Goal: Task Accomplishment & Management: Complete application form

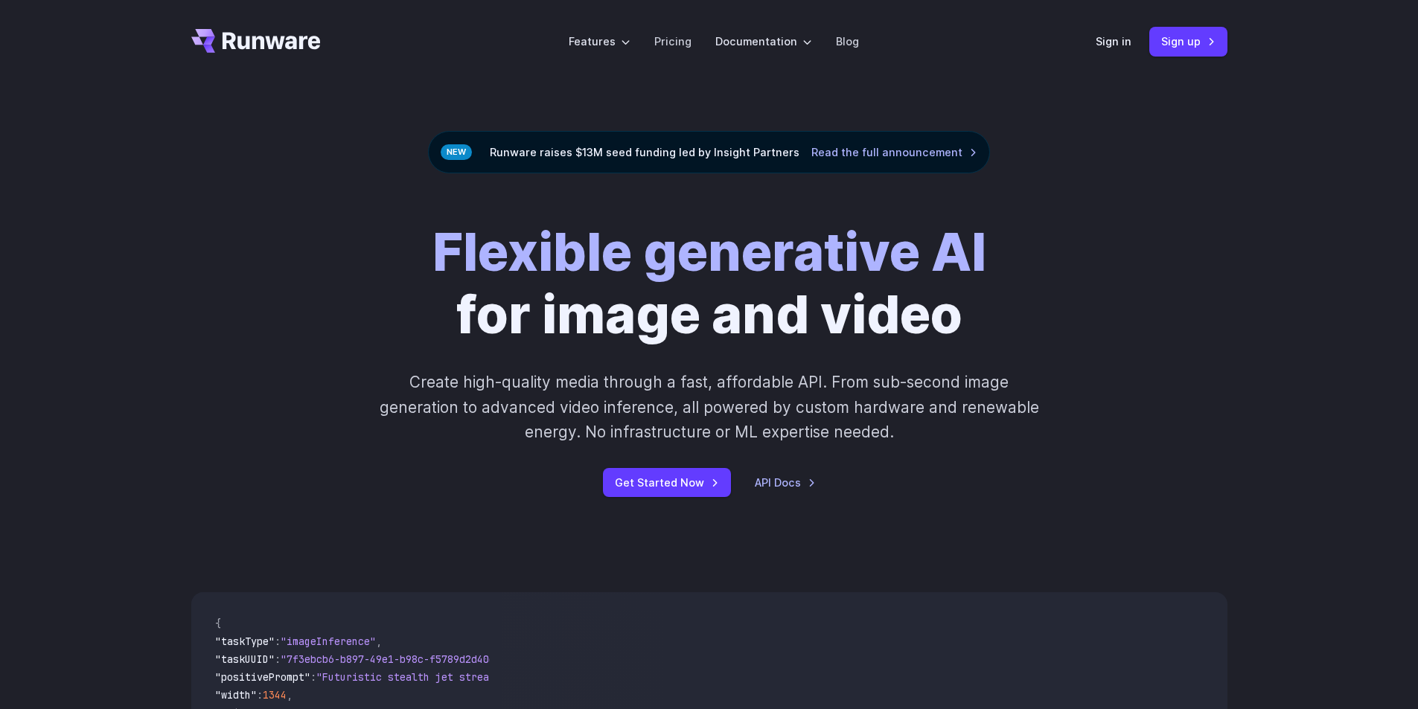
click at [618, 256] on strong "Flexible generative AI" at bounding box center [709, 251] width 554 height 63
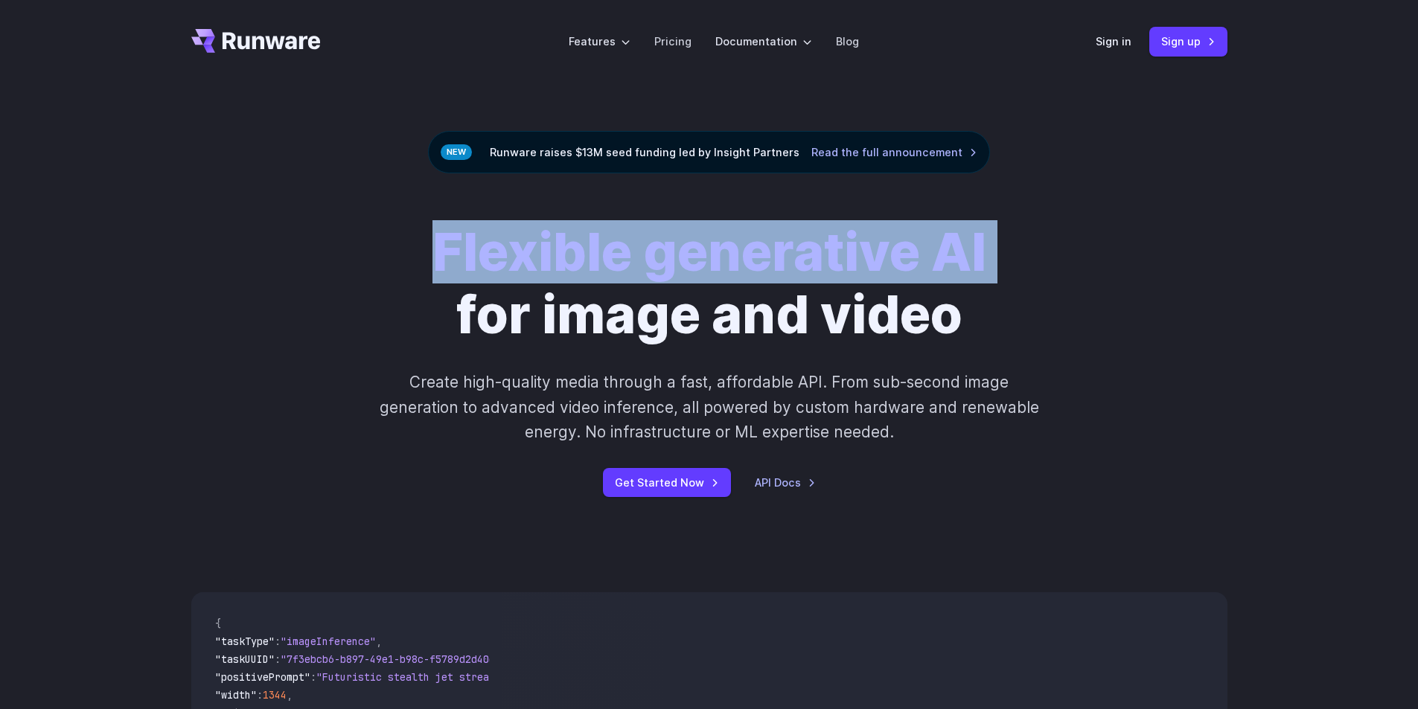
click at [618, 256] on strong "Flexible generative AI" at bounding box center [709, 251] width 554 height 63
click at [718, 269] on strong "Flexible generative AI" at bounding box center [709, 251] width 554 height 63
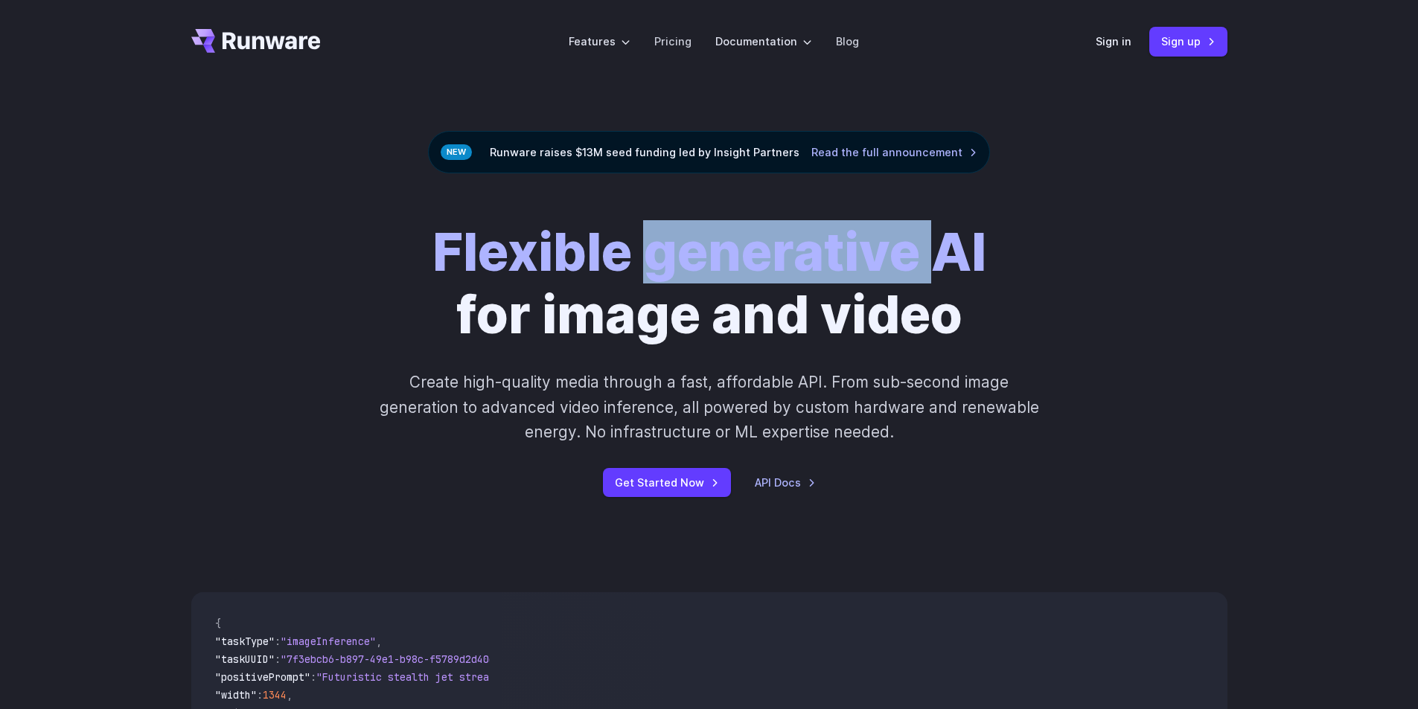
click at [718, 269] on strong "Flexible generative AI" at bounding box center [709, 251] width 554 height 63
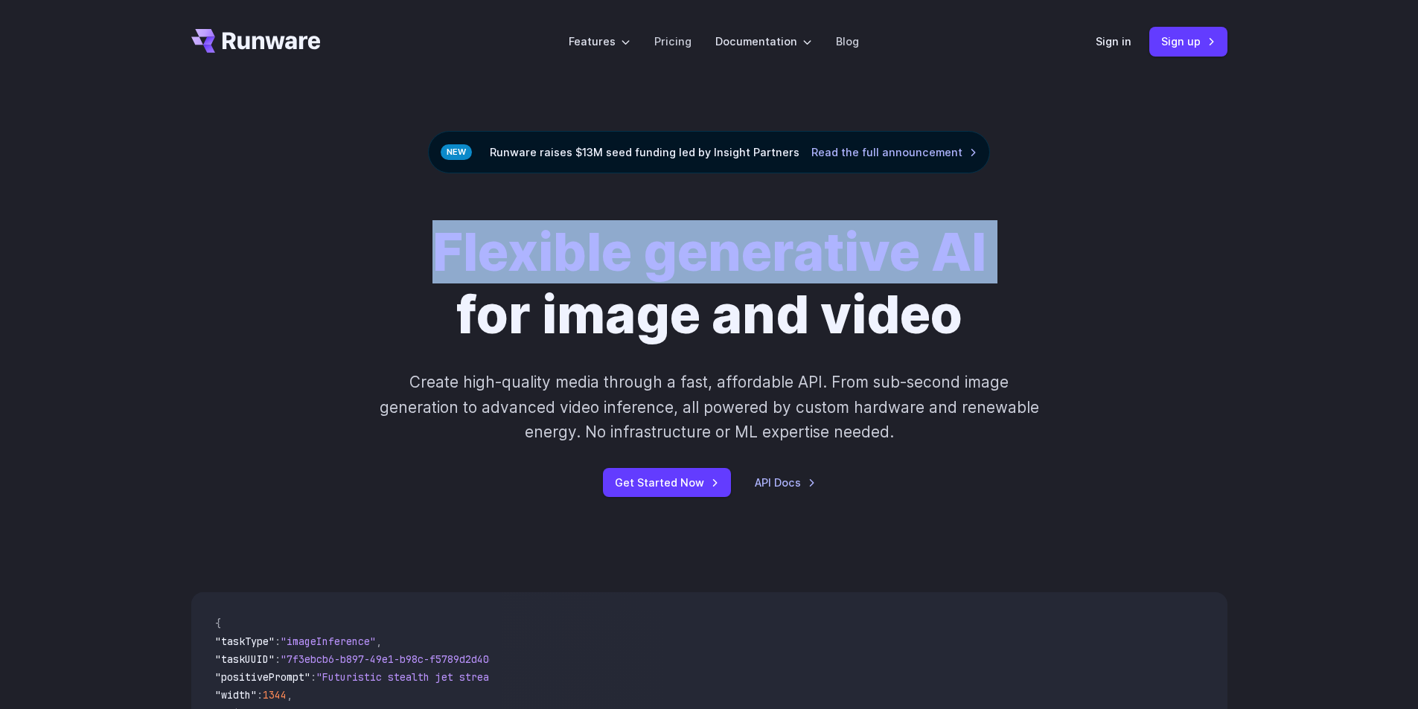
click at [718, 269] on strong "Flexible generative AI" at bounding box center [709, 251] width 554 height 63
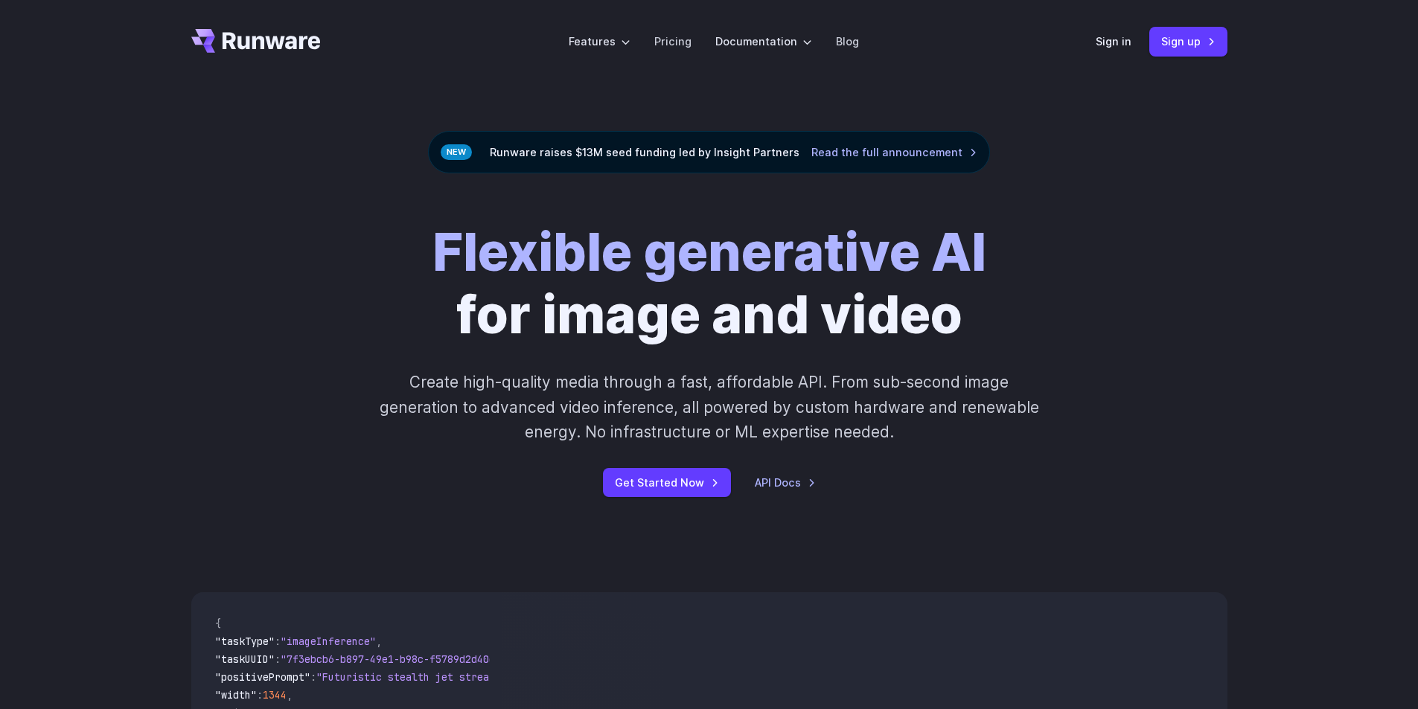
click at [720, 316] on h1 "Flexible generative AI for image and video" at bounding box center [709, 283] width 554 height 125
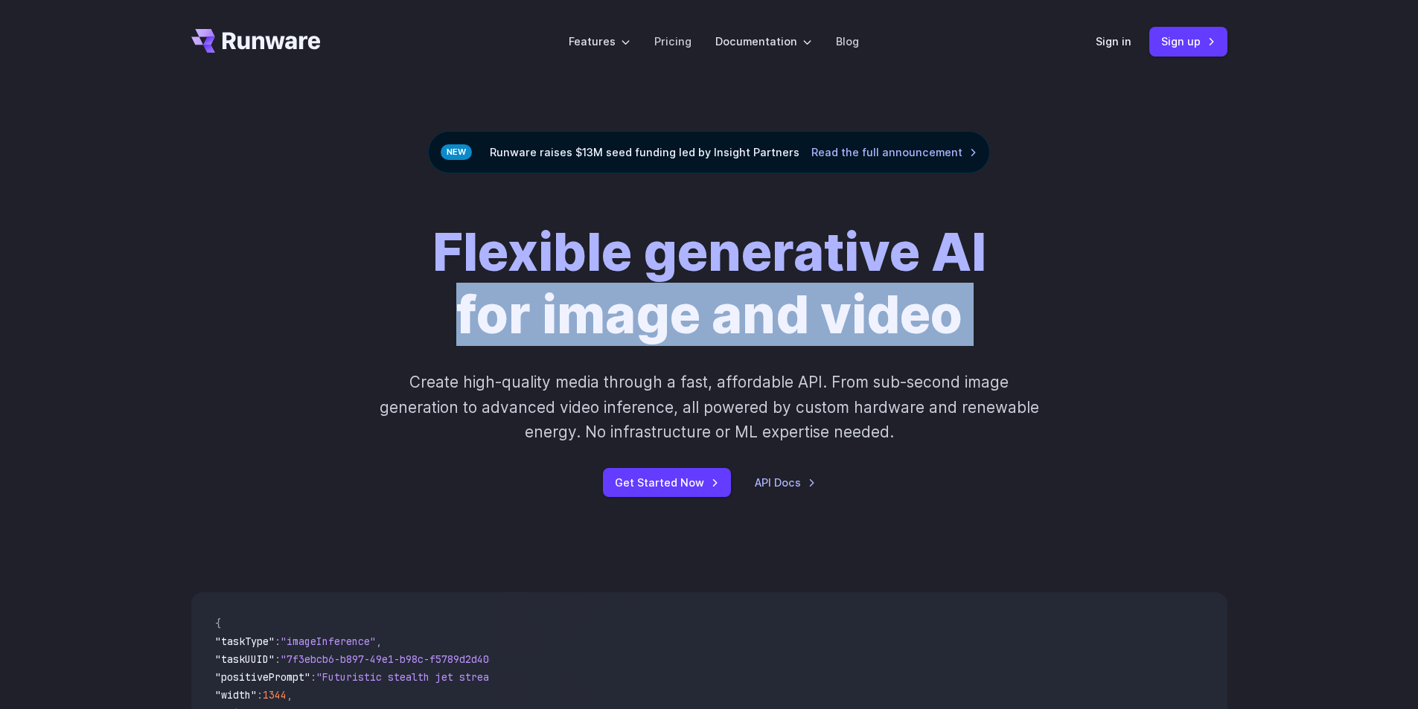
click at [720, 316] on h1 "Flexible generative AI for image and video" at bounding box center [709, 283] width 554 height 125
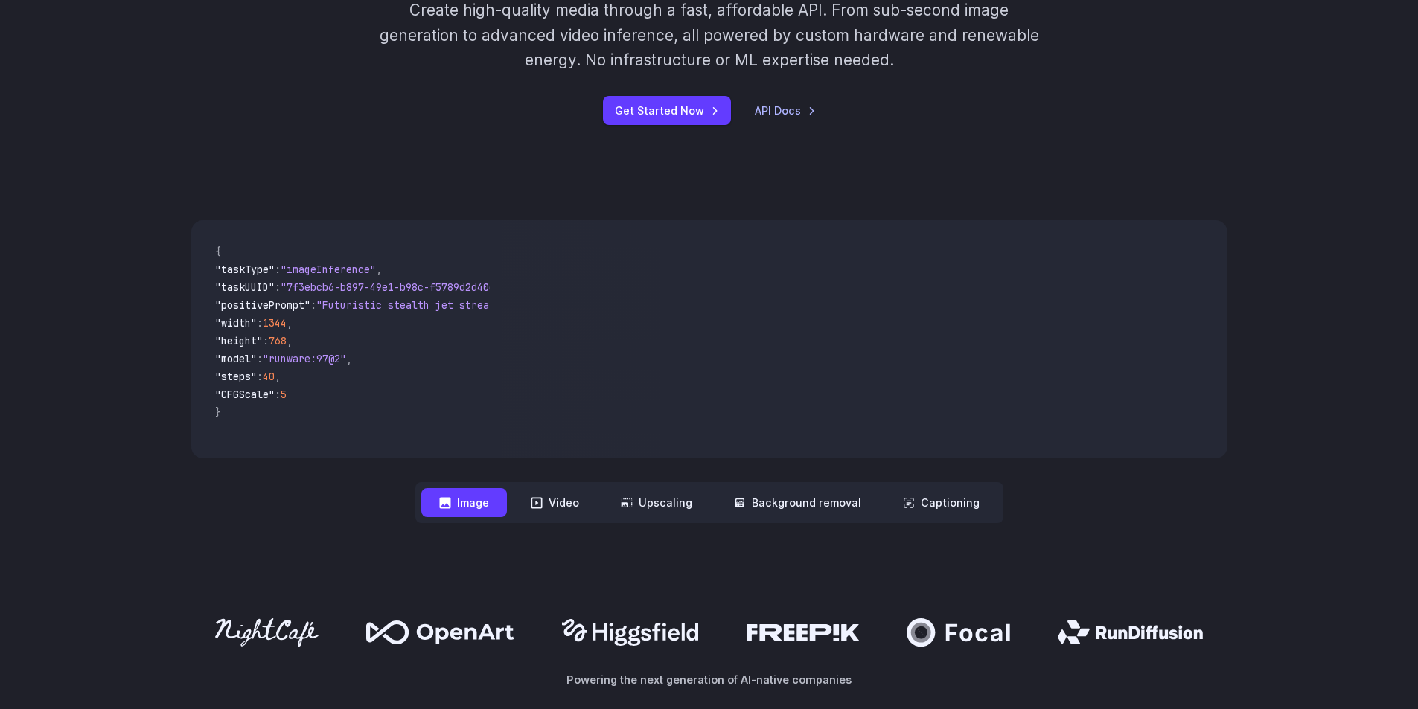
click at [732, 272] on video at bounding box center [864, 339] width 725 height 238
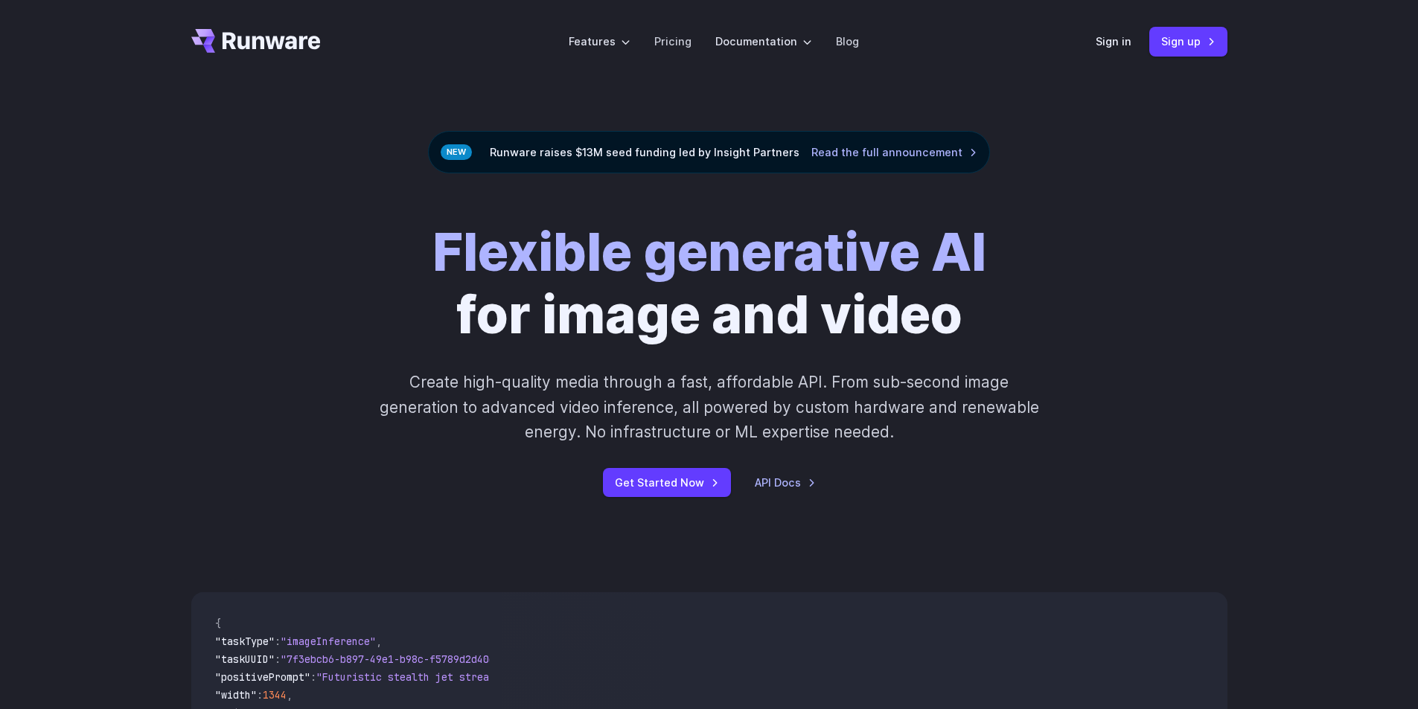
click at [713, 272] on strong "Flexible generative AI" at bounding box center [709, 251] width 554 height 63
click at [1197, 38] on link "Sign up" at bounding box center [1188, 41] width 78 height 29
click at [1184, 44] on link "Sign up" at bounding box center [1188, 41] width 78 height 29
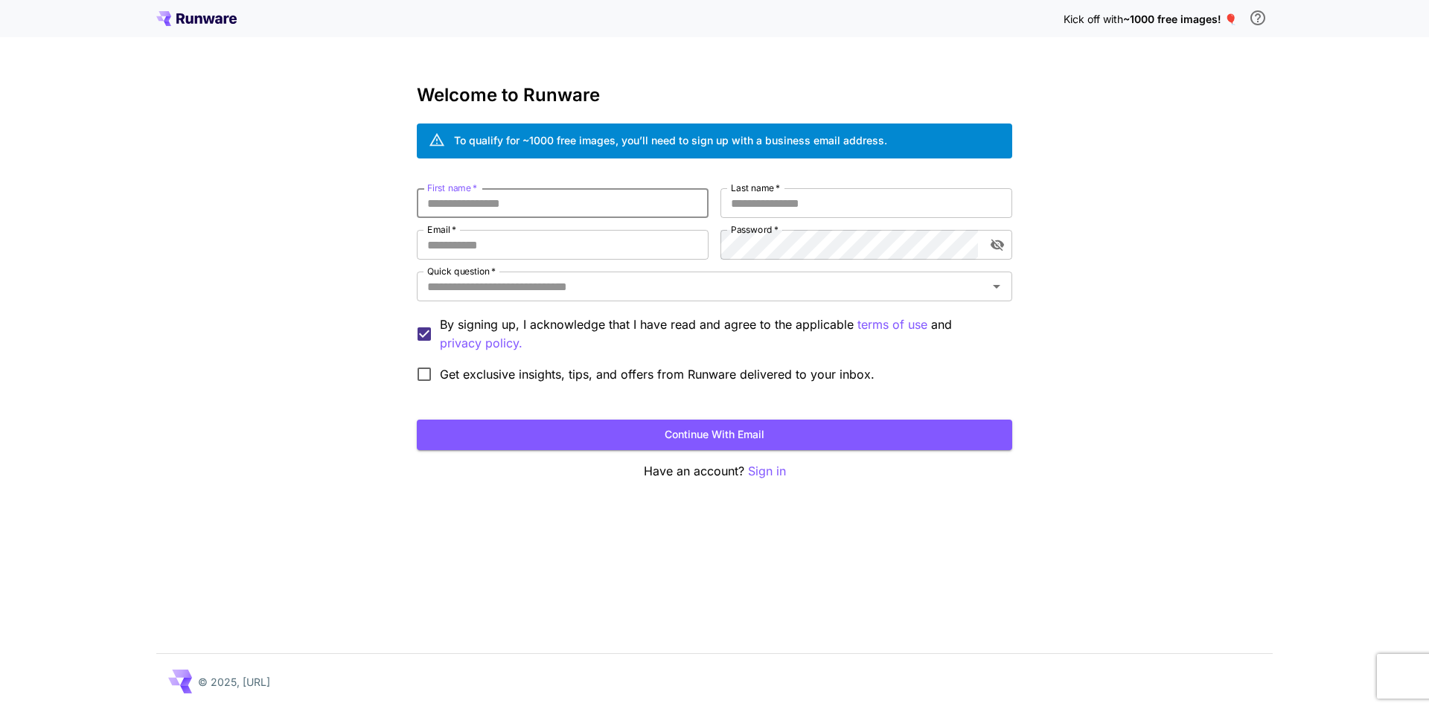
click at [641, 204] on input "First name   *" at bounding box center [563, 203] width 292 height 30
click at [1156, 266] on div "Kick off with ~1000 free images! 🎈 Welcome to Runware To qualify for ~1000 free…" at bounding box center [714, 354] width 1429 height 709
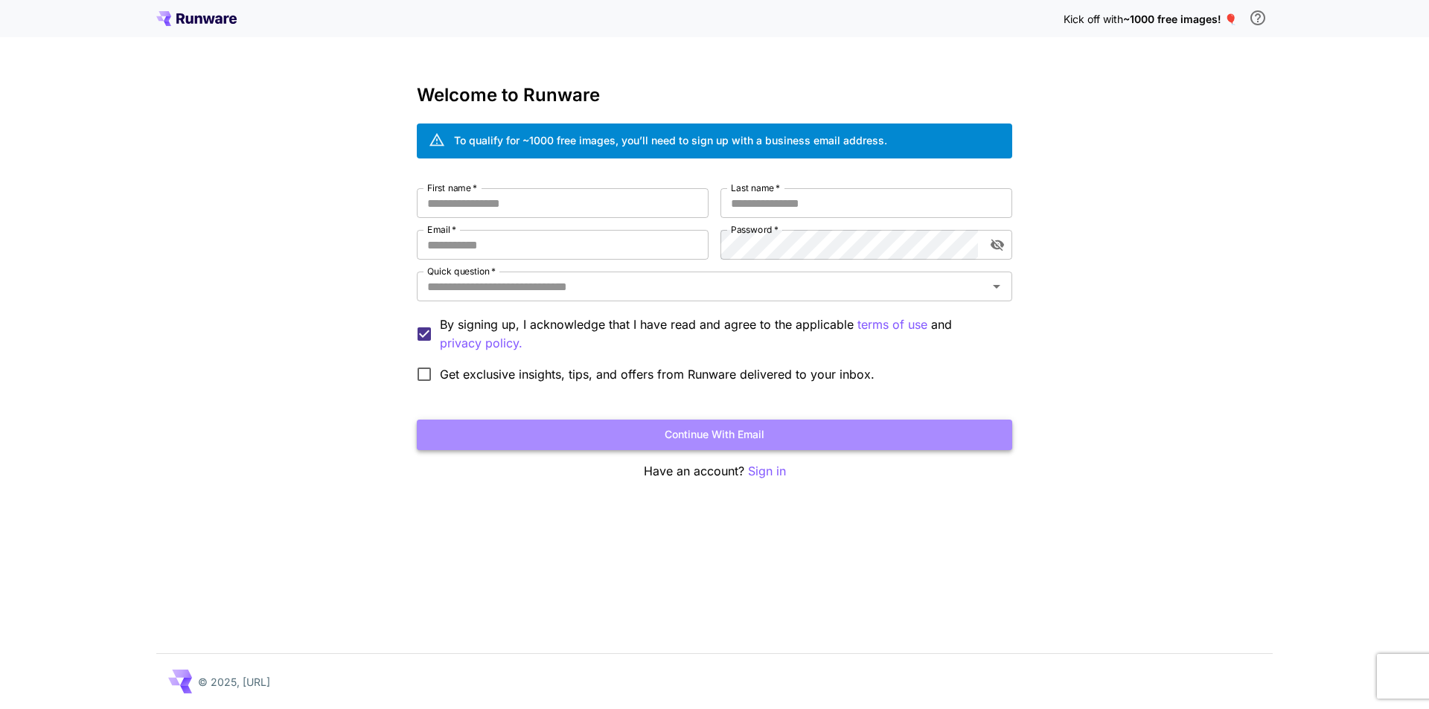
click at [771, 426] on button "Continue with email" at bounding box center [714, 435] width 595 height 31
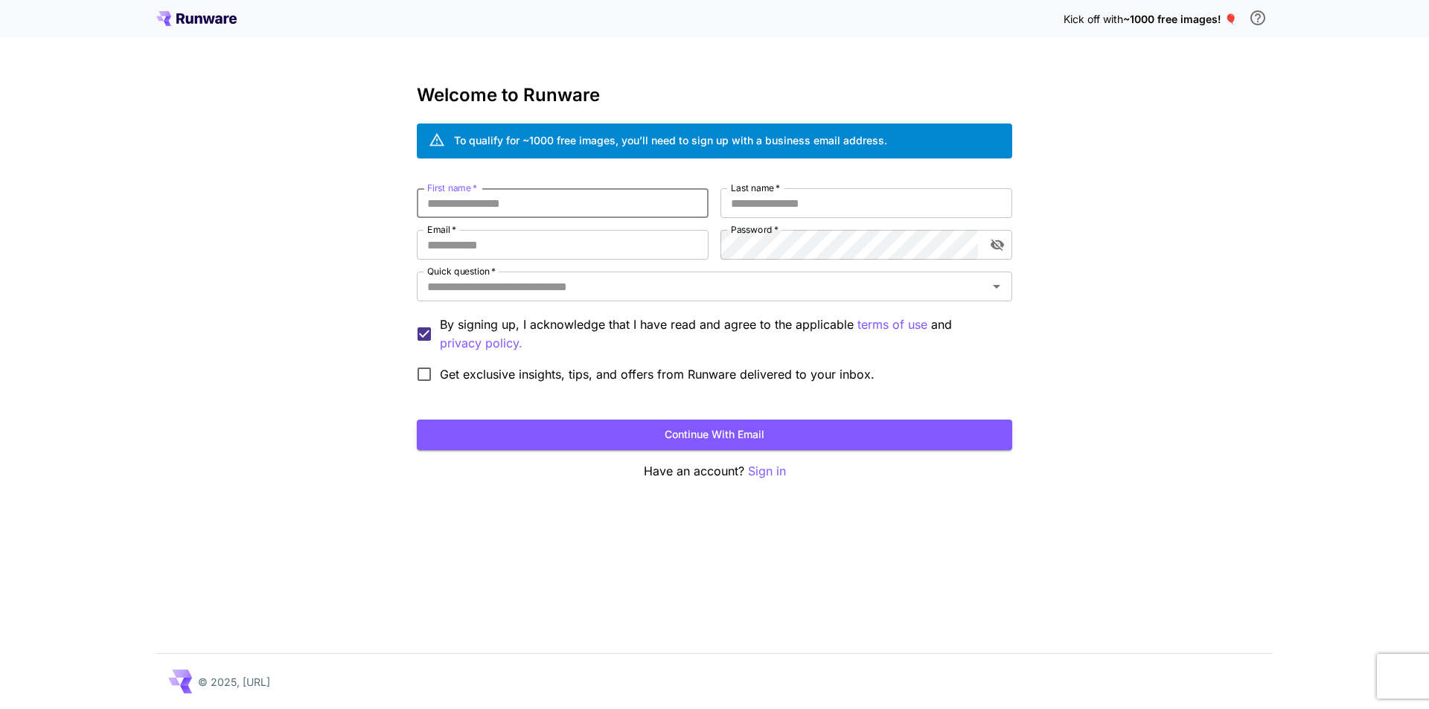
click at [546, 196] on input "First name   *" at bounding box center [563, 203] width 292 height 30
click at [612, 206] on input "First name   *" at bounding box center [563, 203] width 292 height 30
type input "****"
type input "******"
type input "**********"
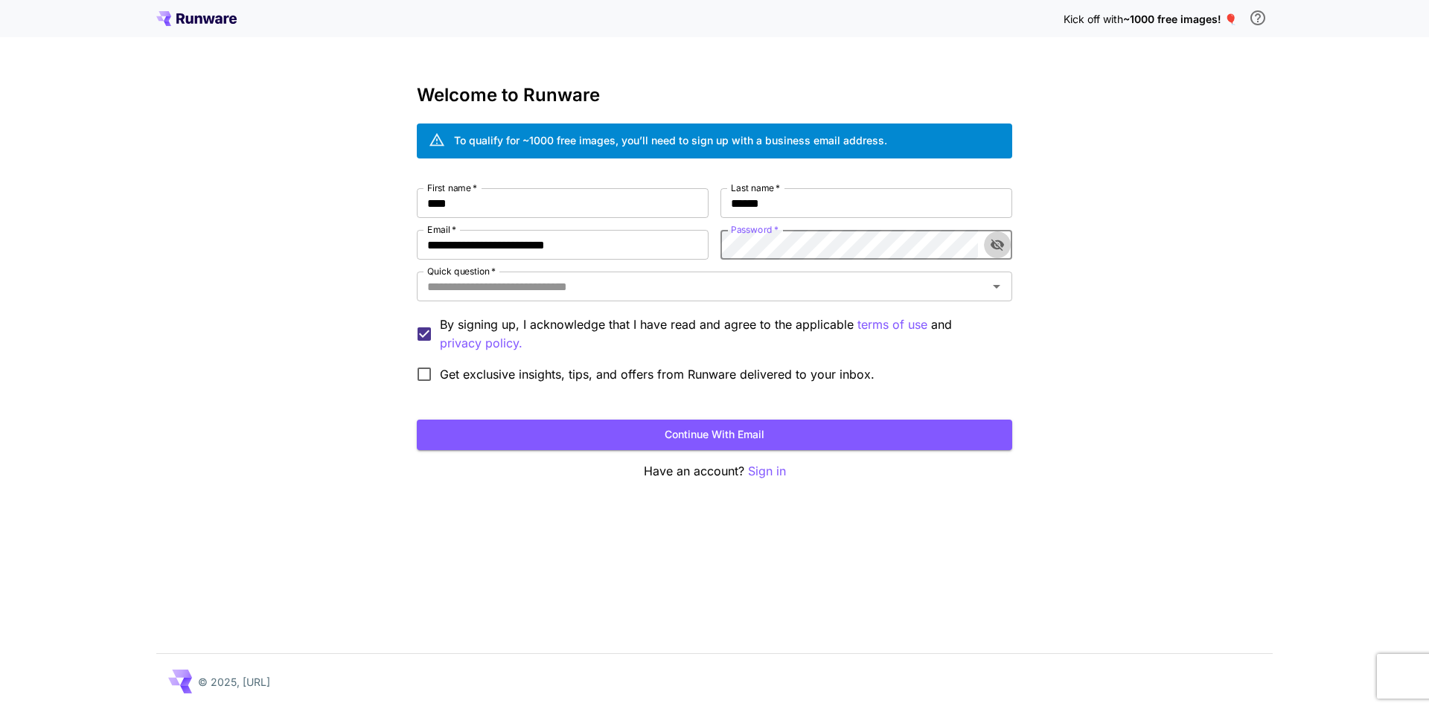
click at [1008, 248] on button "toggle password visibility" at bounding box center [997, 244] width 27 height 27
click at [717, 247] on div "**********" at bounding box center [714, 289] width 595 height 202
click at [716, 286] on input "Quick question   *" at bounding box center [702, 286] width 562 height 21
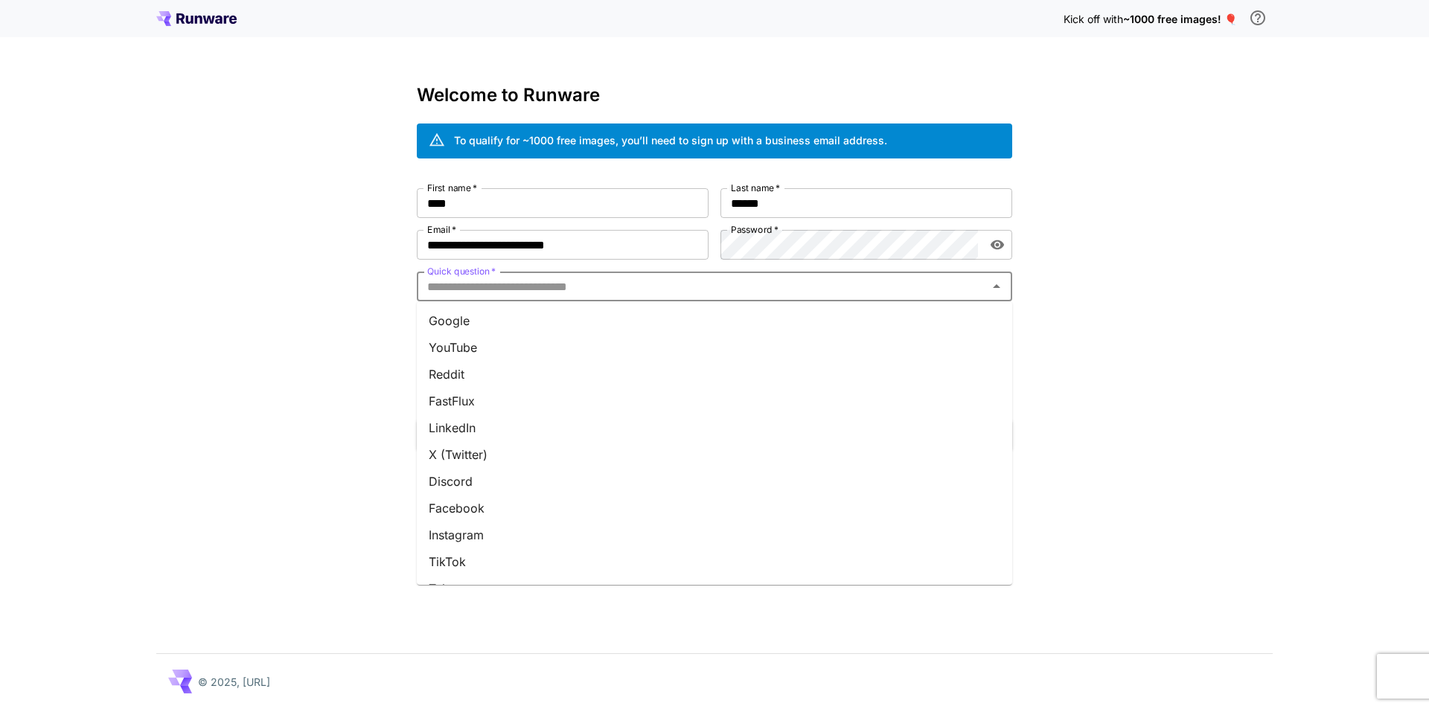
paste input "**********"
type input "**********"
click at [335, 296] on div "**********" at bounding box center [714, 354] width 1429 height 709
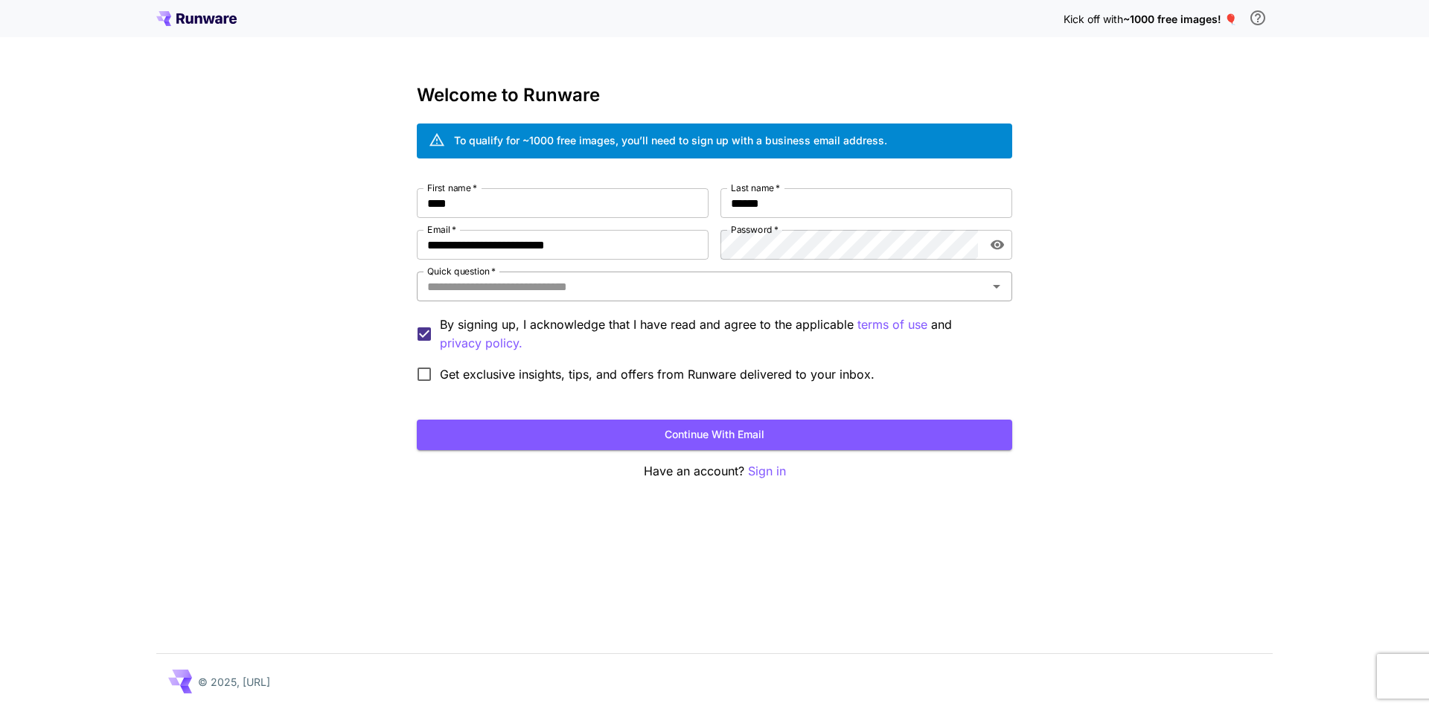
click at [481, 284] on input "Quick question   *" at bounding box center [702, 286] width 562 height 21
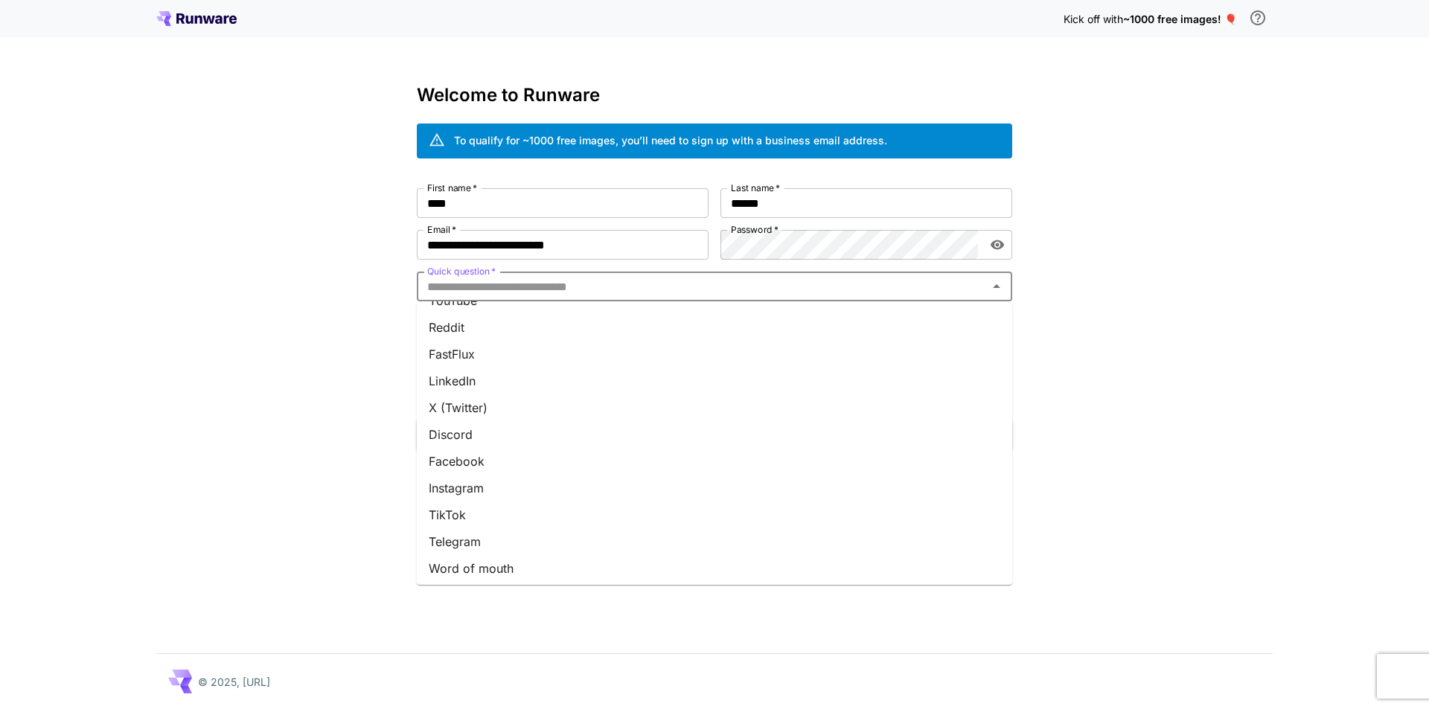
scroll to position [130, 0]
drag, startPoint x: 455, startPoint y: 573, endPoint x: 417, endPoint y: 557, distance: 41.0
click at [453, 572] on li "Other" at bounding box center [714, 565] width 595 height 27
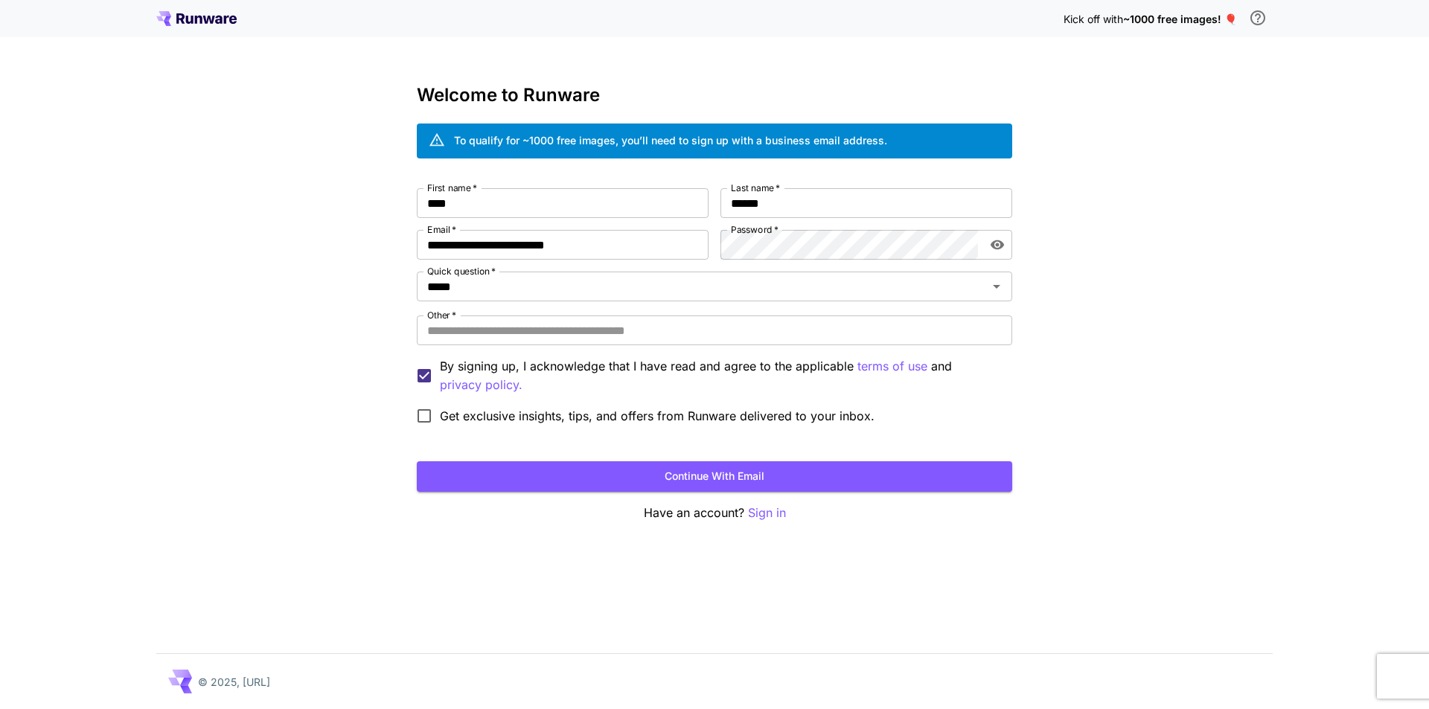
click at [349, 533] on div "**********" at bounding box center [714, 354] width 1429 height 709
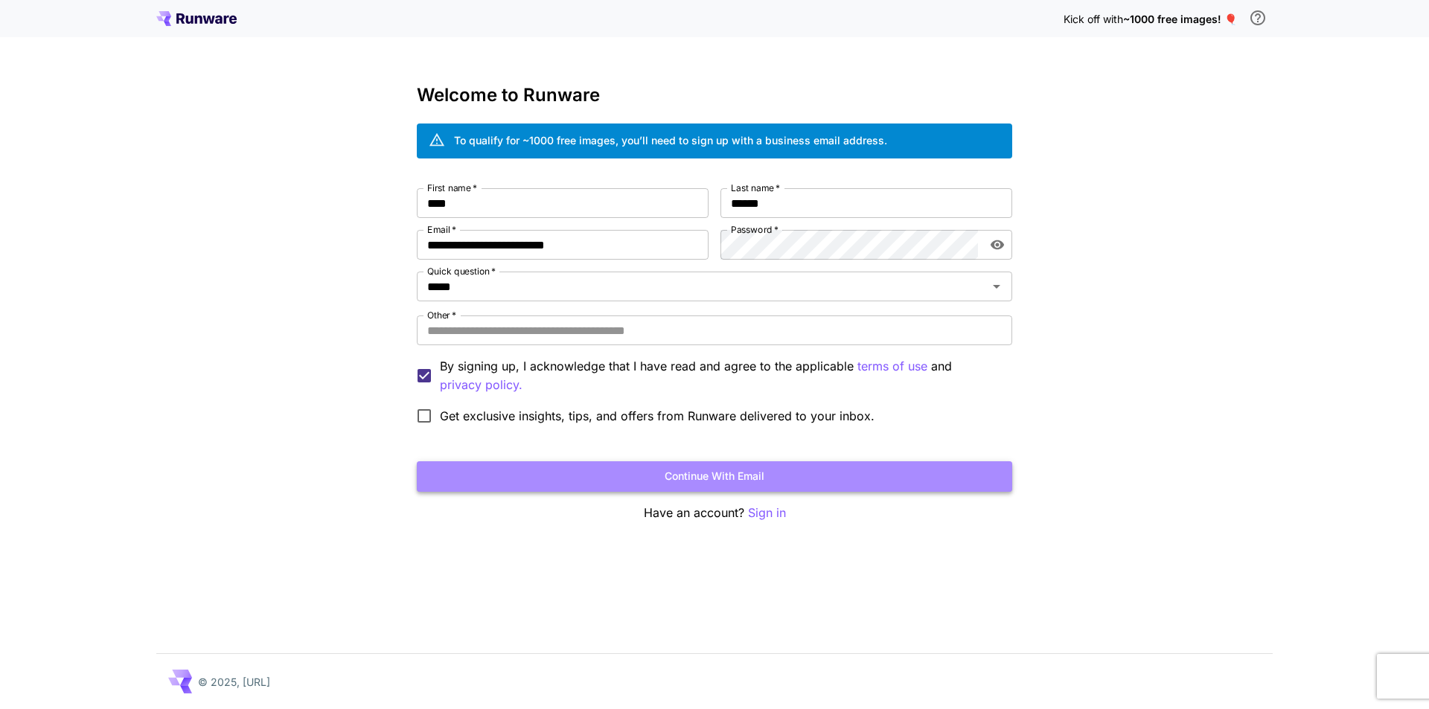
click at [618, 471] on button "Continue with email" at bounding box center [714, 476] width 595 height 31
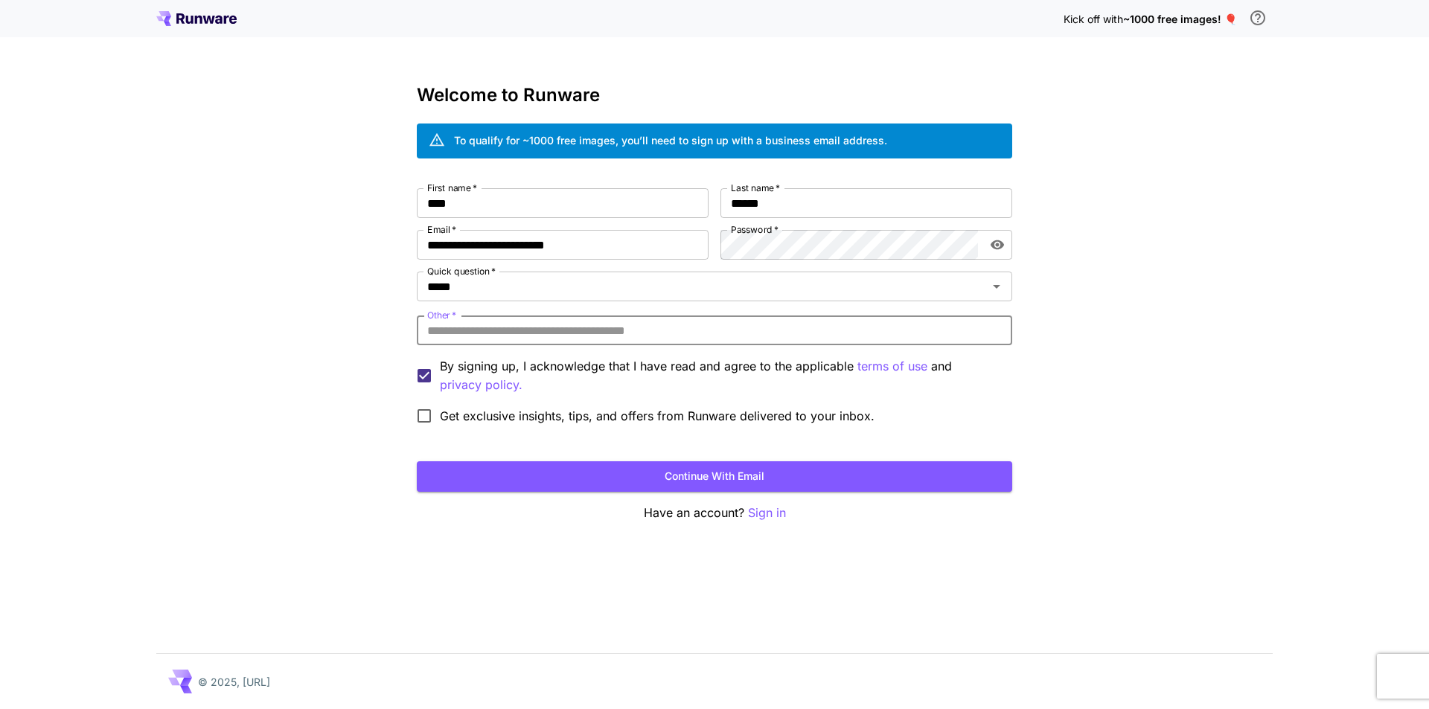
click at [527, 326] on input "Other   *" at bounding box center [714, 331] width 595 height 30
click at [514, 338] on input "Other   *" at bounding box center [714, 331] width 595 height 30
click at [518, 336] on input "Other   *" at bounding box center [714, 331] width 595 height 30
type input "*"
drag, startPoint x: 507, startPoint y: 334, endPoint x: 396, endPoint y: 332, distance: 110.9
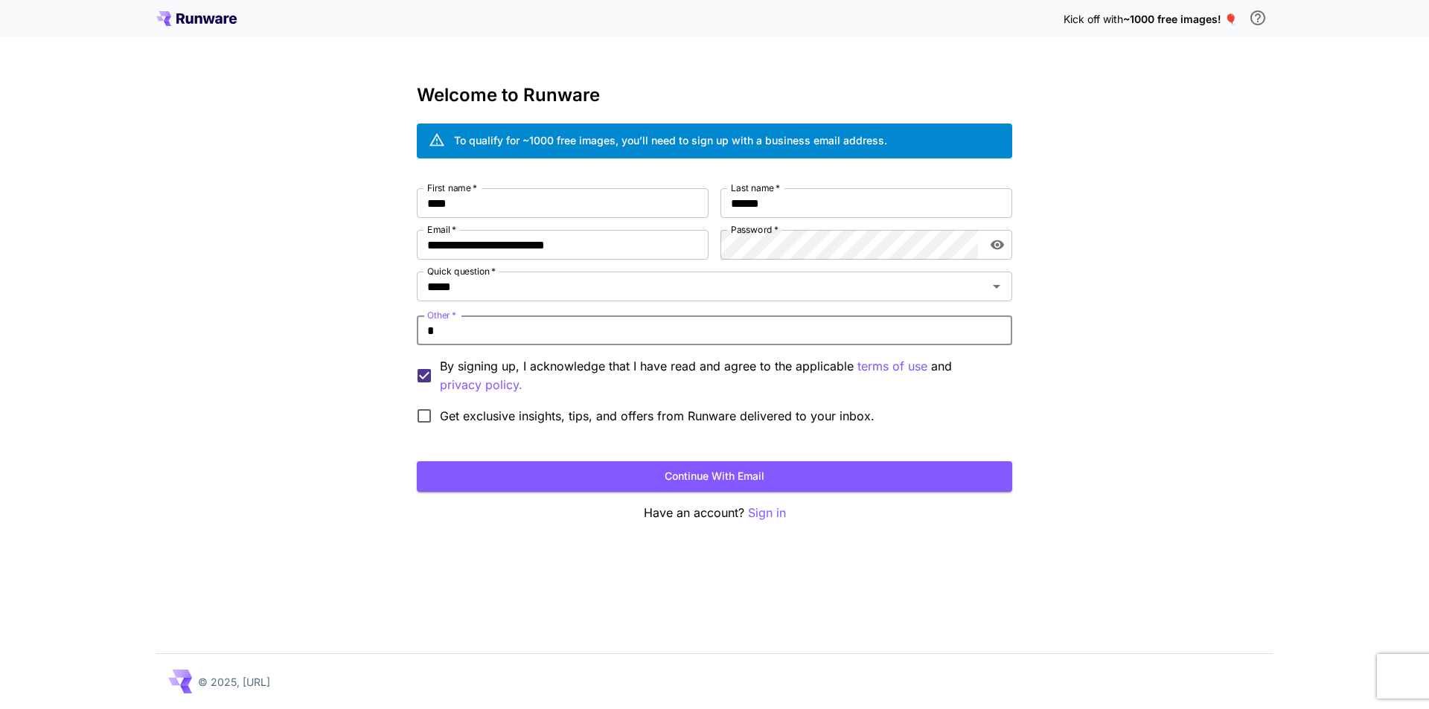
click at [396, 332] on div "**********" at bounding box center [714, 354] width 1429 height 709
click at [478, 338] on input "Other   *" at bounding box center [714, 331] width 595 height 30
click at [388, 342] on div "**********" at bounding box center [714, 354] width 1429 height 709
click at [481, 287] on input "*****" at bounding box center [692, 286] width 543 height 21
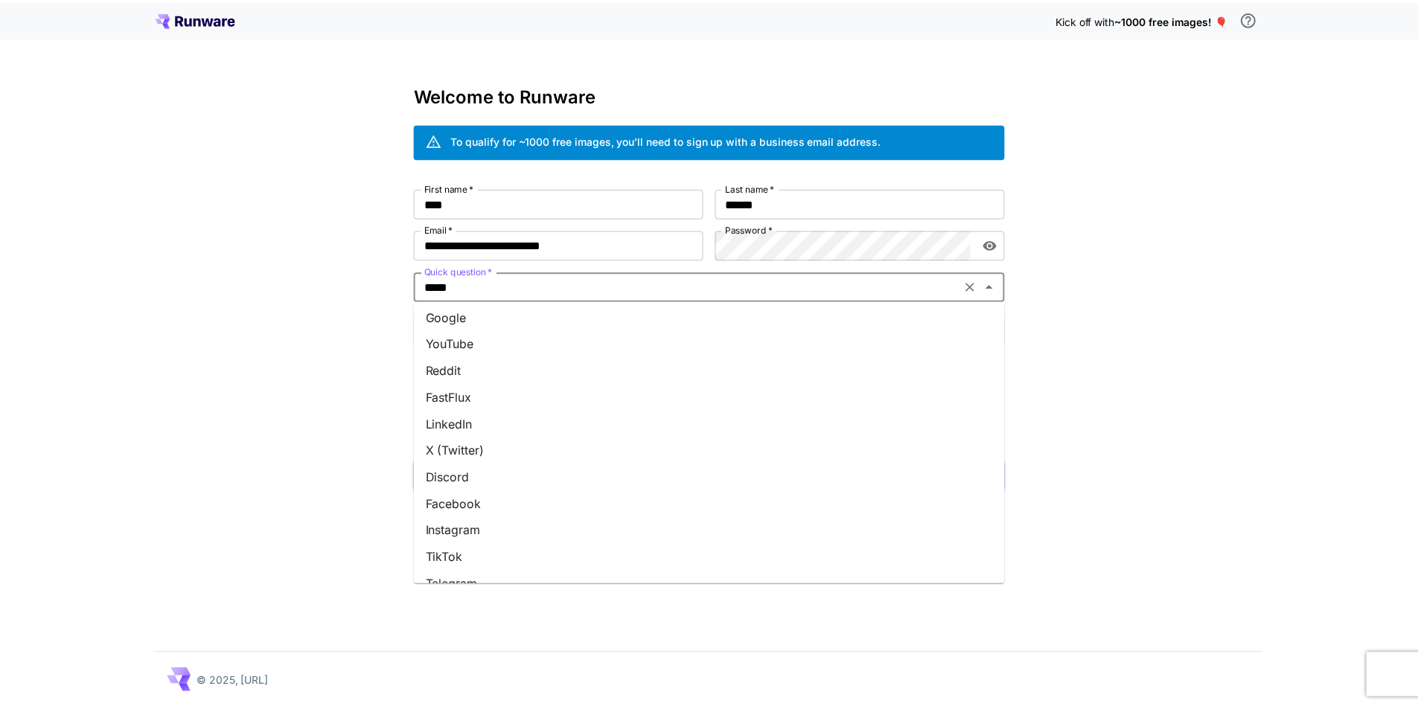
scroll to position [0, 0]
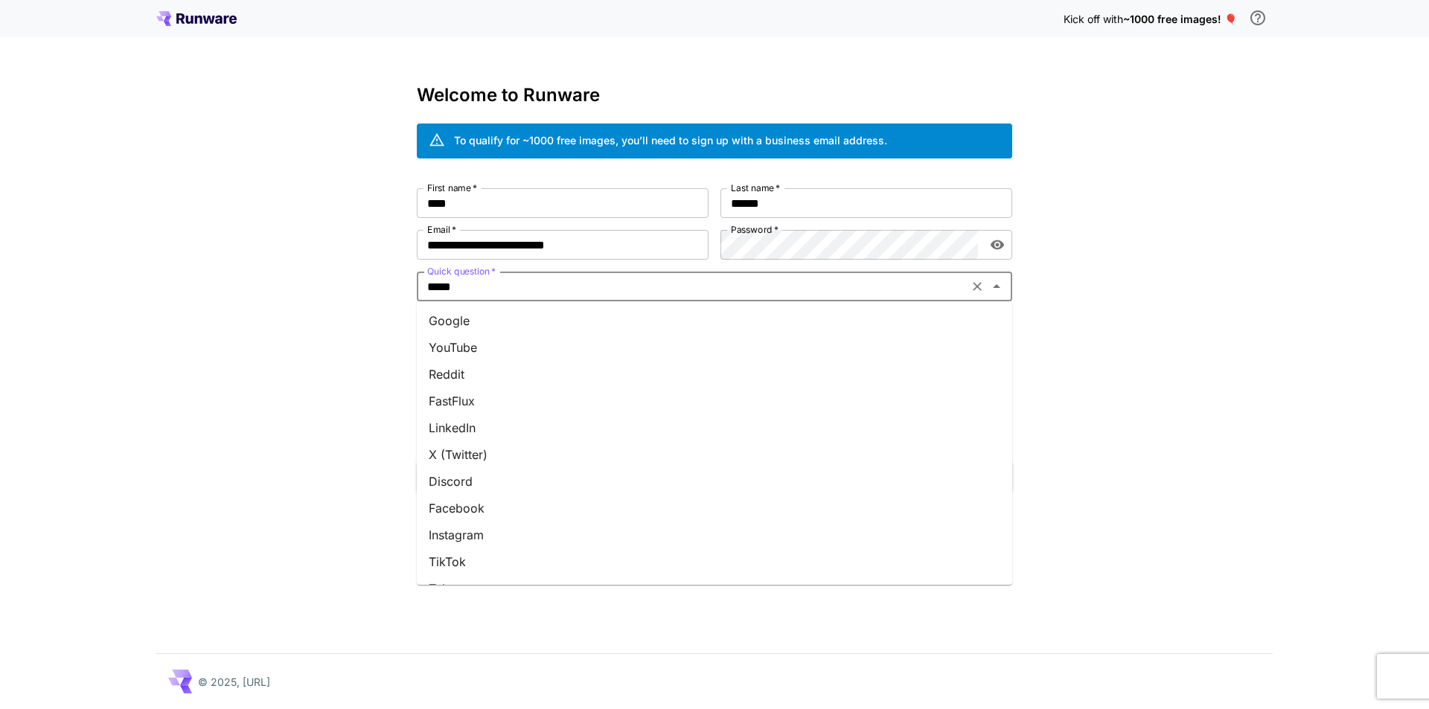
click at [465, 324] on li "Google" at bounding box center [714, 320] width 595 height 27
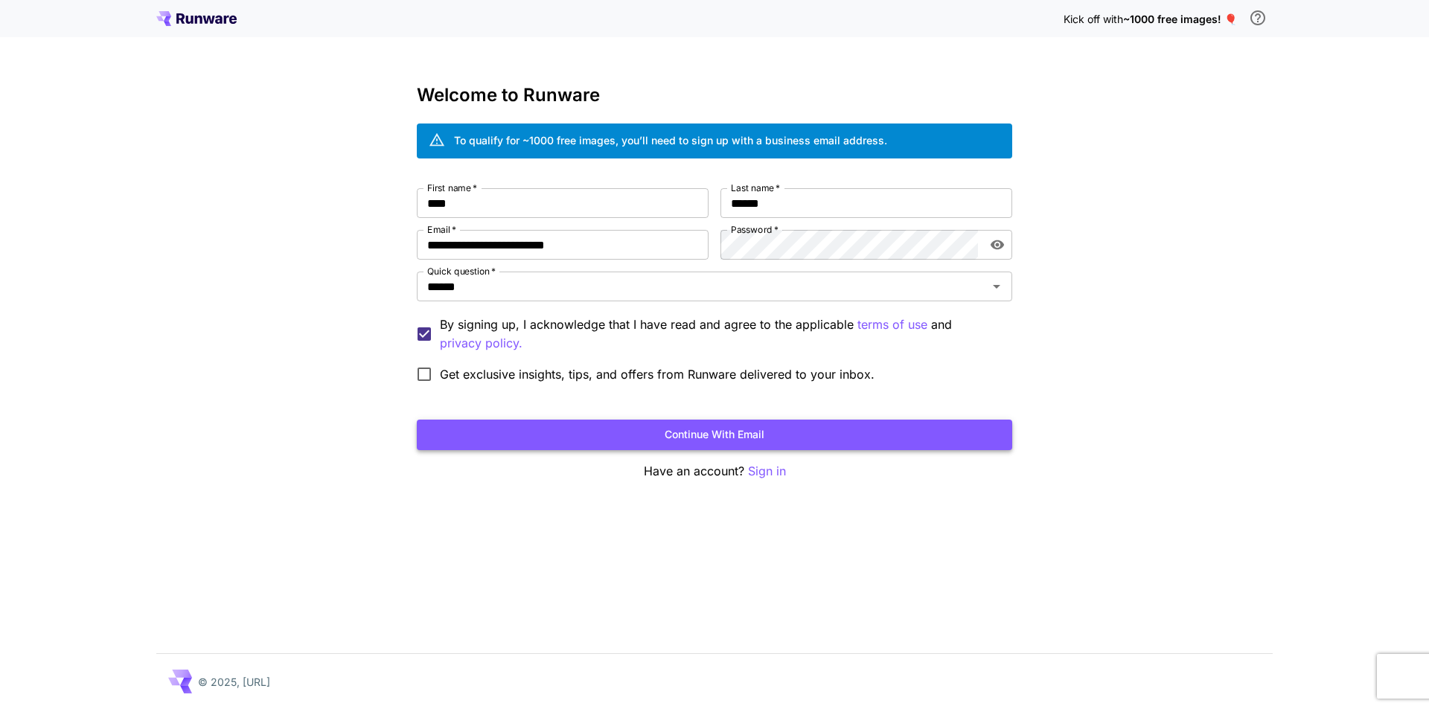
click at [576, 425] on button "Continue with email" at bounding box center [714, 435] width 595 height 31
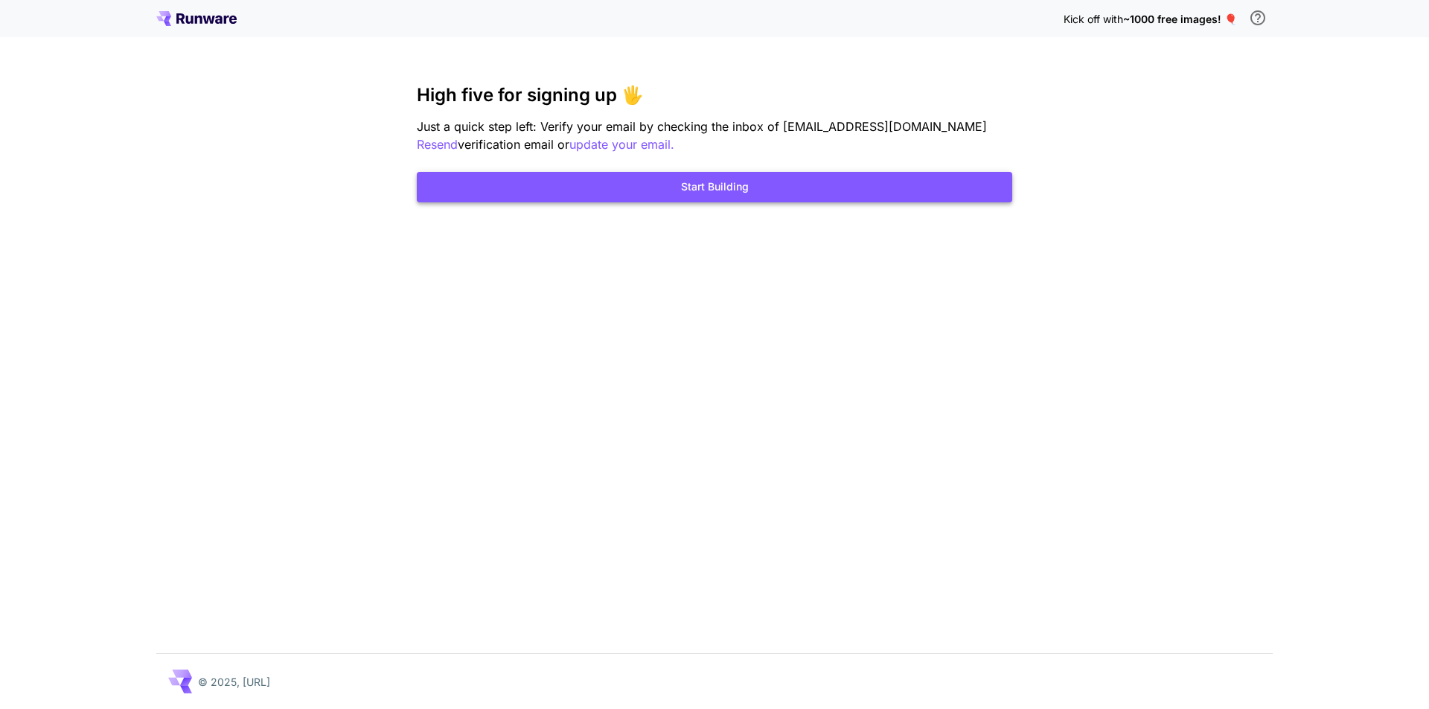
click at [787, 186] on button "Start Building" at bounding box center [714, 187] width 595 height 31
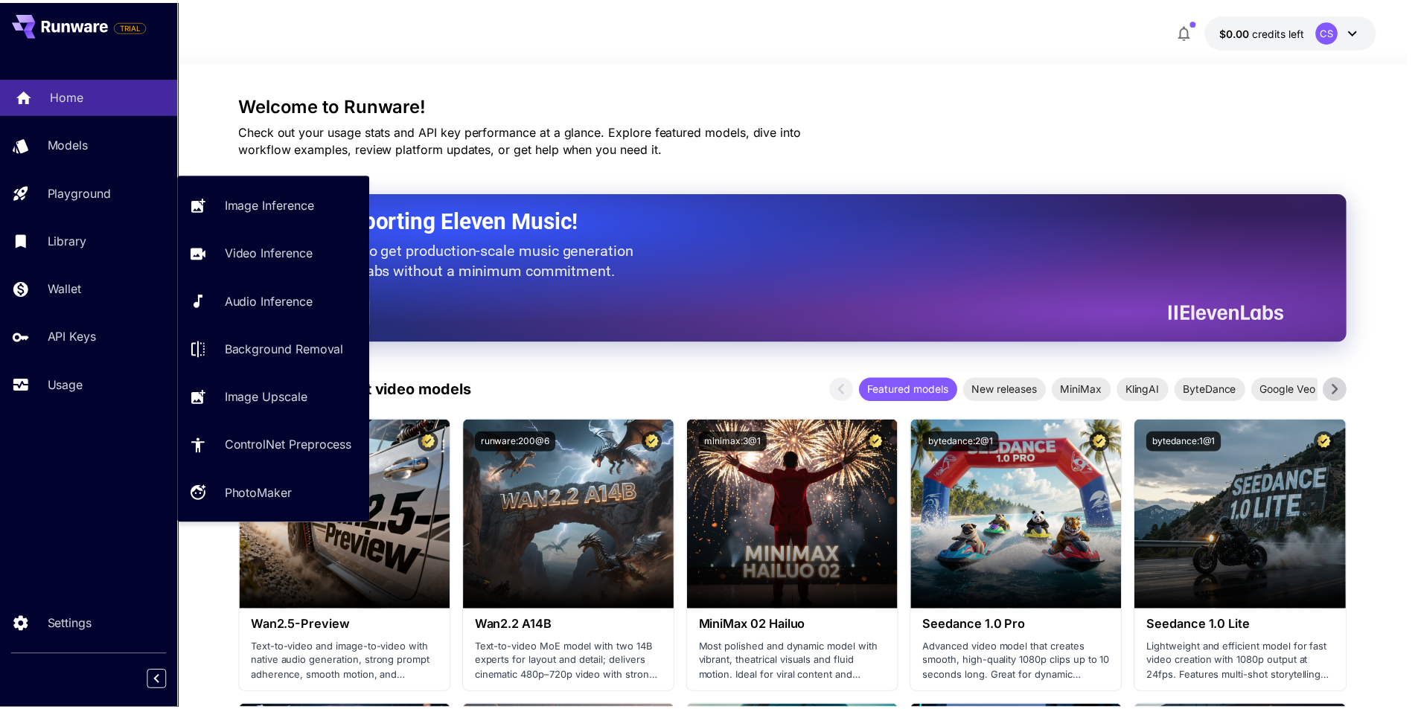
scroll to position [149, 0]
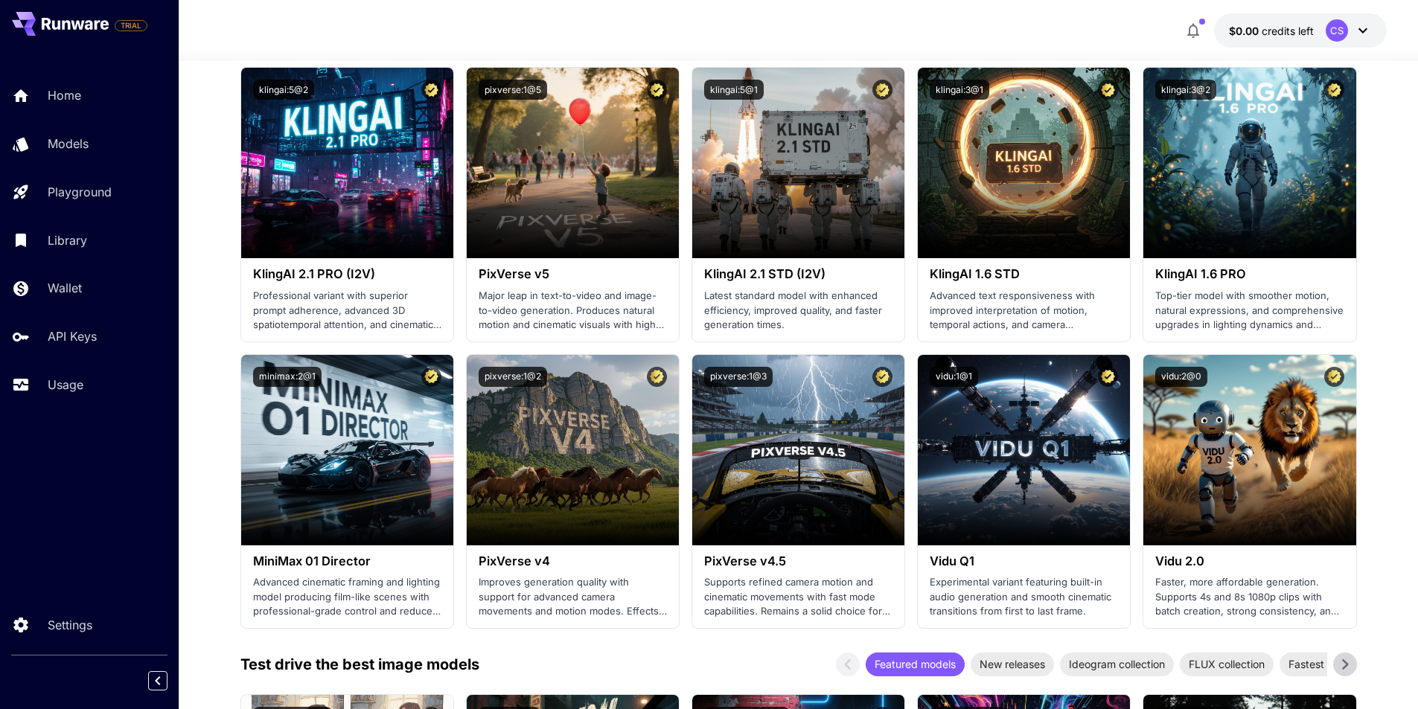
scroll to position [1116, 0]
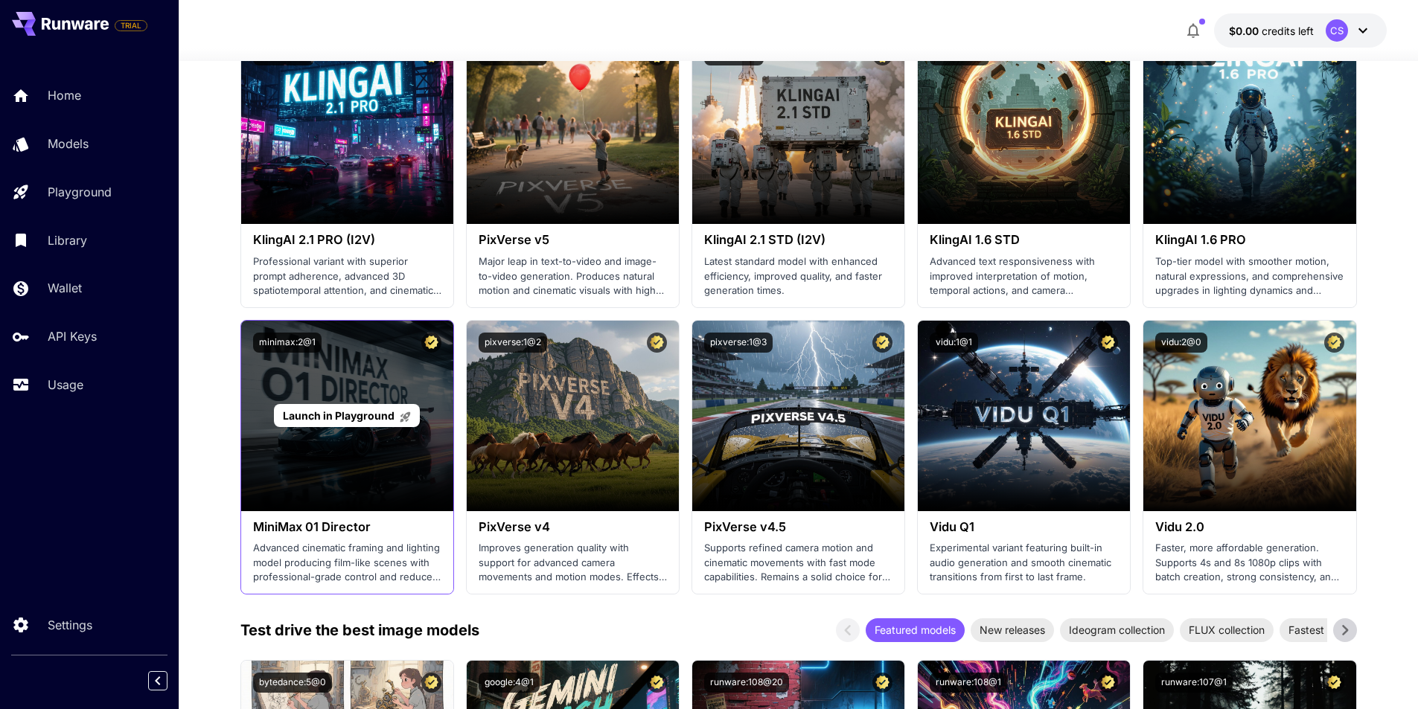
click at [319, 415] on span "Launch in Playground" at bounding box center [339, 415] width 112 height 13
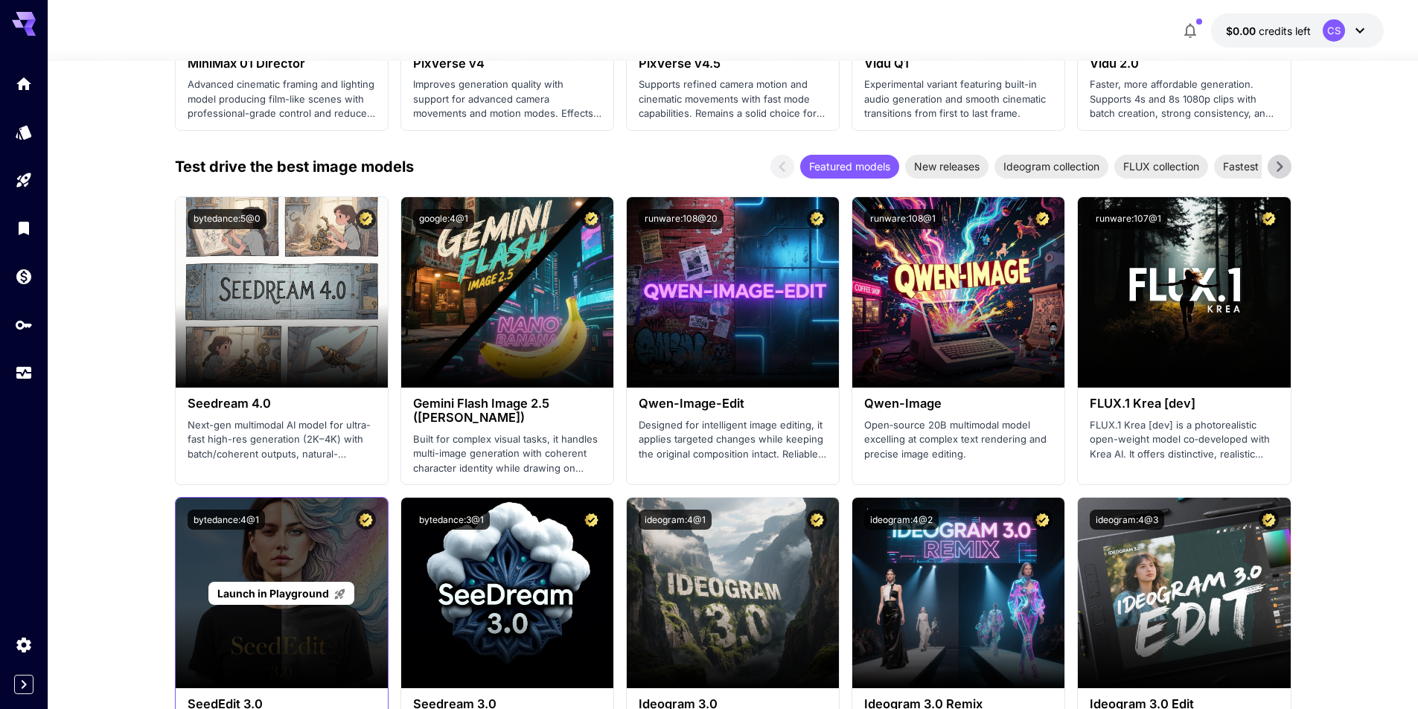
scroll to position [1860, 0]
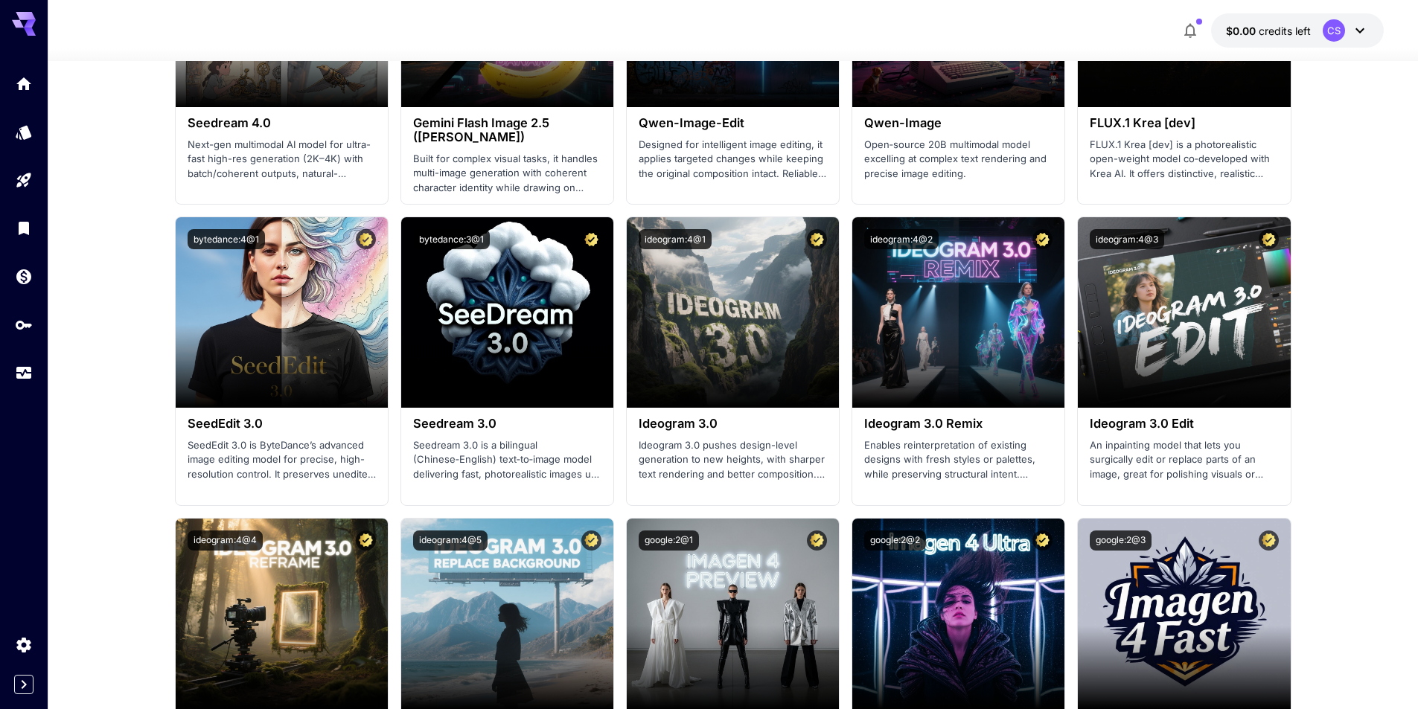
click at [122, 394] on section "You still need to verify your email To access all features, click the link in t…" at bounding box center [733, 453] width 1370 height 4504
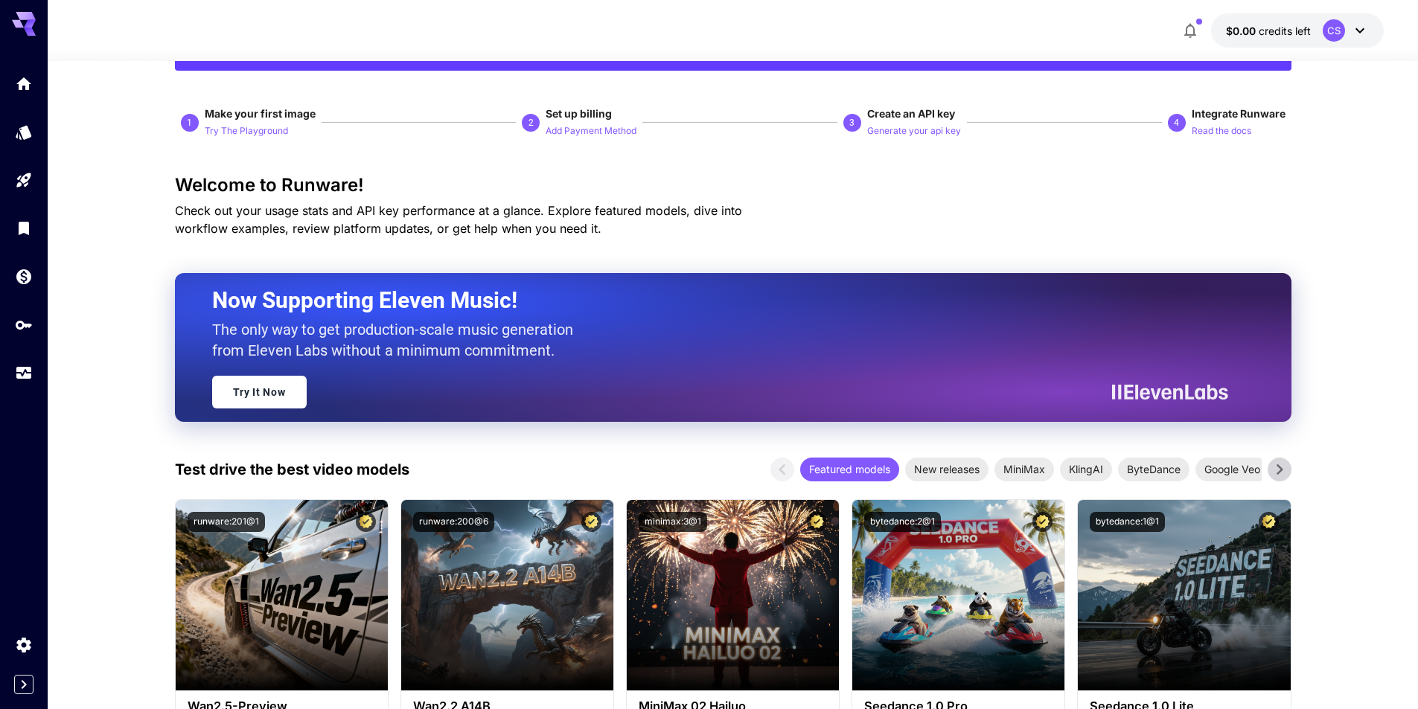
scroll to position [74, 0]
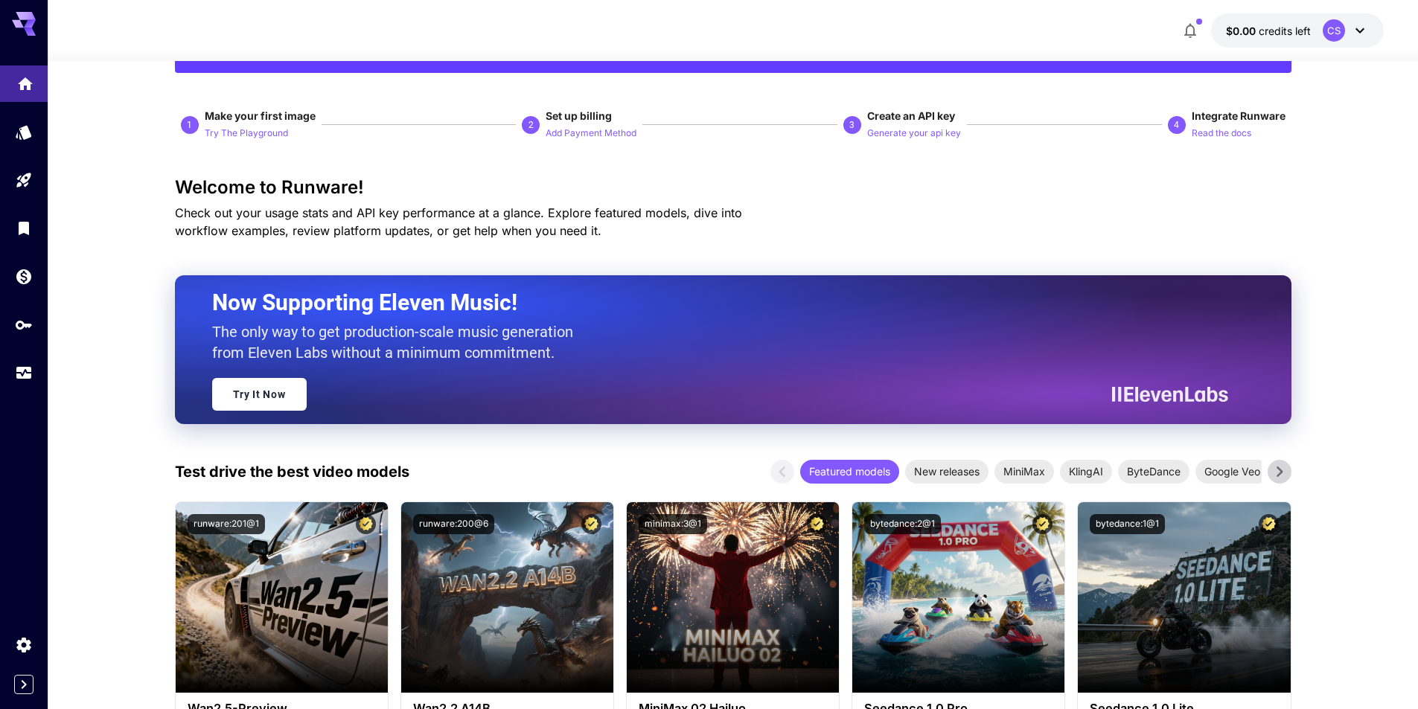
click at [32, 80] on icon "Home" at bounding box center [25, 80] width 18 height 18
click at [10, 126] on link at bounding box center [24, 132] width 48 height 36
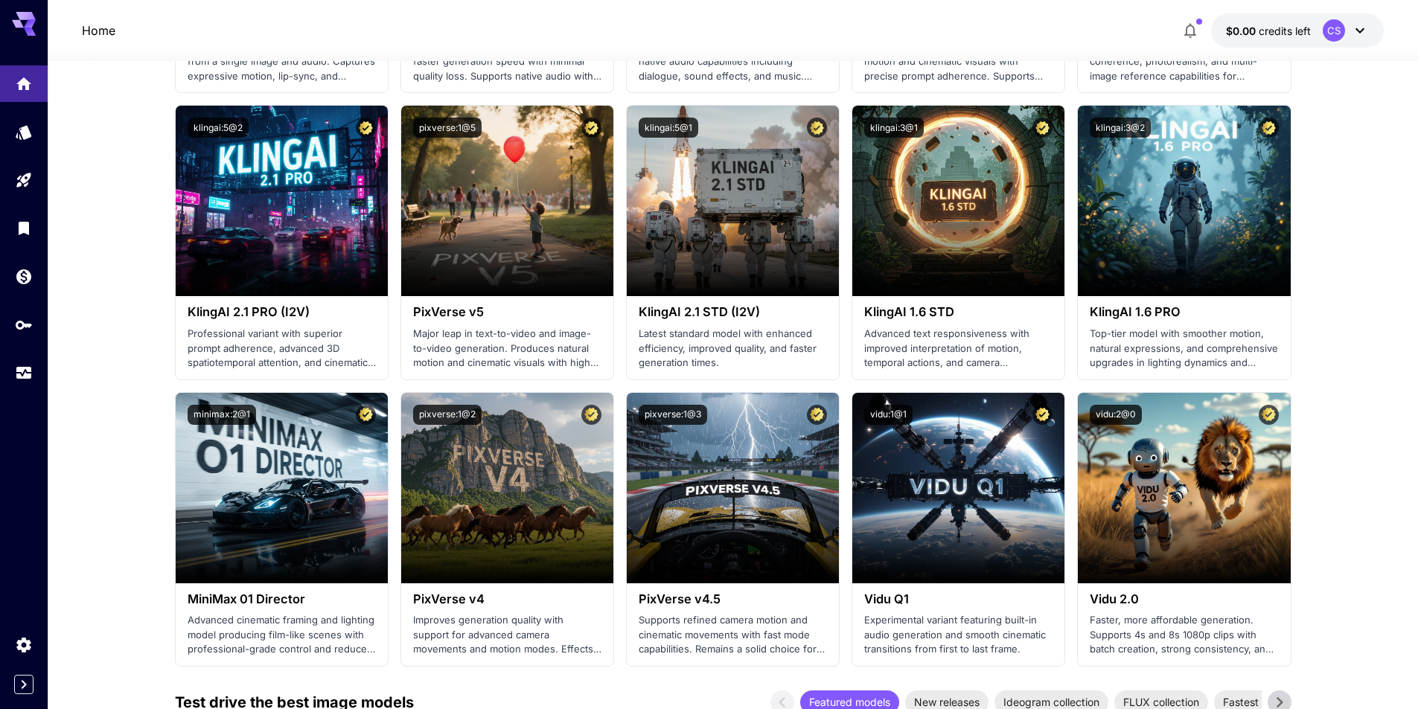
scroll to position [1042, 0]
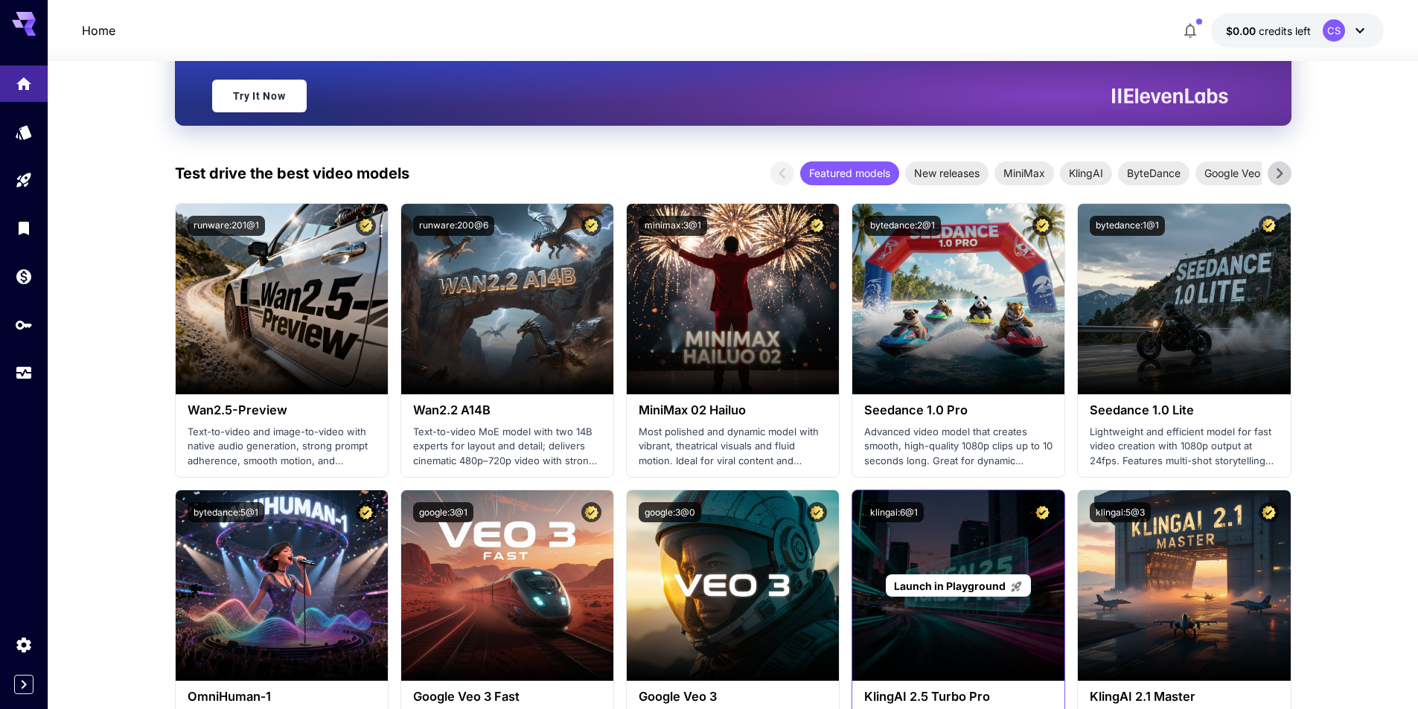
scroll to position [372, 0]
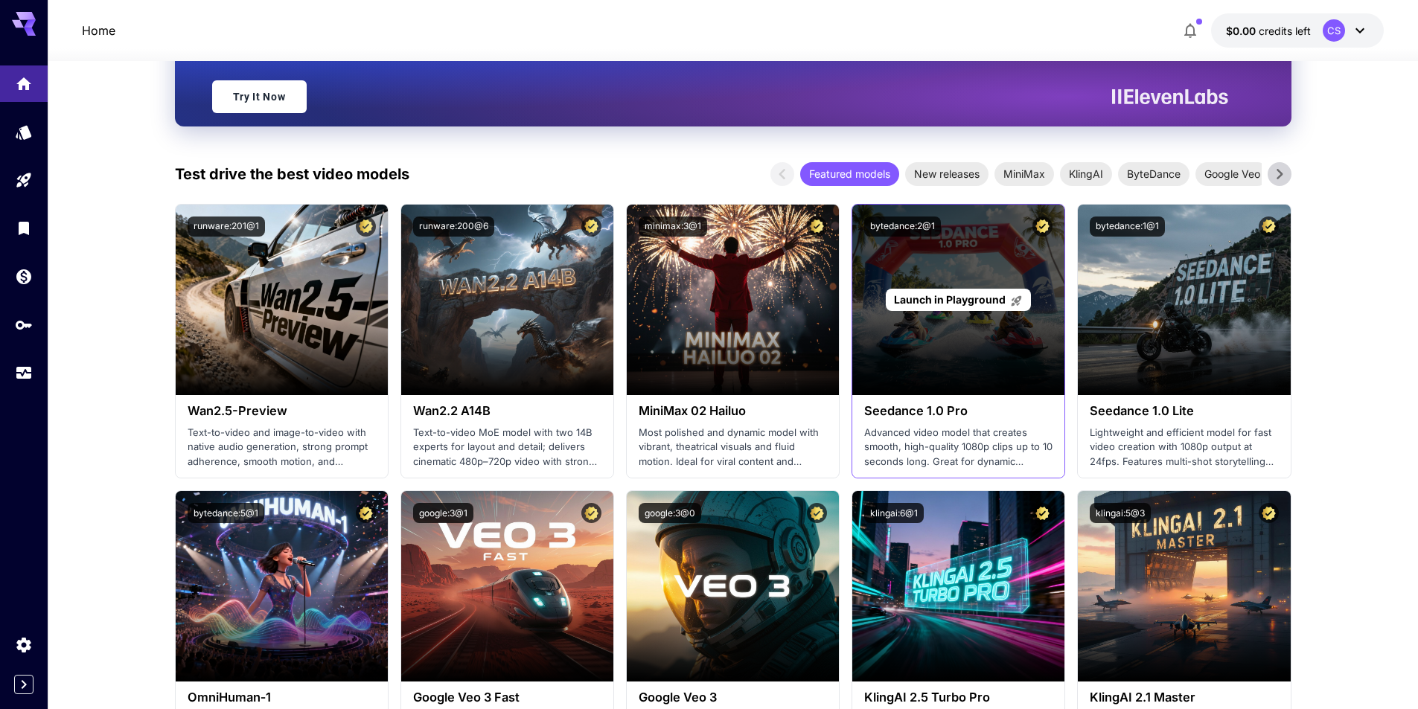
click at [961, 301] on span "Launch in Playground" at bounding box center [950, 299] width 112 height 13
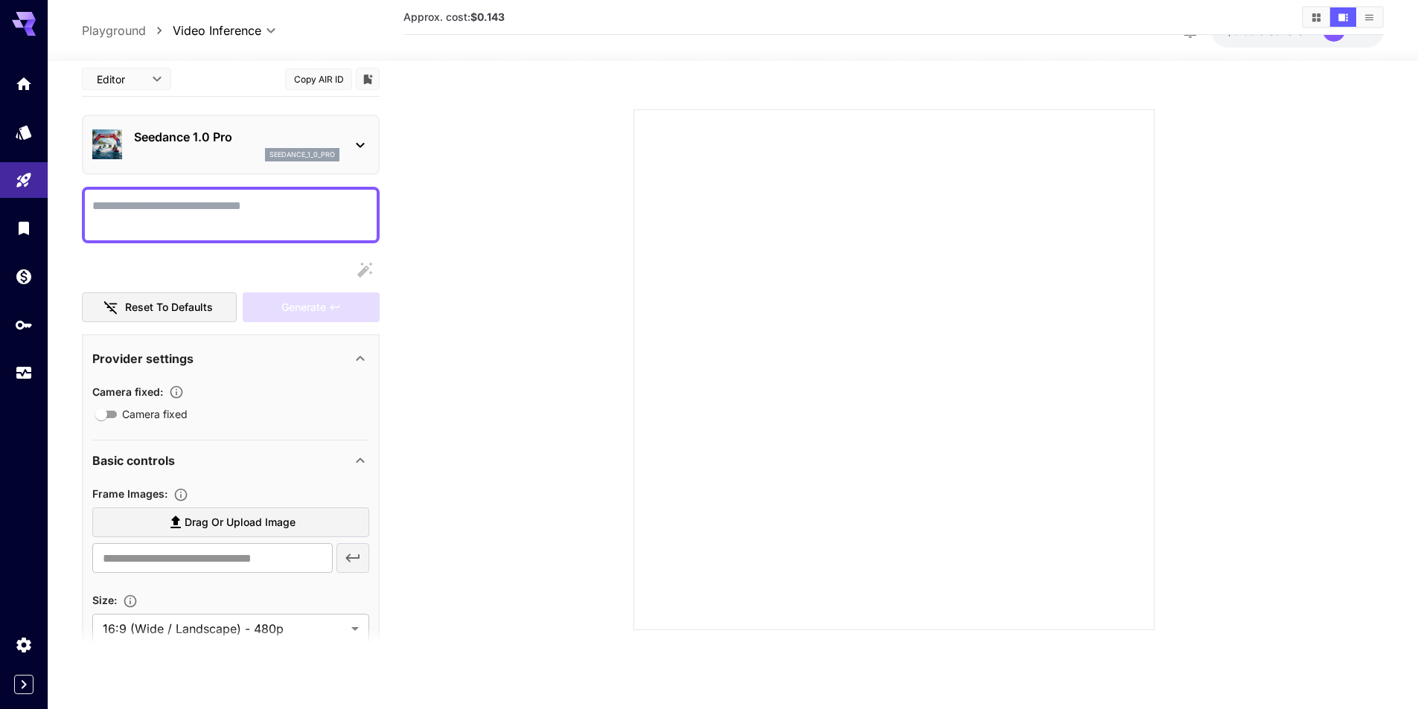
click at [119, 206] on textarea "Camera fixed" at bounding box center [230, 215] width 277 height 36
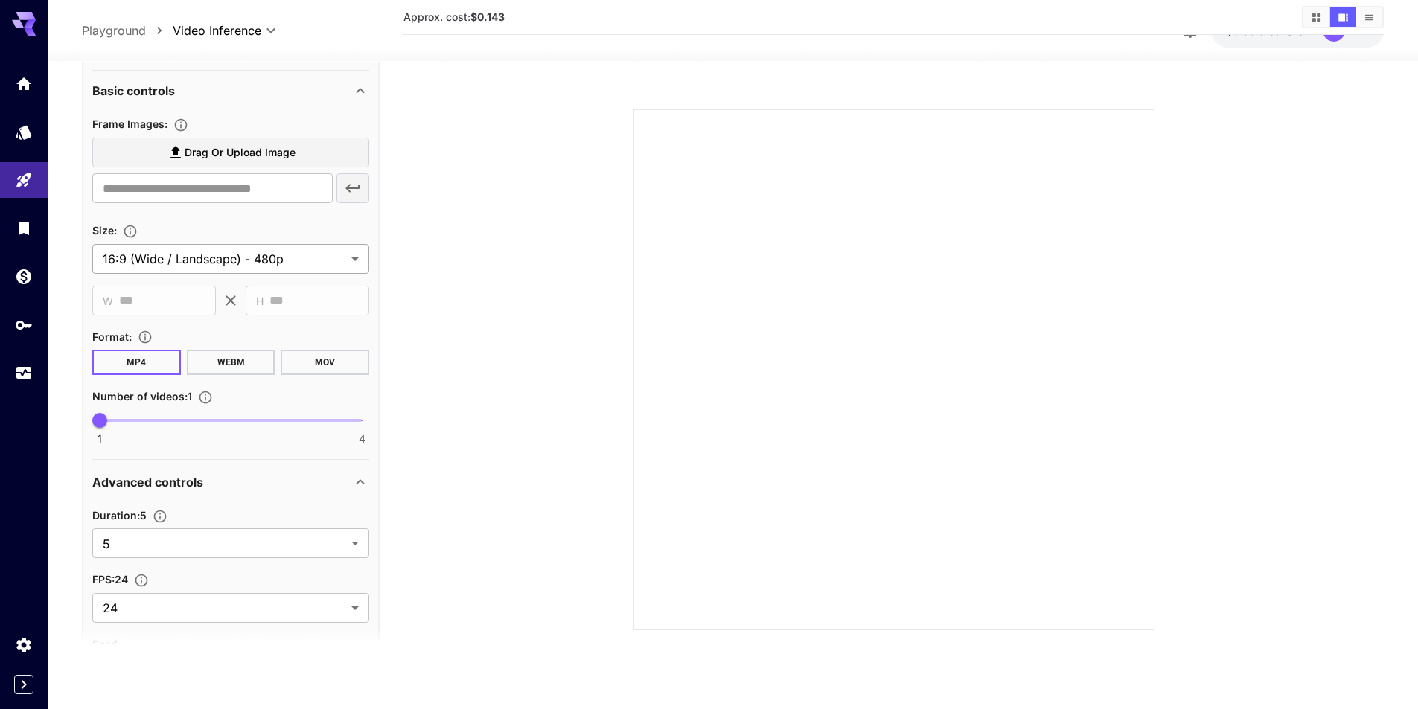
scroll to position [372, 0]
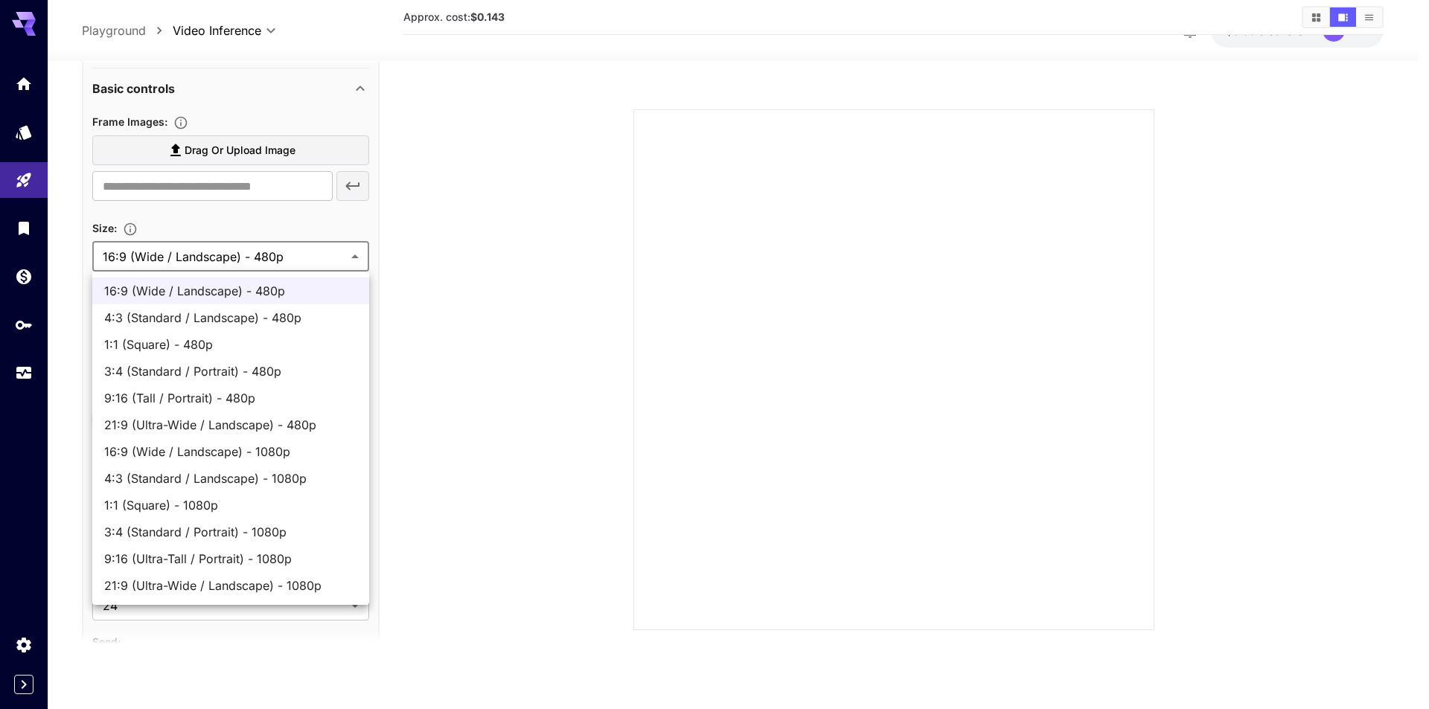
click at [241, 264] on body "**********" at bounding box center [714, 295] width 1429 height 827
click at [237, 252] on div at bounding box center [714, 354] width 1429 height 709
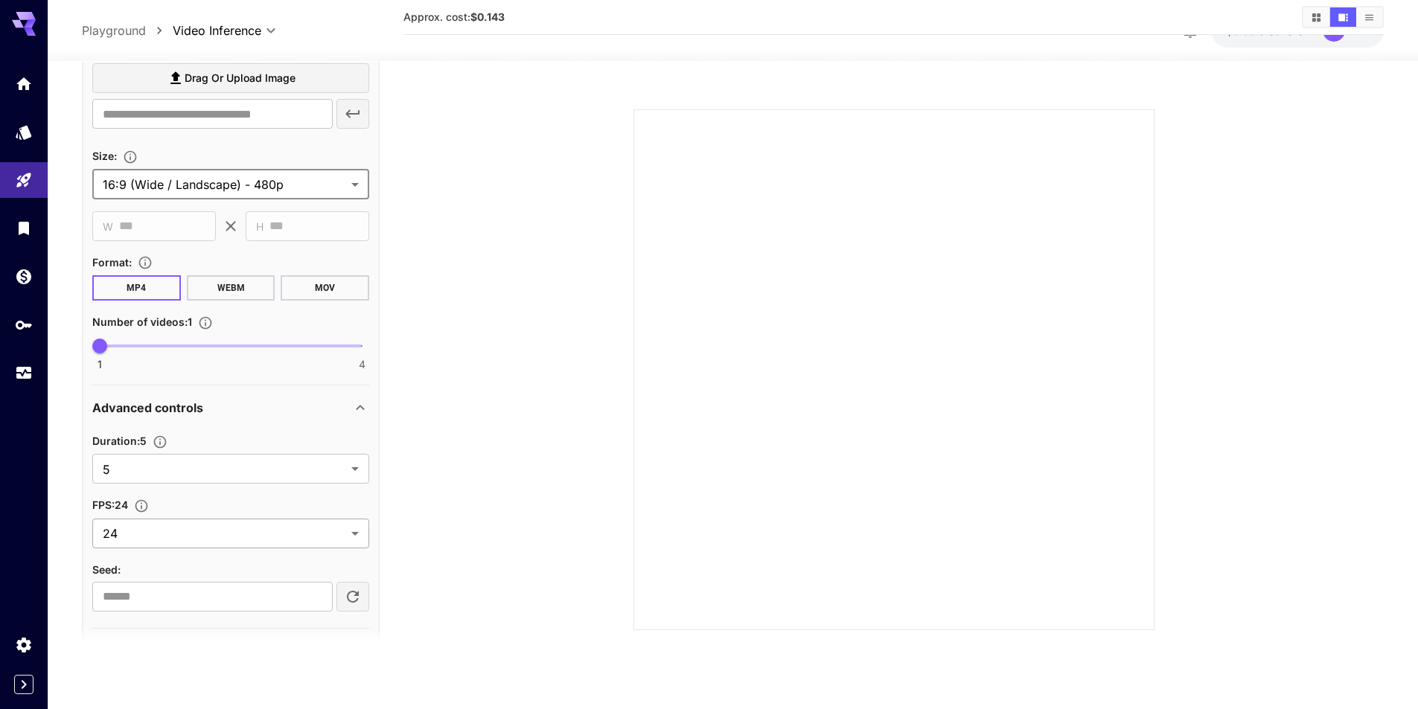
scroll to position [447, 0]
click at [179, 472] on body "**********" at bounding box center [714, 295] width 1429 height 827
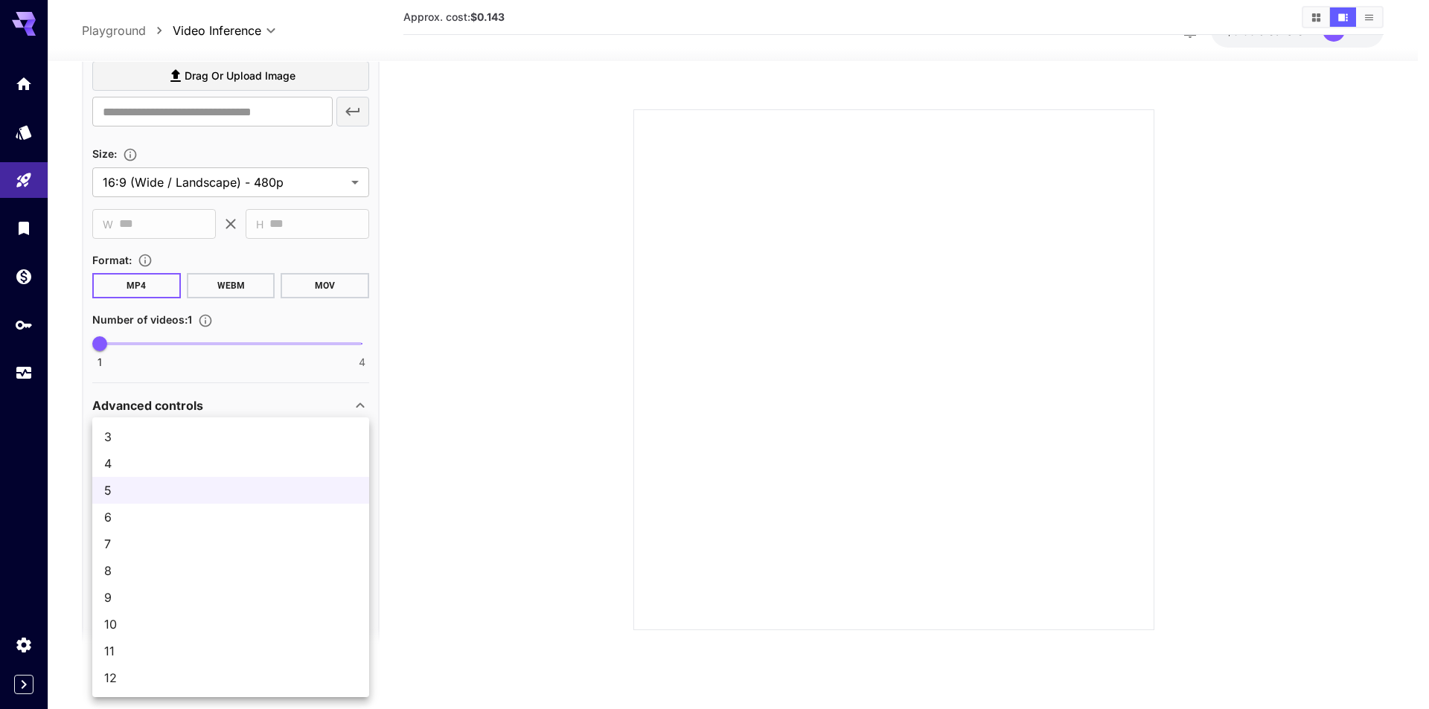
drag, startPoint x: 483, startPoint y: 469, endPoint x: 370, endPoint y: 454, distance: 114.1
click at [481, 468] on div at bounding box center [714, 354] width 1429 height 709
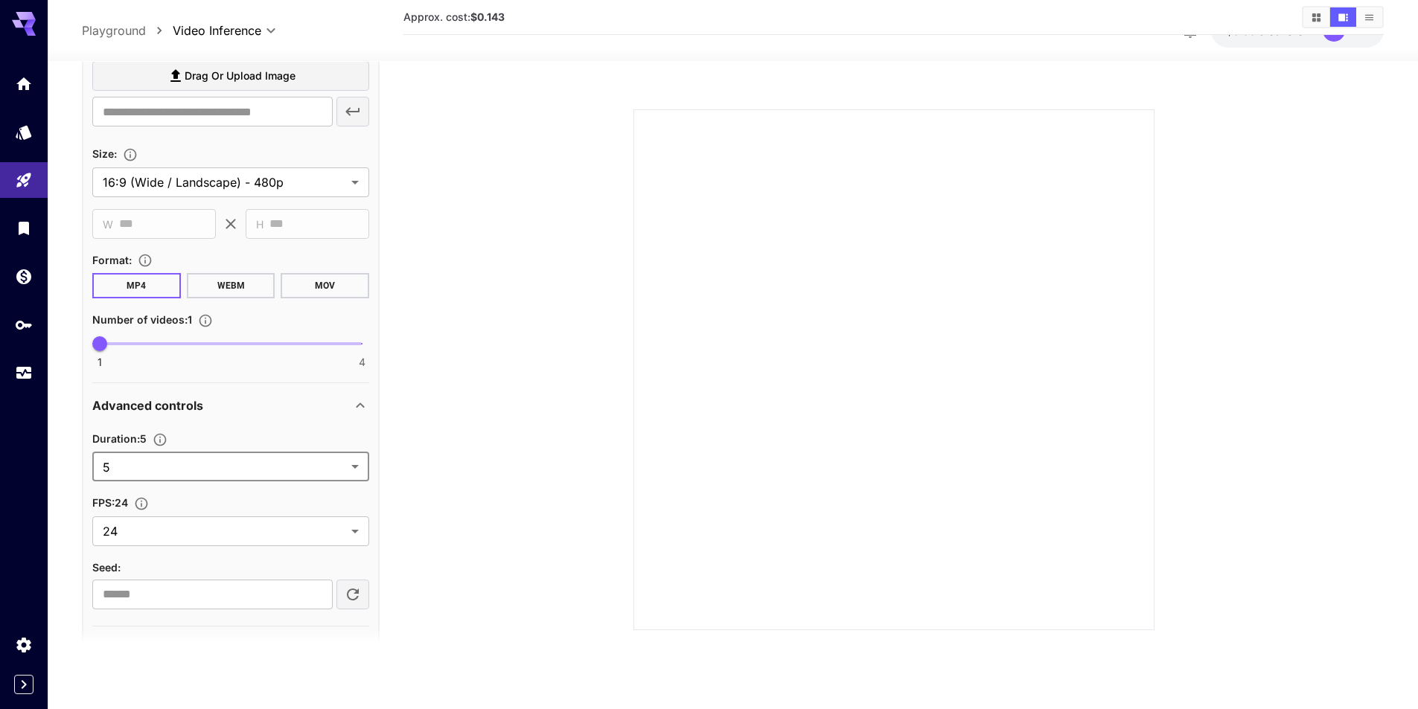
click at [199, 460] on body "**********" at bounding box center [709, 295] width 1418 height 827
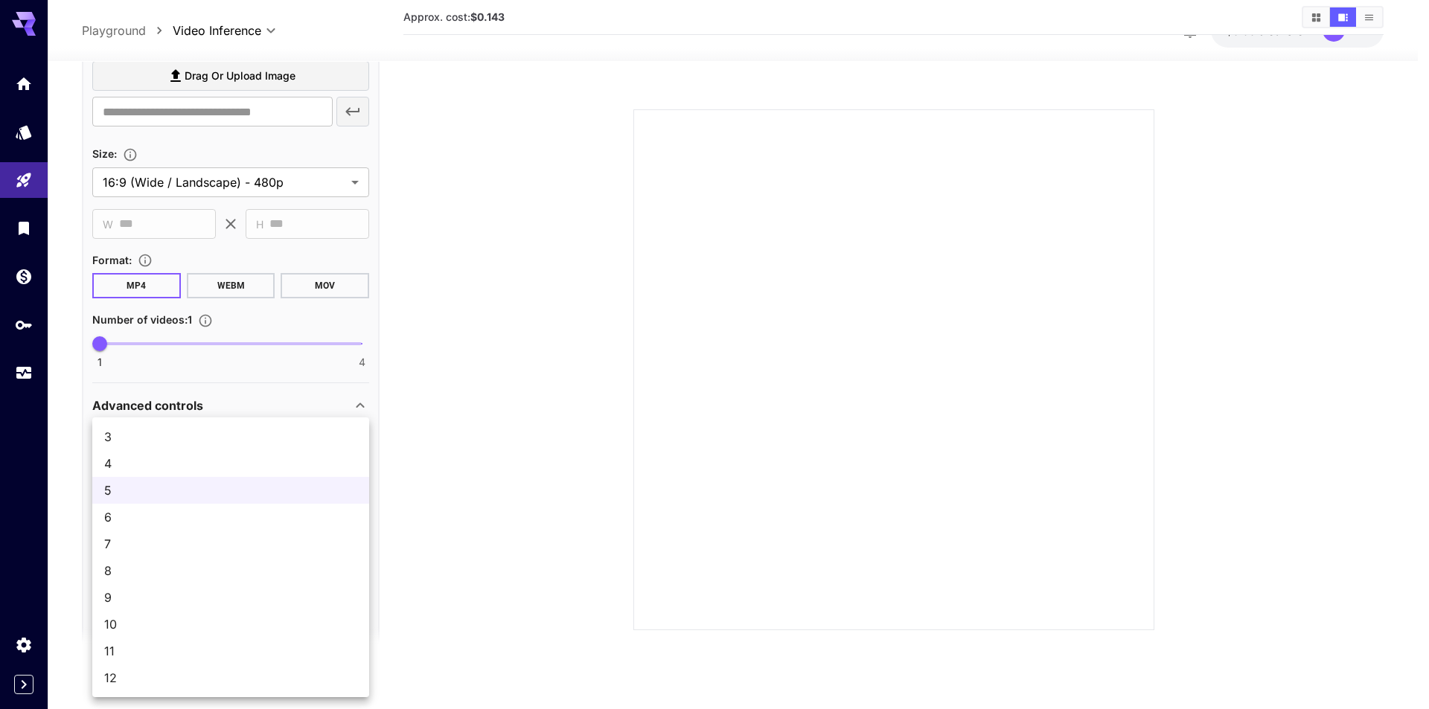
click at [493, 456] on div at bounding box center [714, 354] width 1429 height 709
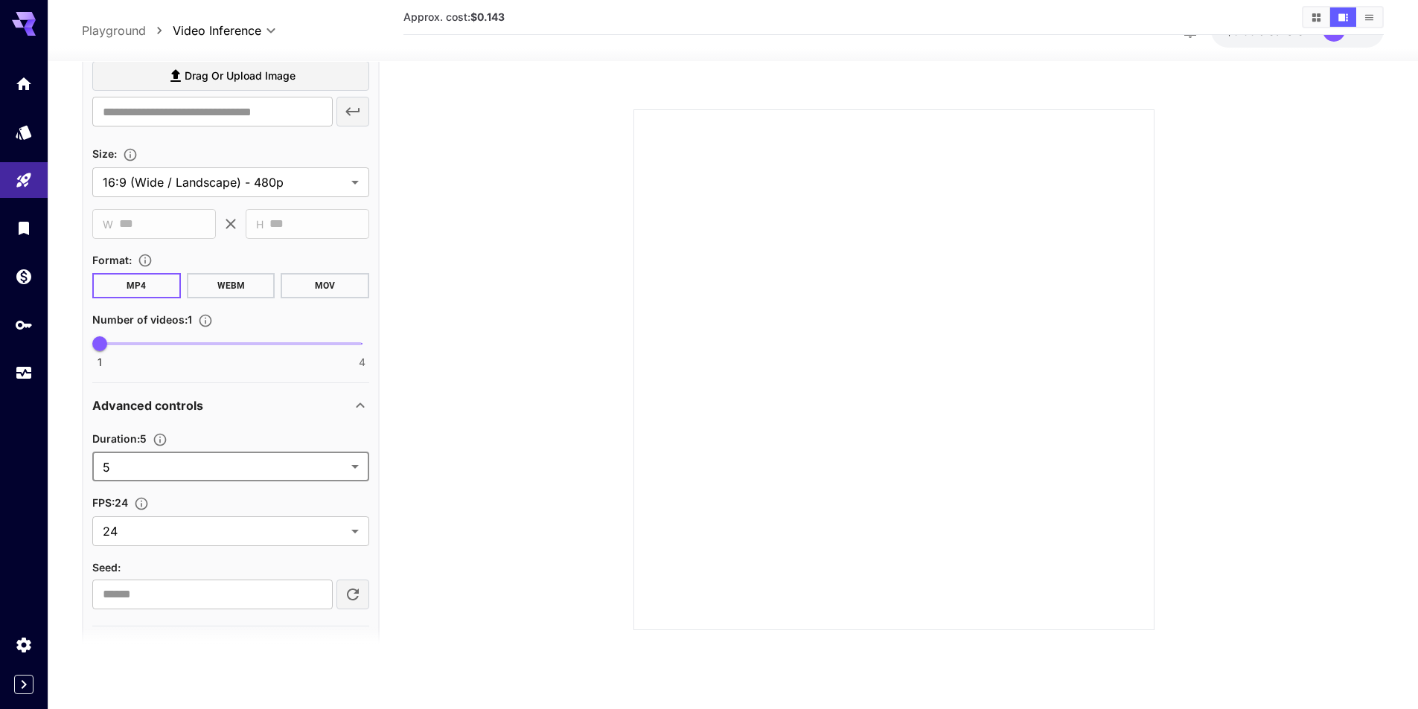
click at [189, 463] on body "**********" at bounding box center [709, 295] width 1418 height 827
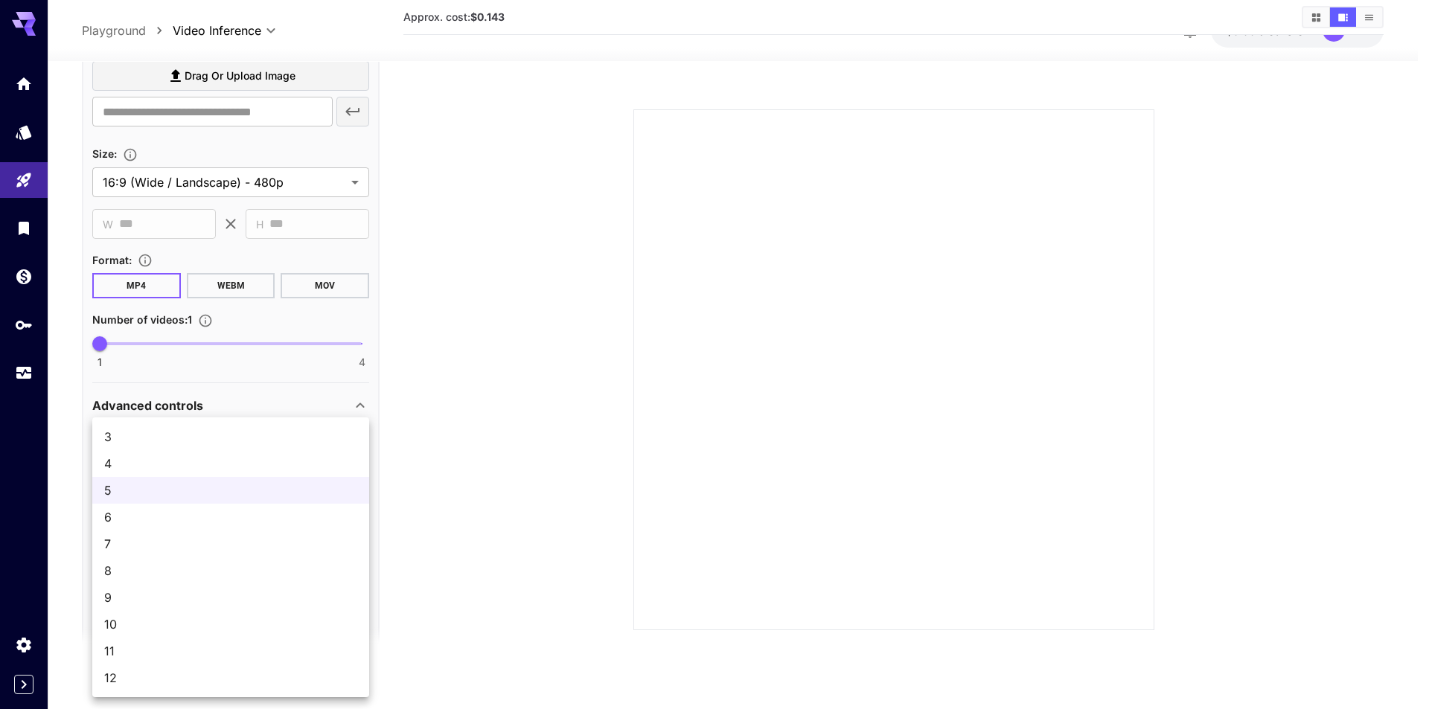
click at [135, 565] on span "8" at bounding box center [230, 571] width 253 height 18
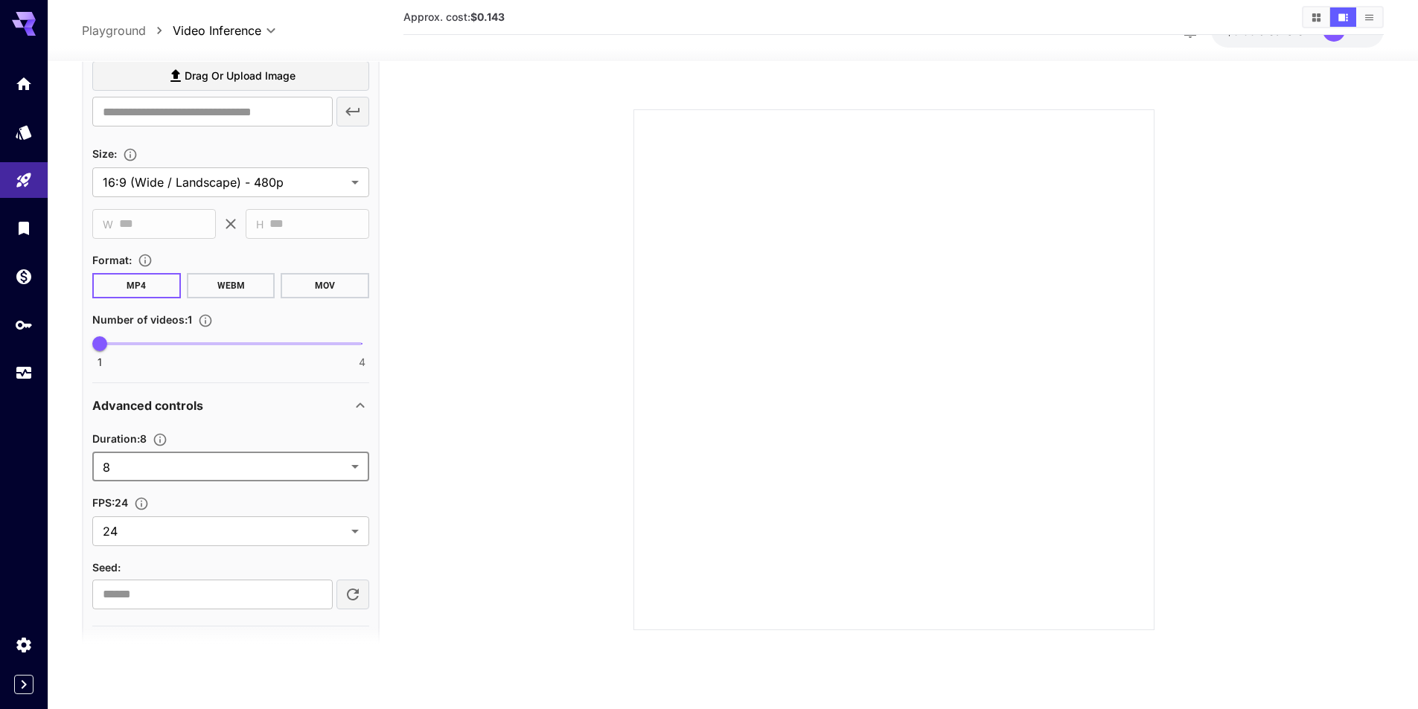
click at [158, 466] on body "**********" at bounding box center [709, 295] width 1418 height 827
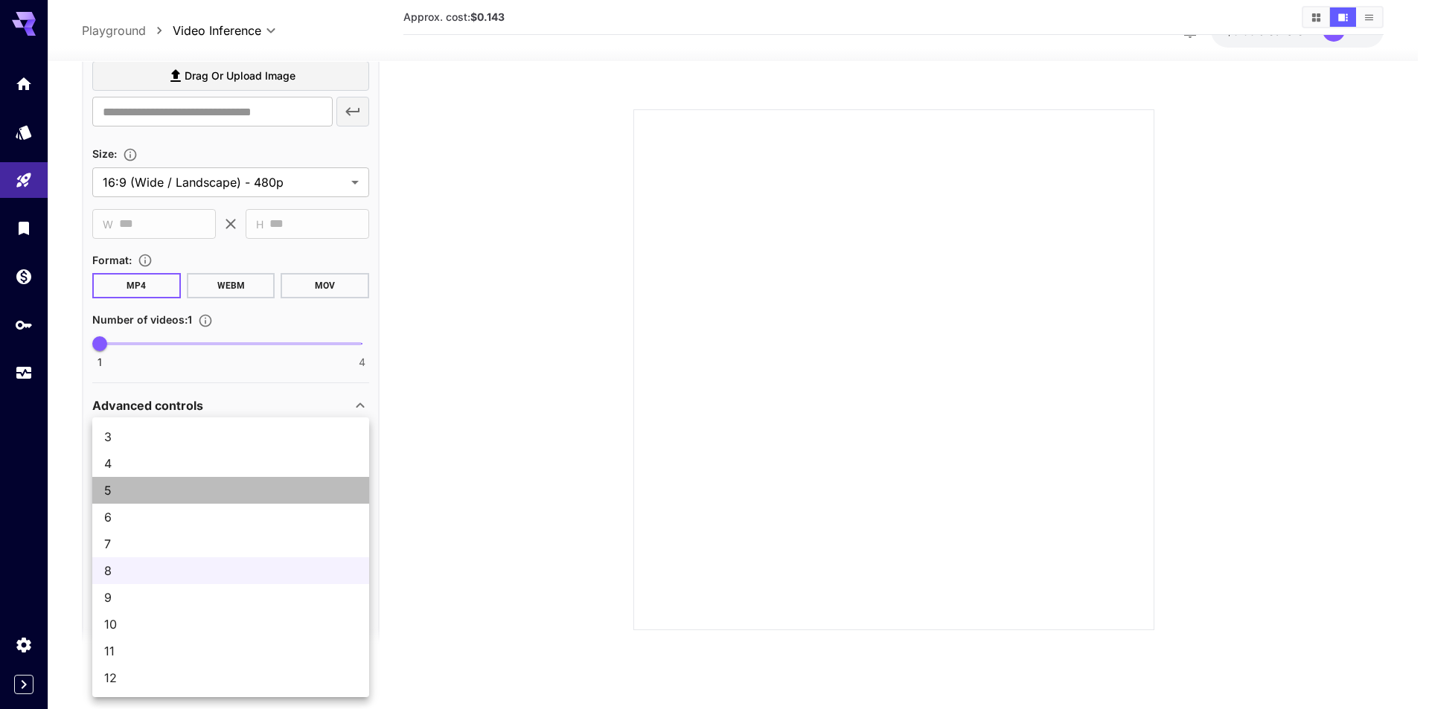
click at [120, 483] on span "5" at bounding box center [230, 490] width 253 height 18
type input "*"
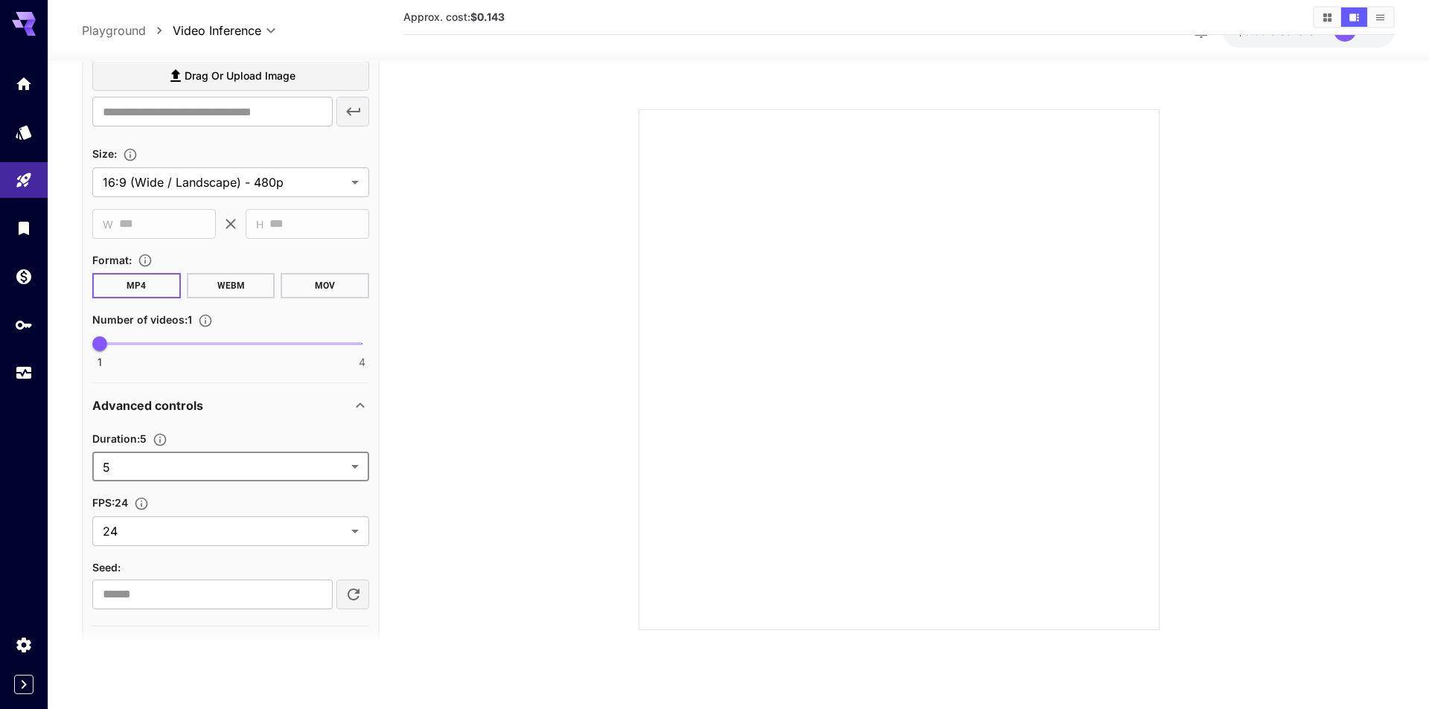
click at [143, 454] on body "**********" at bounding box center [714, 295] width 1429 height 827
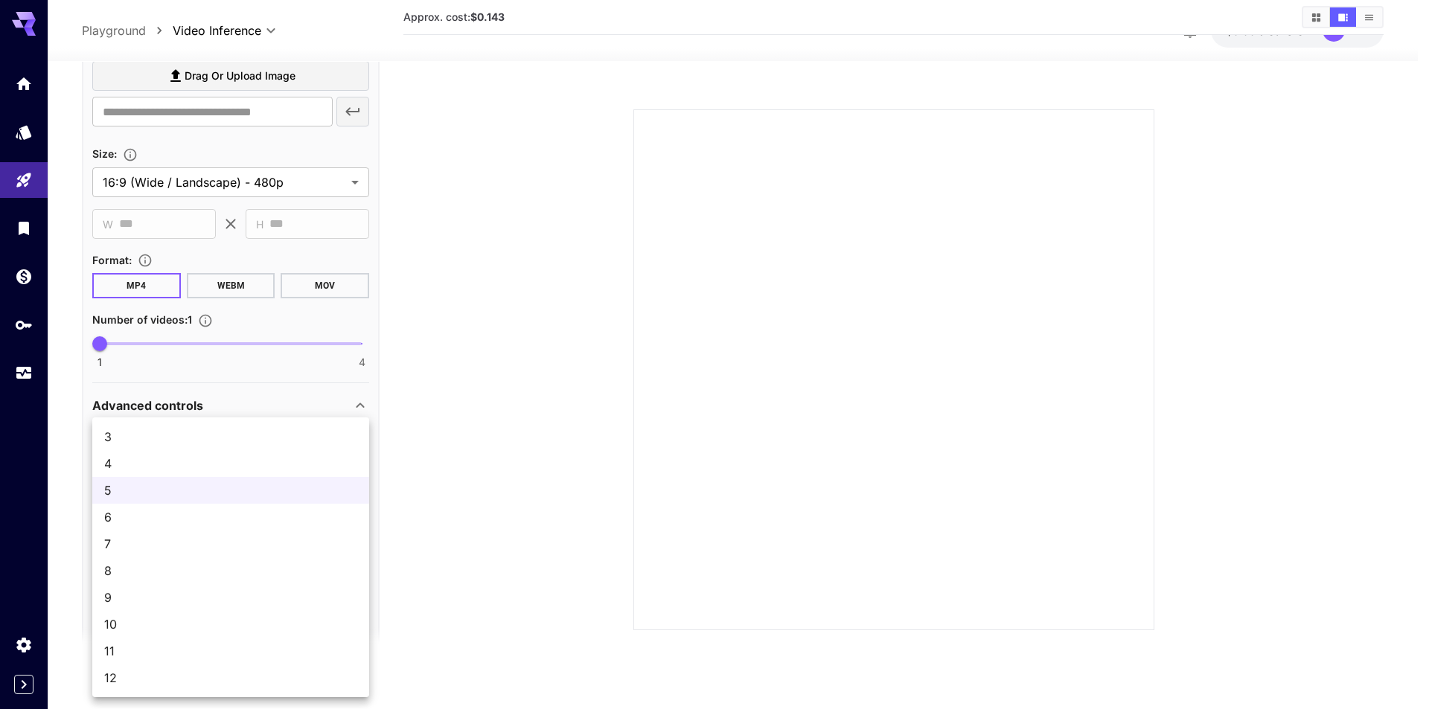
click at [469, 461] on div at bounding box center [714, 354] width 1429 height 709
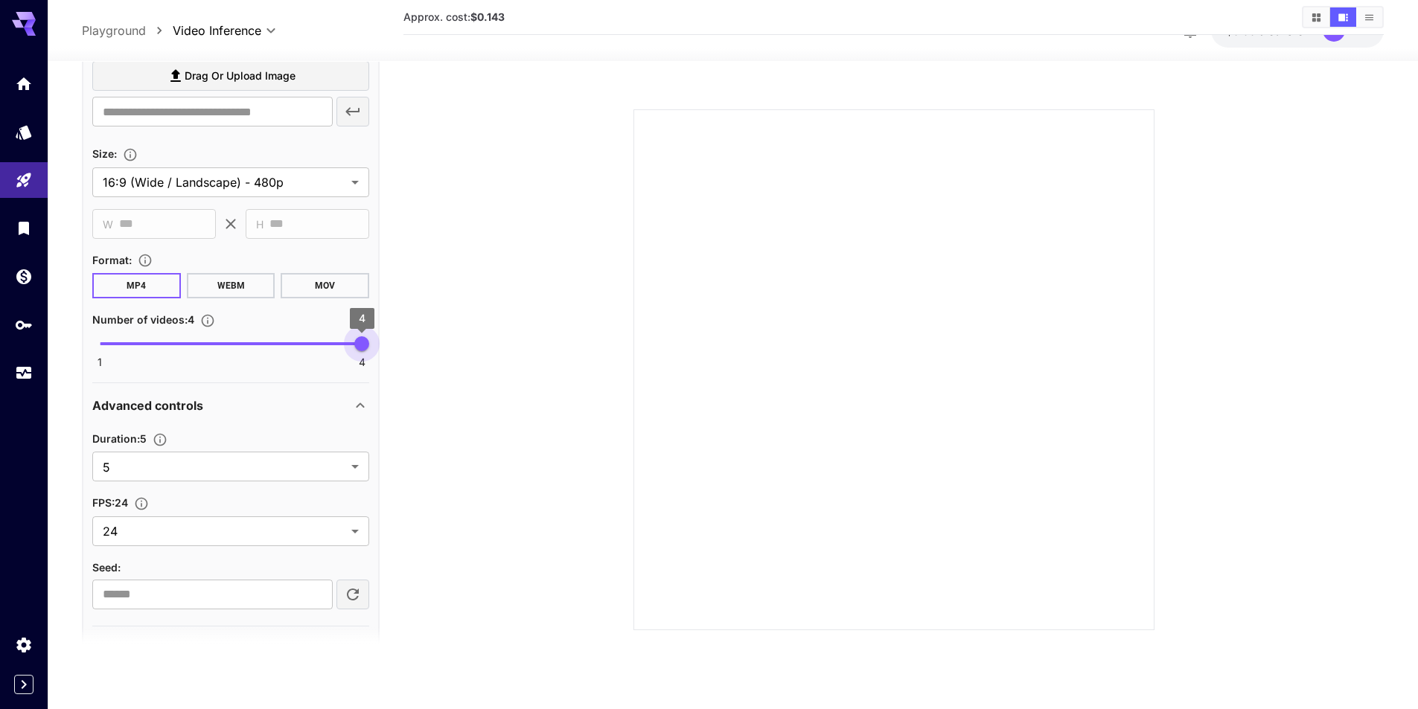
type input "*"
drag, startPoint x: 105, startPoint y: 342, endPoint x: 74, endPoint y: 342, distance: 30.5
click at [71, 342] on section "**********" at bounding box center [733, 326] width 1370 height 766
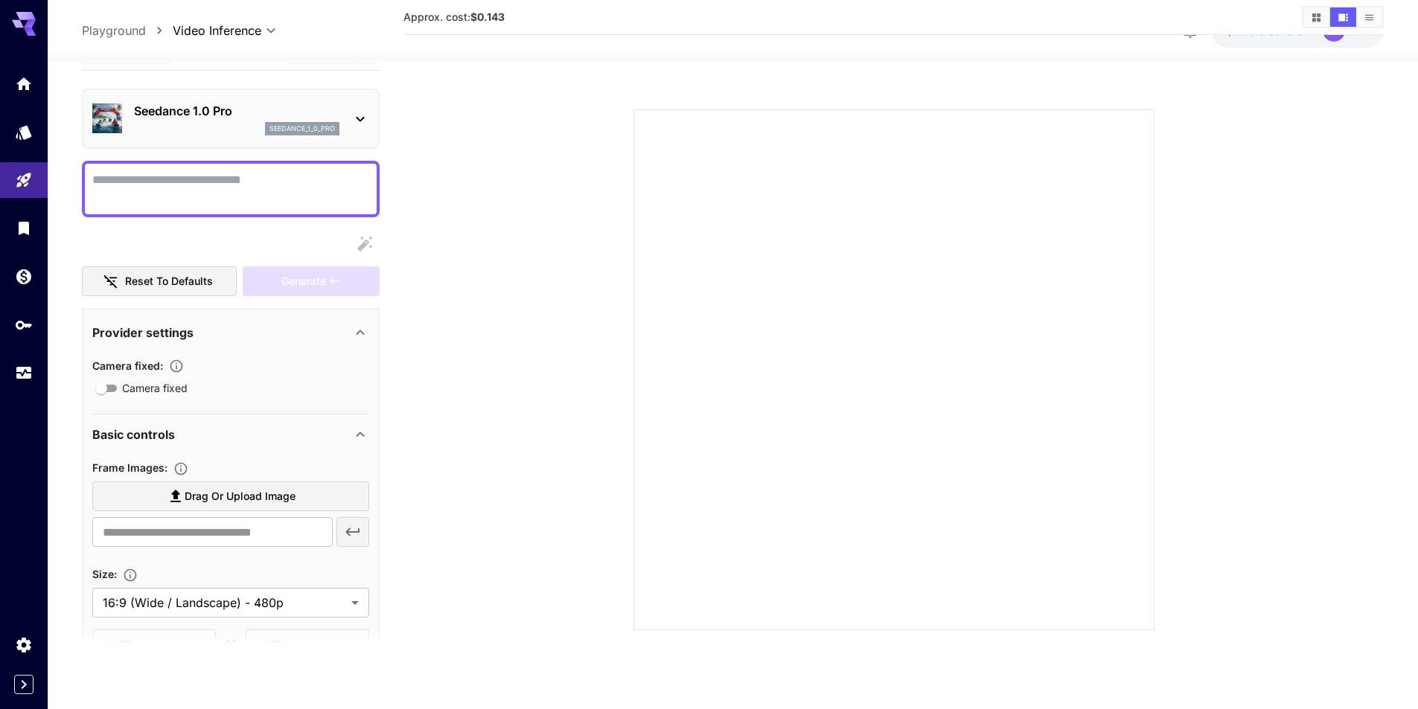
scroll to position [0, 0]
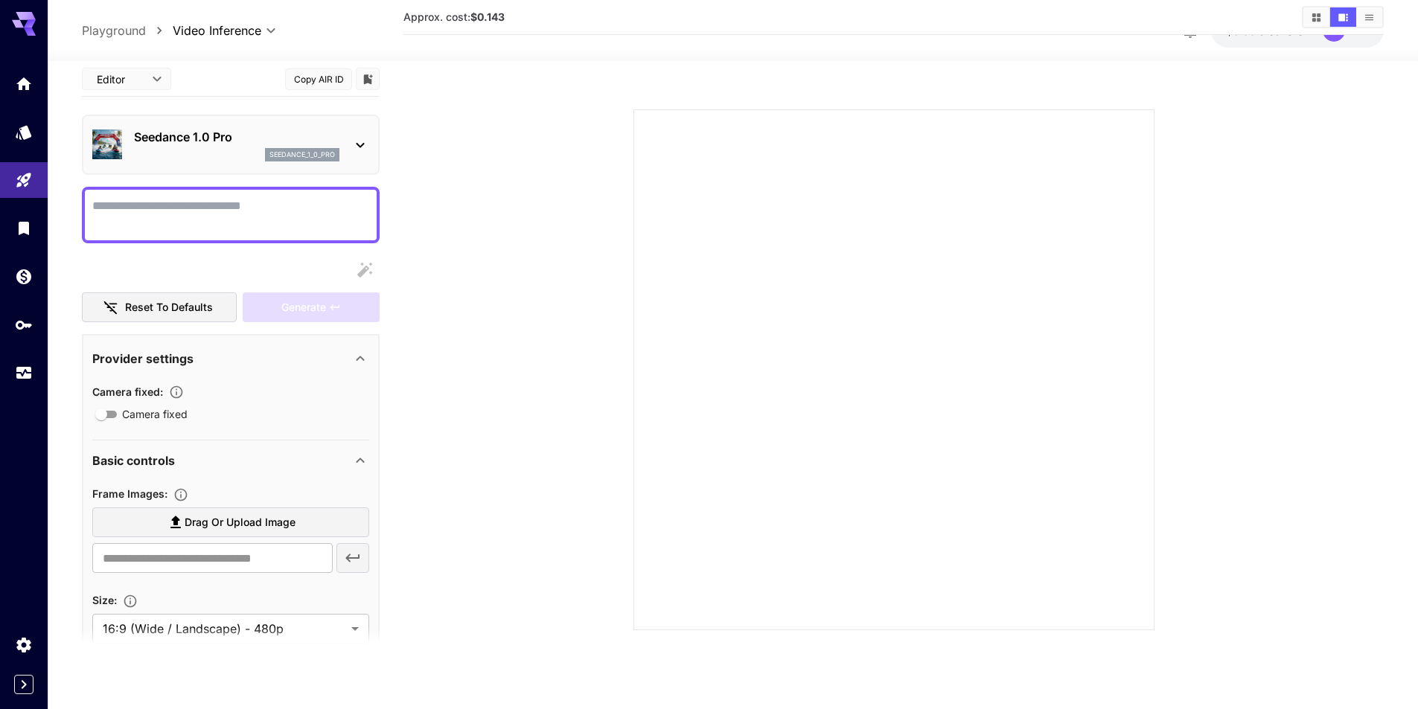
click at [206, 215] on textarea "Camera fixed" at bounding box center [230, 215] width 277 height 36
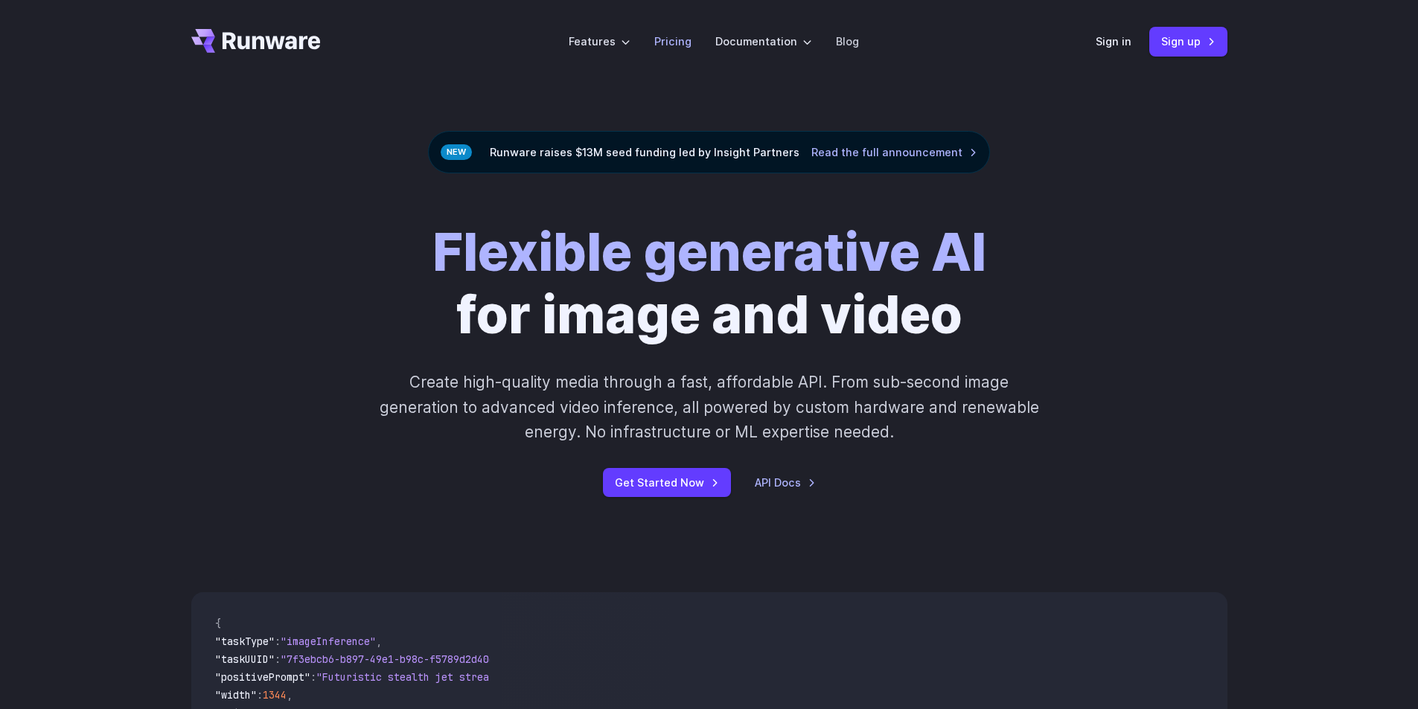
click at [685, 42] on link "Pricing" at bounding box center [672, 41] width 37 height 17
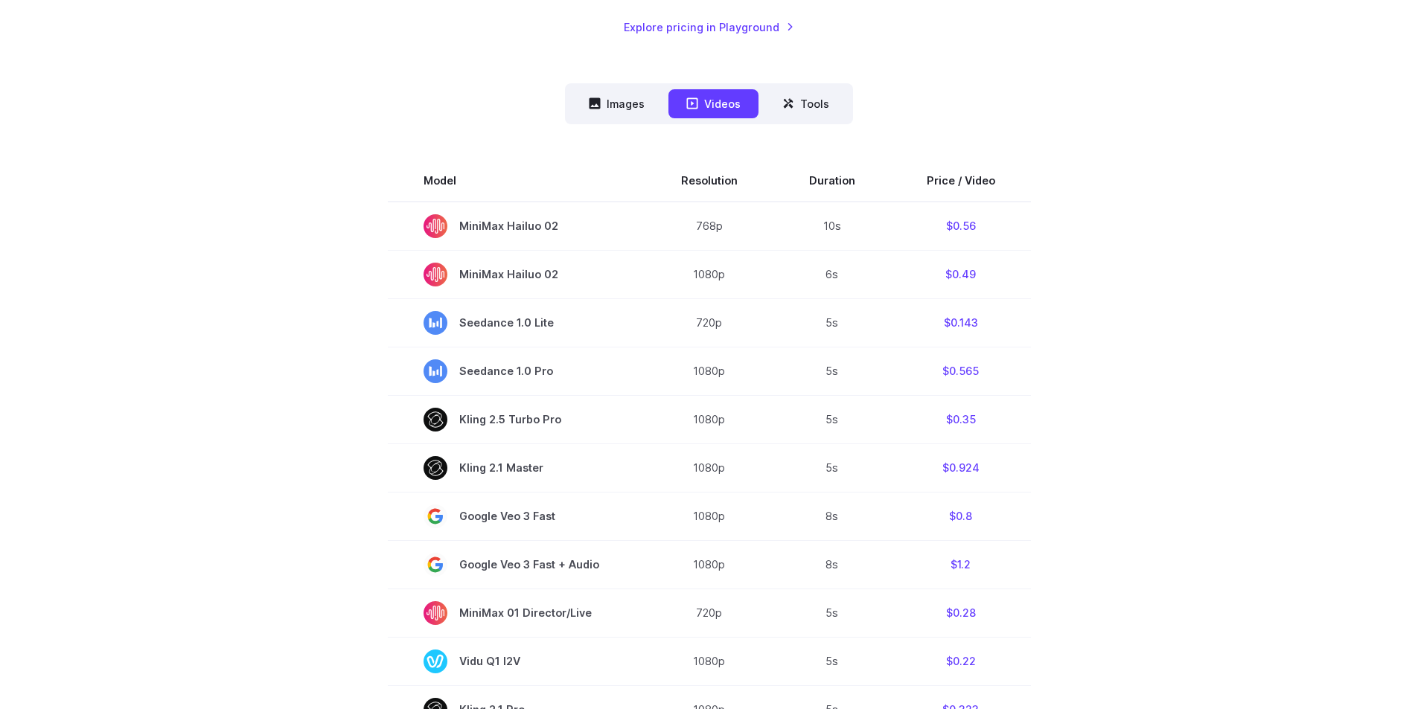
scroll to position [372, 0]
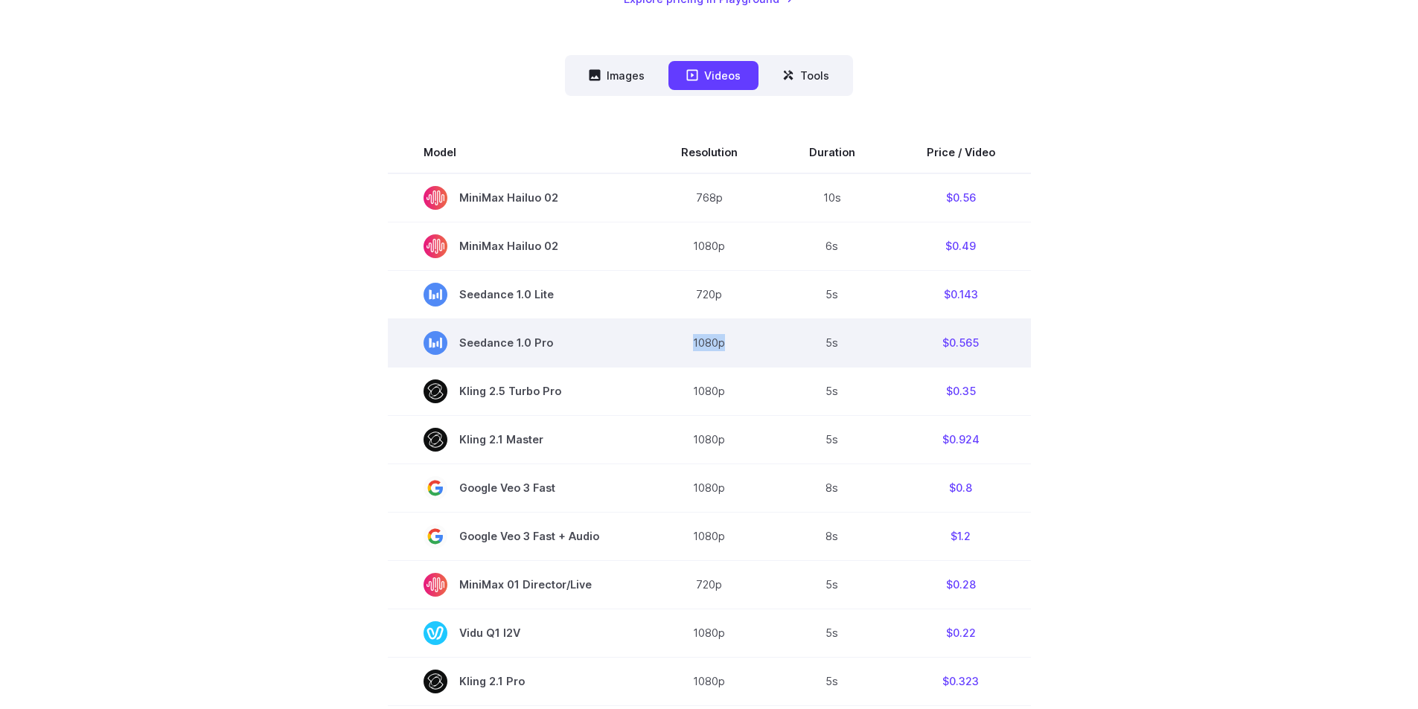
drag, startPoint x: 682, startPoint y: 345, endPoint x: 733, endPoint y: 347, distance: 51.4
click at [733, 347] on td "1080p" at bounding box center [709, 343] width 128 height 48
drag, startPoint x: 831, startPoint y: 345, endPoint x: 850, endPoint y: 344, distance: 18.6
click at [850, 344] on td "5s" at bounding box center [832, 343] width 118 height 48
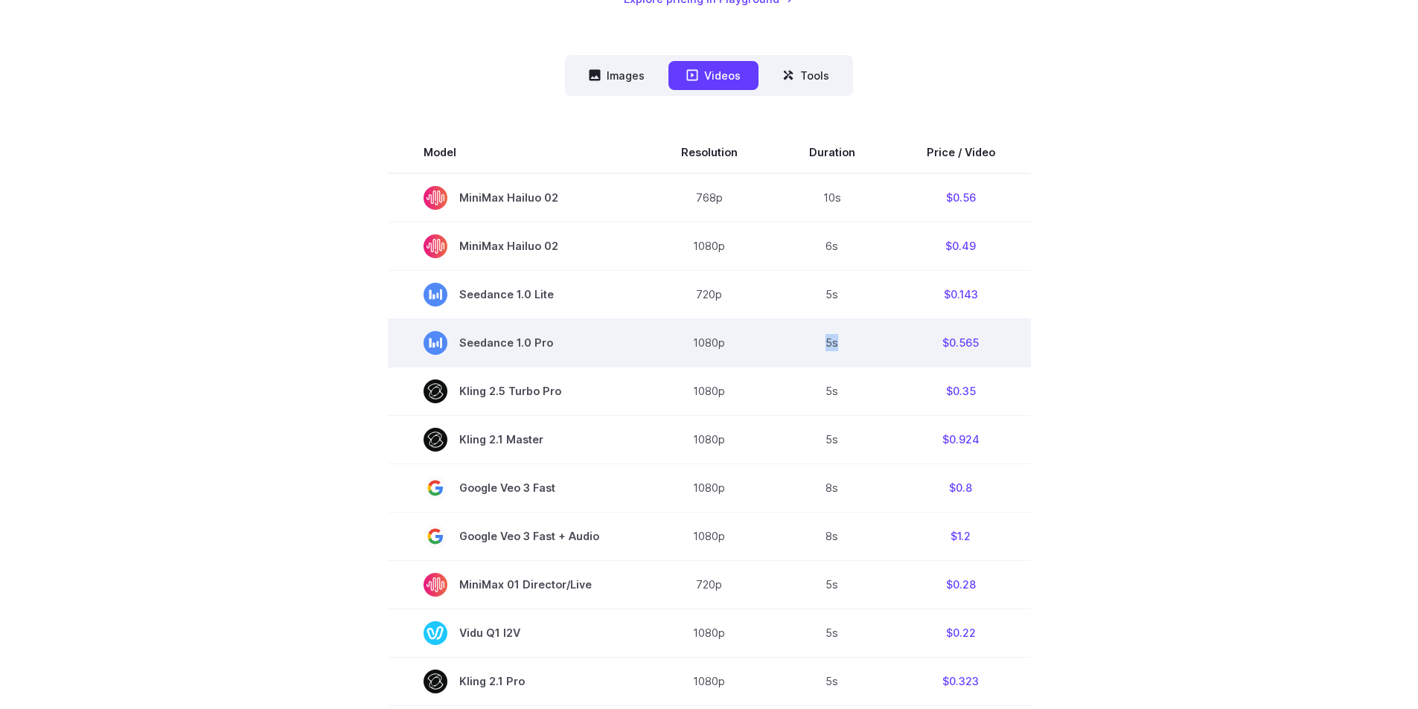
click at [850, 344] on td "5s" at bounding box center [832, 343] width 118 height 48
drag, startPoint x: 825, startPoint y: 346, endPoint x: 802, endPoint y: 345, distance: 23.1
click at [803, 345] on td "5s" at bounding box center [832, 343] width 118 height 48
click at [802, 345] on td "5s" at bounding box center [832, 343] width 118 height 48
drag, startPoint x: 673, startPoint y: 339, endPoint x: 758, endPoint y: 342, distance: 85.6
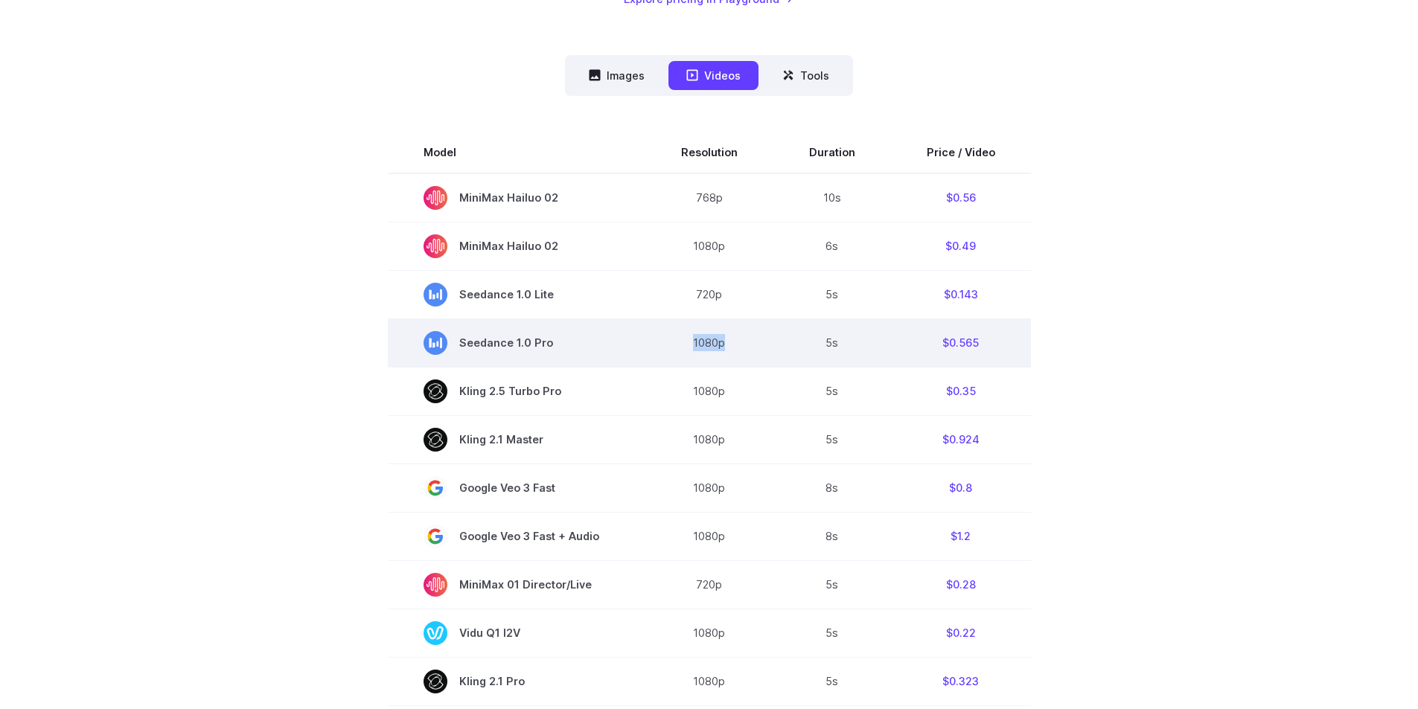
click at [753, 342] on td "1080p" at bounding box center [709, 343] width 128 height 48
click at [758, 342] on td "1080p" at bounding box center [709, 343] width 128 height 48
drag, startPoint x: 735, startPoint y: 348, endPoint x: 758, endPoint y: 348, distance: 22.3
click at [752, 348] on td "1080p" at bounding box center [709, 343] width 128 height 48
click at [758, 348] on td "1080p" at bounding box center [709, 343] width 128 height 48
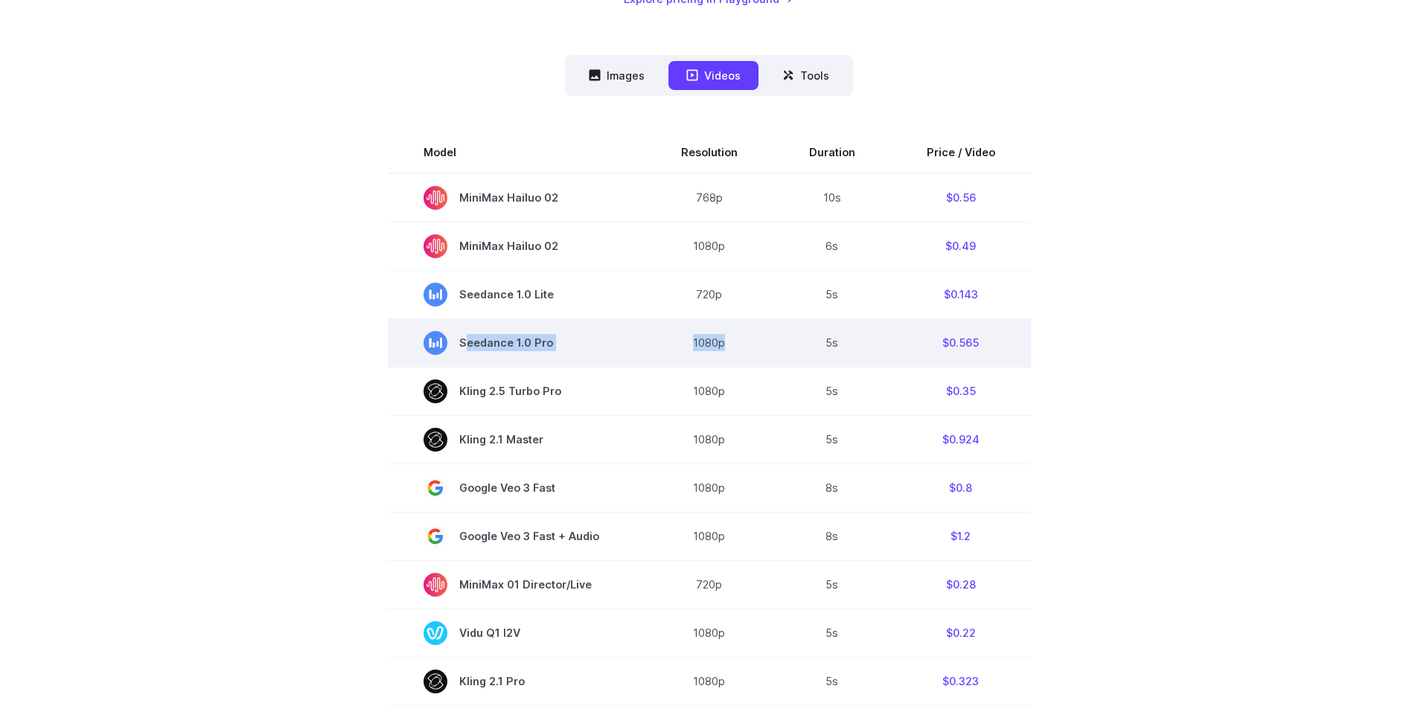
drag, startPoint x: 644, startPoint y: 351, endPoint x: 759, endPoint y: 351, distance: 114.6
click at [755, 351] on tr "Seedance 1.0 Pro 1080p 5s $0.565" at bounding box center [709, 343] width 643 height 48
click at [759, 351] on td "1080p" at bounding box center [709, 343] width 128 height 48
drag, startPoint x: 796, startPoint y: 349, endPoint x: 836, endPoint y: 346, distance: 40.3
click at [834, 347] on td "5s" at bounding box center [832, 343] width 118 height 48
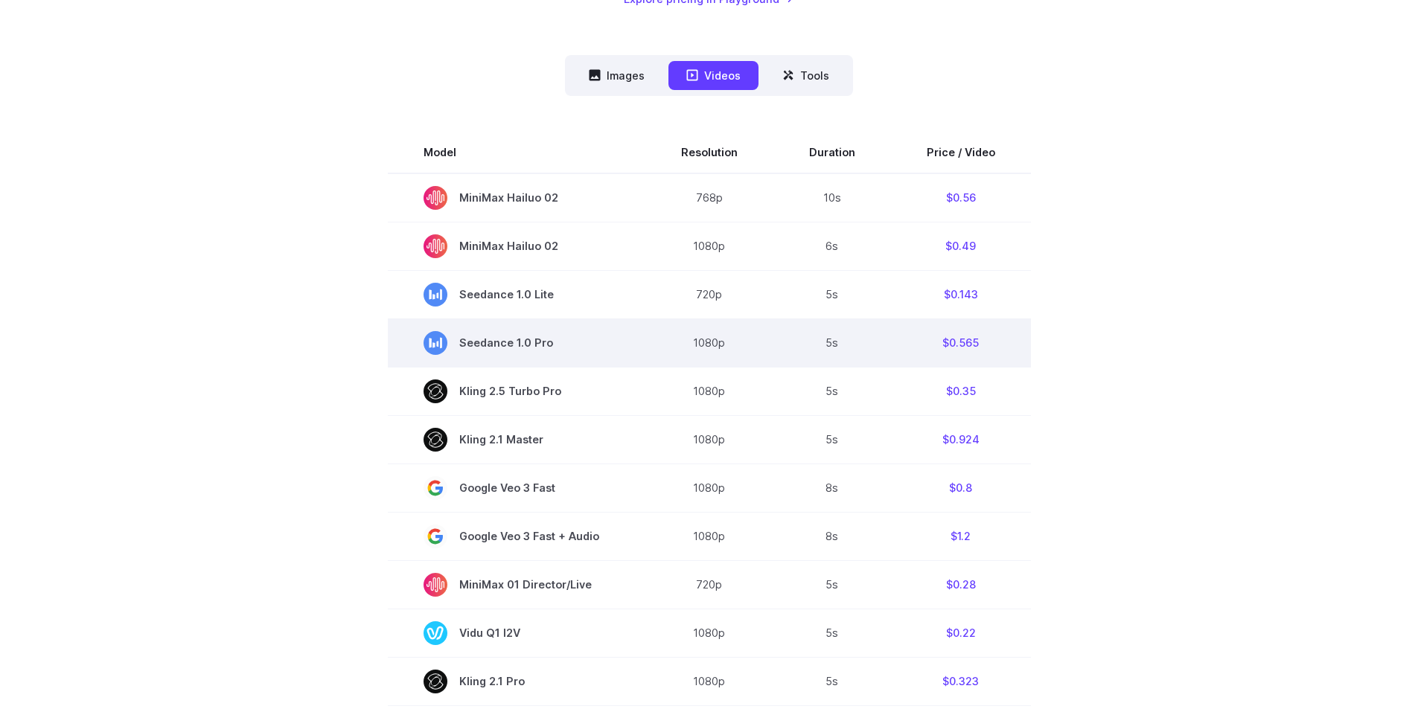
click at [837, 346] on td "5s" at bounding box center [832, 343] width 118 height 48
drag, startPoint x: 804, startPoint y: 339, endPoint x: 839, endPoint y: 341, distance: 35.0
click at [837, 341] on td "5s" at bounding box center [832, 343] width 118 height 48
click at [840, 341] on td "5s" at bounding box center [832, 343] width 118 height 48
drag, startPoint x: 822, startPoint y: 346, endPoint x: 852, endPoint y: 345, distance: 30.5
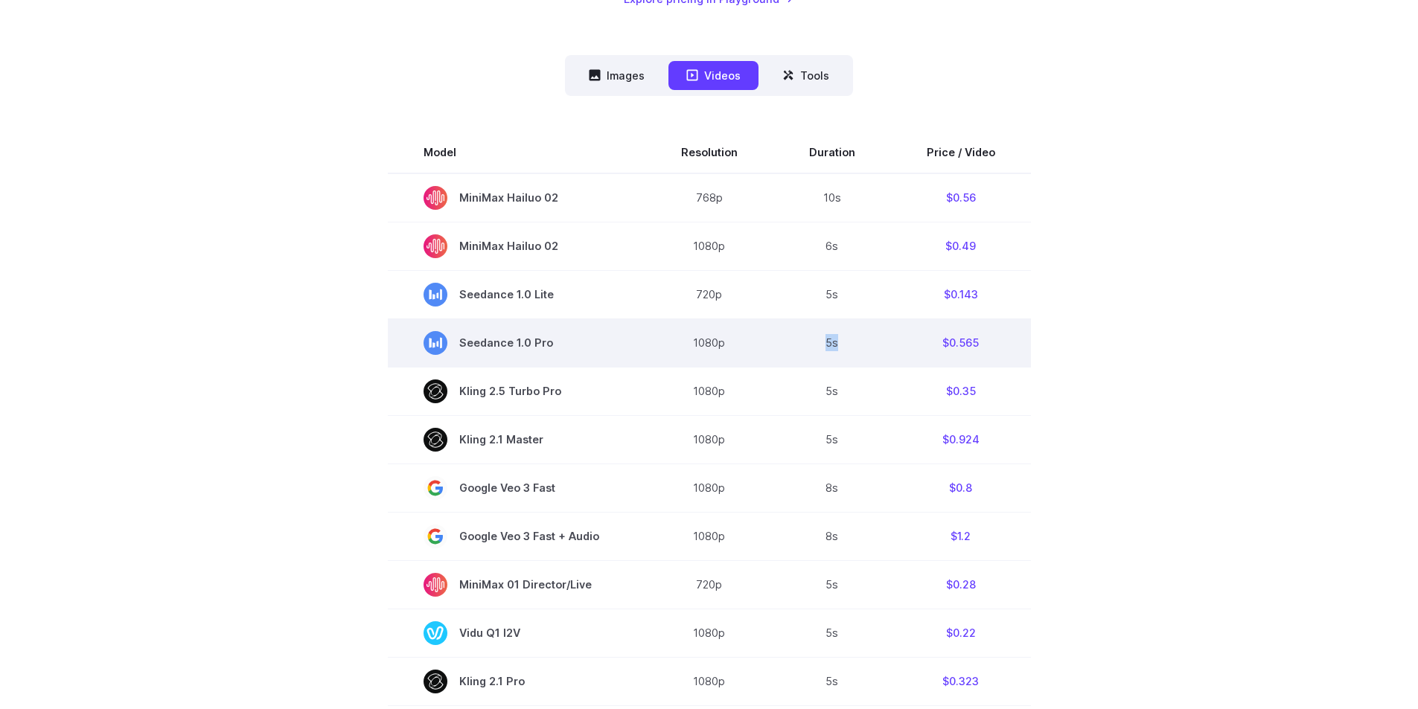
click at [851, 346] on td "5s" at bounding box center [832, 343] width 118 height 48
click at [852, 345] on td "5s" at bounding box center [832, 343] width 118 height 48
drag, startPoint x: 799, startPoint y: 346, endPoint x: 884, endPoint y: 343, distance: 84.9
click at [883, 343] on td "5s" at bounding box center [832, 343] width 118 height 48
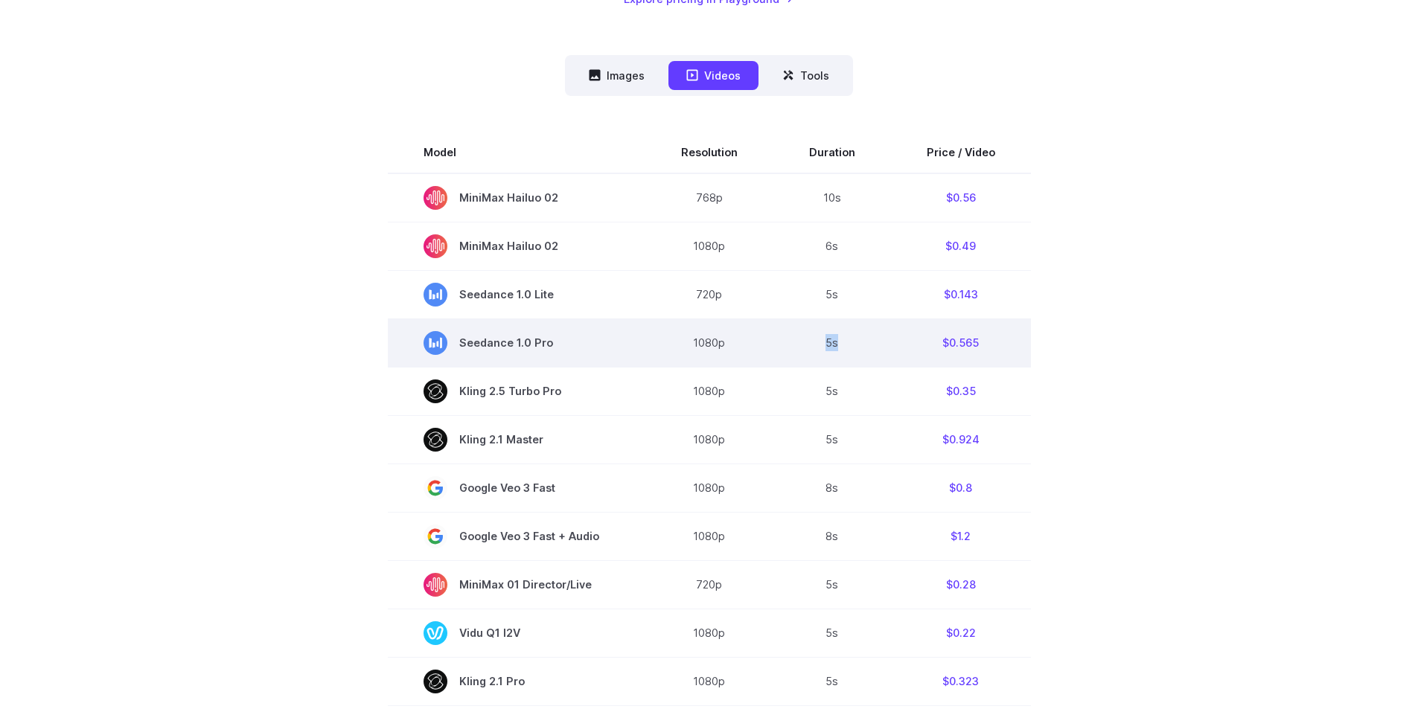
click at [852, 343] on td "5s" at bounding box center [832, 343] width 118 height 48
drag, startPoint x: 812, startPoint y: 342, endPoint x: 846, endPoint y: 345, distance: 34.4
click at [844, 345] on td "5s" at bounding box center [832, 343] width 118 height 48
click at [846, 345] on td "5s" at bounding box center [832, 343] width 118 height 48
drag, startPoint x: 840, startPoint y: 345, endPoint x: 850, endPoint y: 344, distance: 9.8
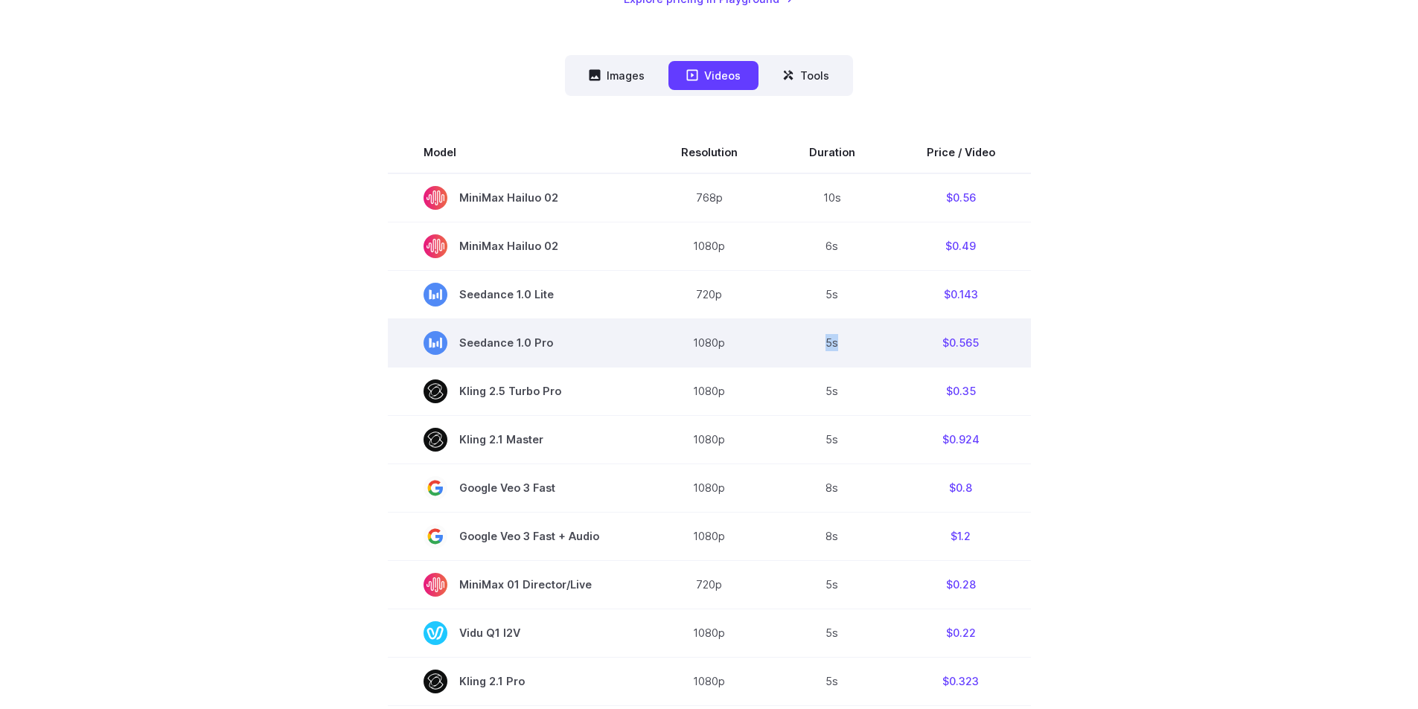
click at [849, 344] on td "5s" at bounding box center [832, 343] width 118 height 48
click at [851, 344] on td "5s" at bounding box center [832, 343] width 118 height 48
drag, startPoint x: 809, startPoint y: 347, endPoint x: 852, endPoint y: 350, distance: 43.3
click at [851, 351] on td "5s" at bounding box center [832, 343] width 118 height 48
click at [852, 350] on td "5s" at bounding box center [832, 343] width 118 height 48
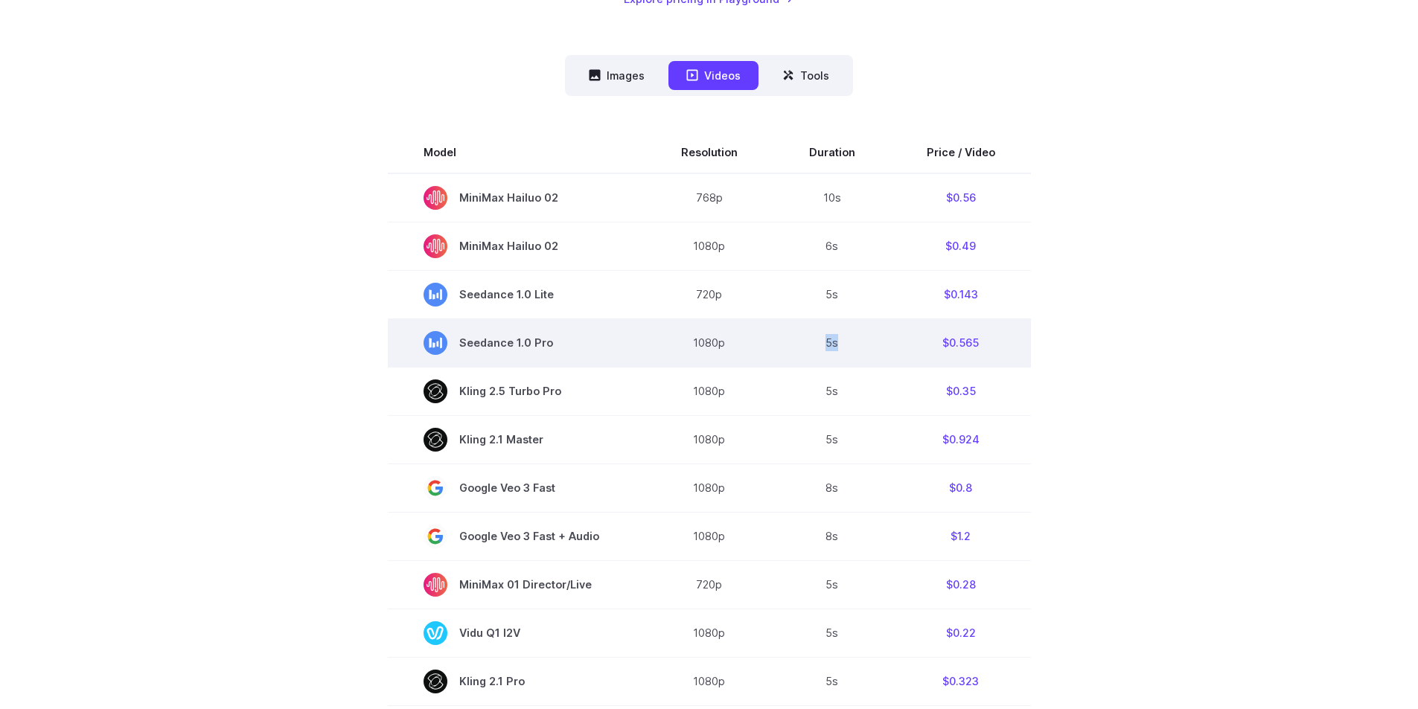
drag, startPoint x: 825, startPoint y: 349, endPoint x: 848, endPoint y: 348, distance: 23.8
click at [846, 349] on td "5s" at bounding box center [832, 343] width 118 height 48
click at [848, 348] on td "5s" at bounding box center [832, 343] width 118 height 48
drag, startPoint x: 854, startPoint y: 347, endPoint x: 822, endPoint y: 347, distance: 31.3
click at [822, 347] on td "5s" at bounding box center [832, 343] width 118 height 48
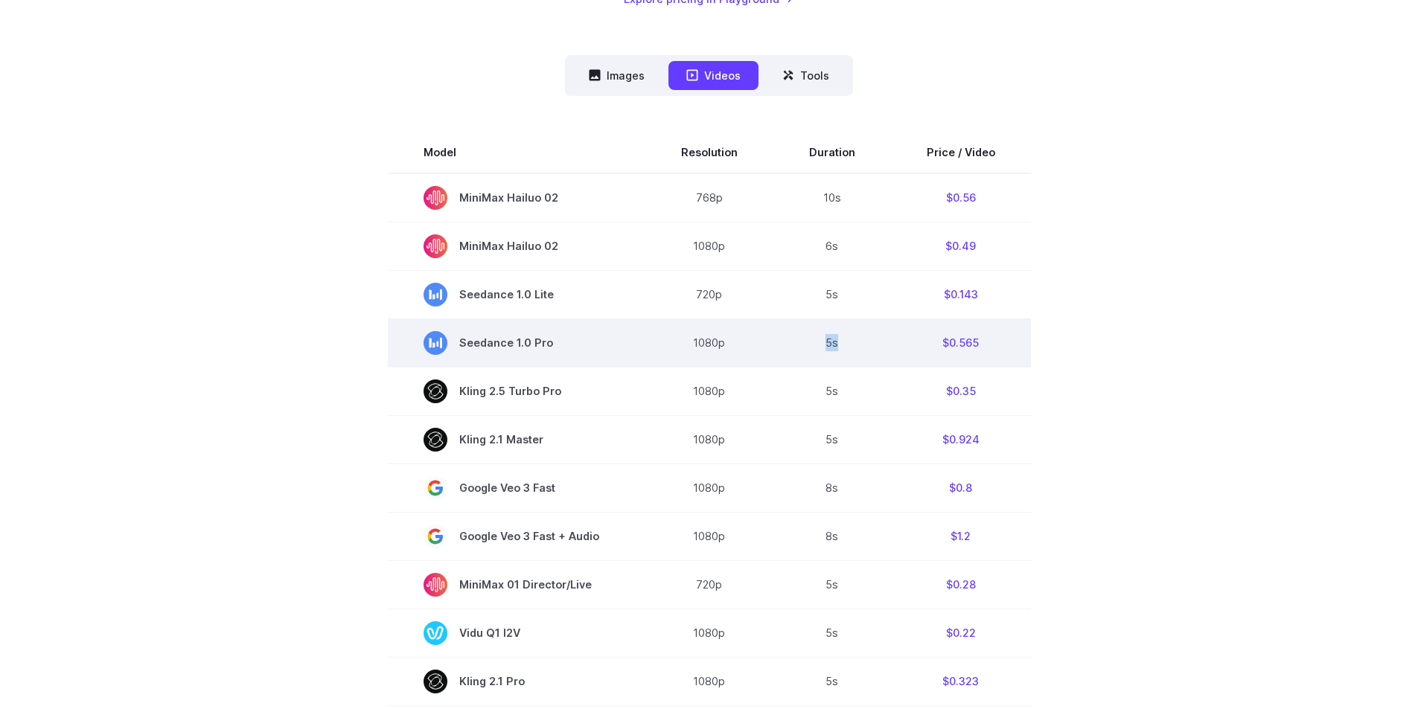
click at [822, 347] on td "5s" at bounding box center [832, 343] width 118 height 48
drag, startPoint x: 811, startPoint y: 344, endPoint x: 870, endPoint y: 349, distance: 59.0
click at [870, 349] on td "5s" at bounding box center [832, 343] width 118 height 48
drag, startPoint x: 870, startPoint y: 349, endPoint x: 858, endPoint y: 349, distance: 11.9
click at [869, 349] on td "5s" at bounding box center [832, 343] width 118 height 48
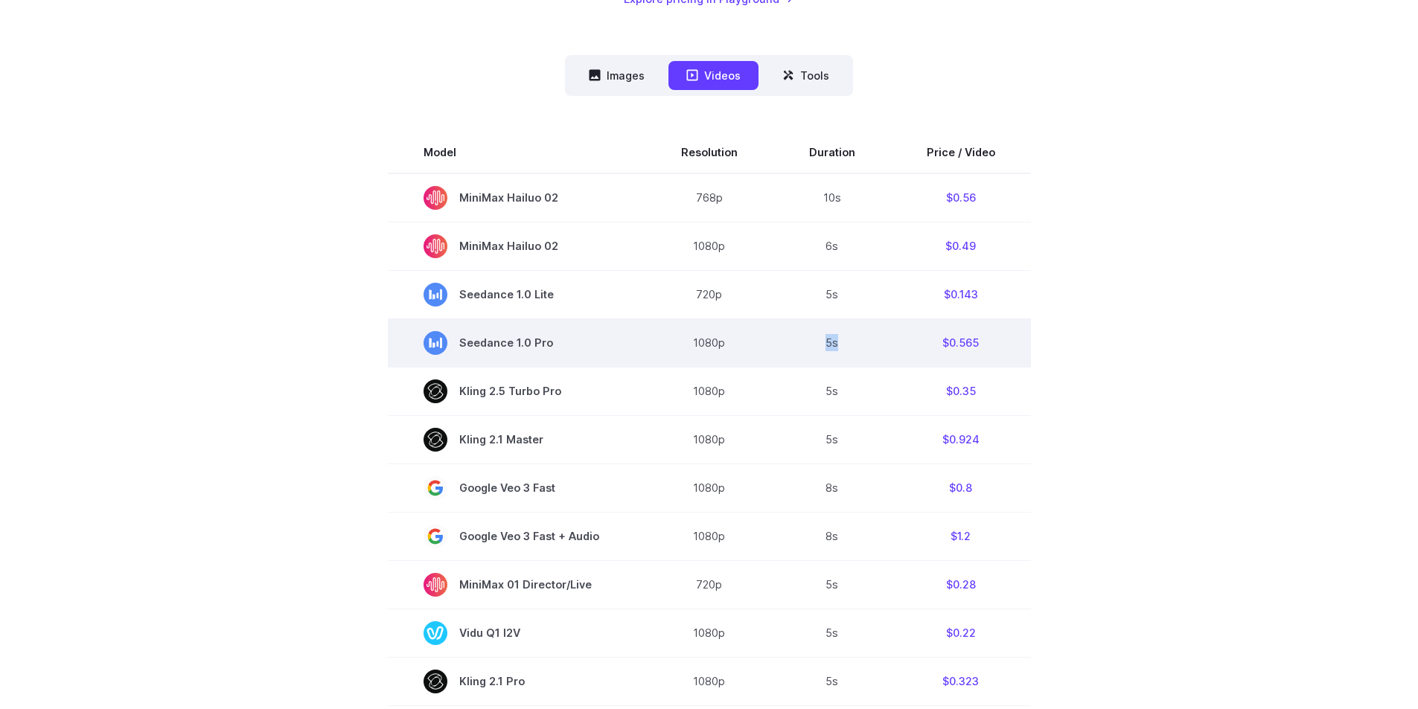
click at [830, 350] on td "5s" at bounding box center [832, 343] width 118 height 48
drag, startPoint x: 818, startPoint y: 350, endPoint x: 846, endPoint y: 352, distance: 28.4
click at [846, 352] on td "5s" at bounding box center [832, 343] width 118 height 48
click at [845, 352] on td "5s" at bounding box center [832, 343] width 118 height 48
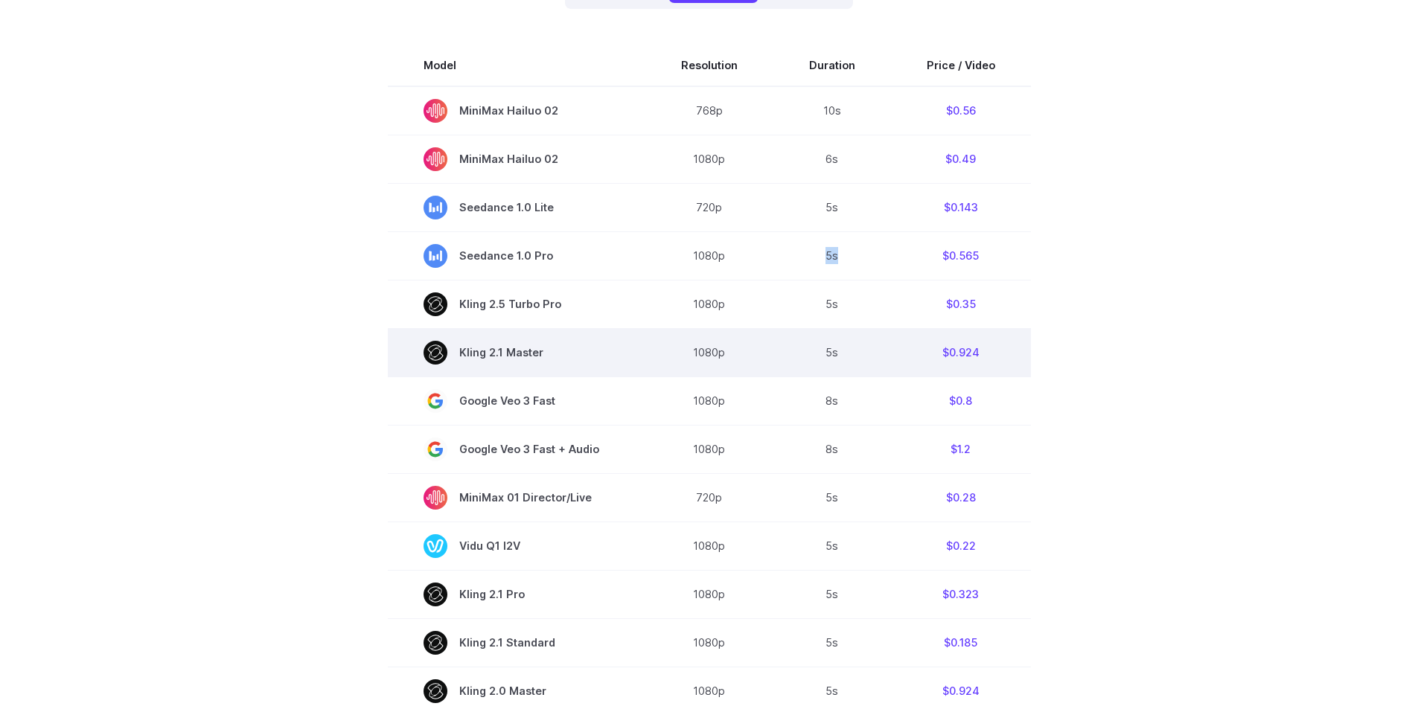
scroll to position [447, 0]
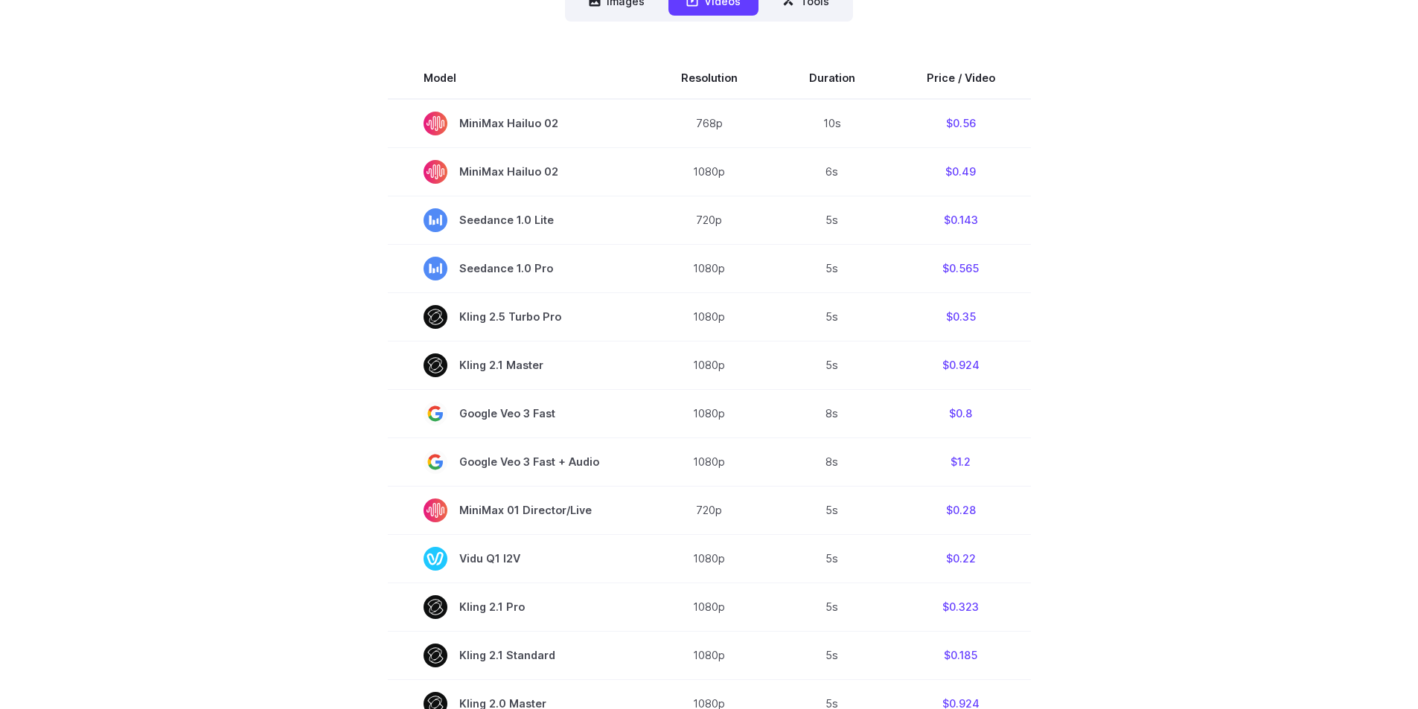
click at [1063, 335] on section "Model Resolution Duration Price / Video MiniMax Hailuo 02 768p 10s $0.56 MiniMa…" at bounding box center [709, 585] width 1036 height 1057
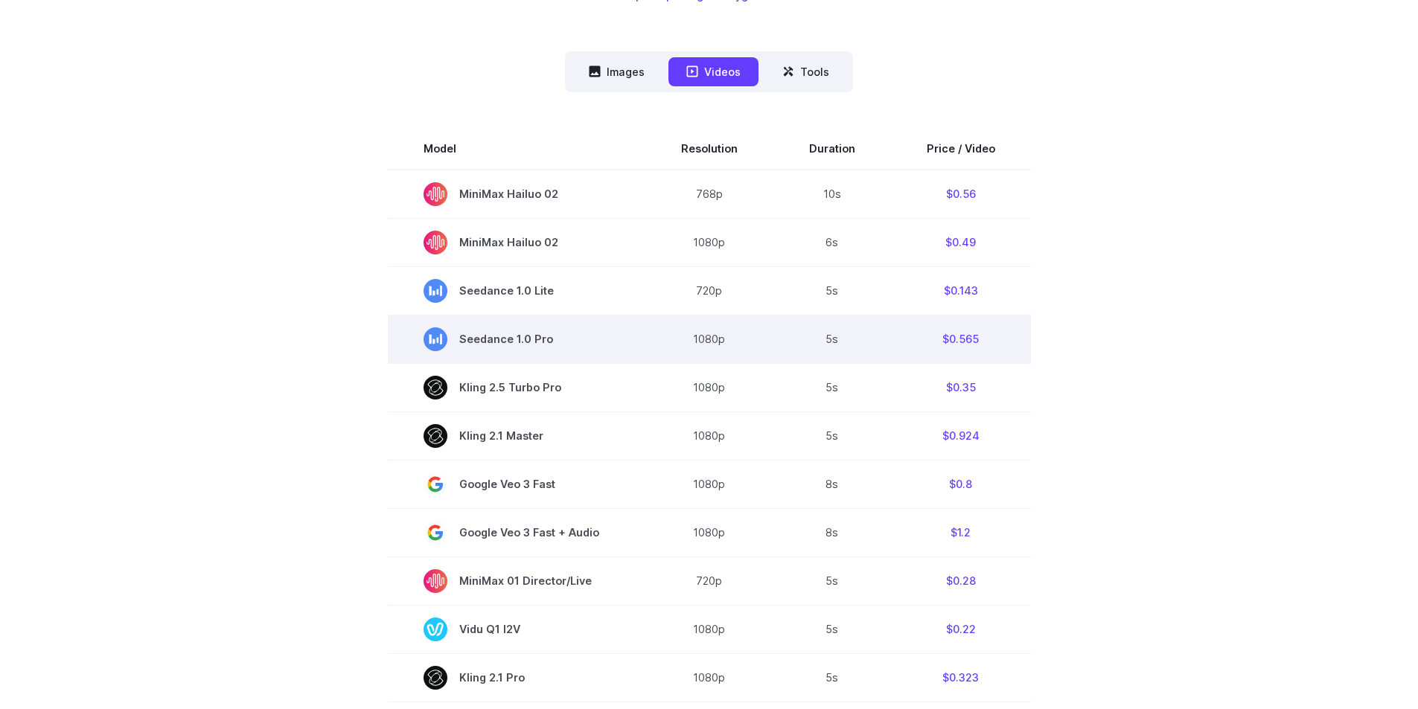
scroll to position [372, 0]
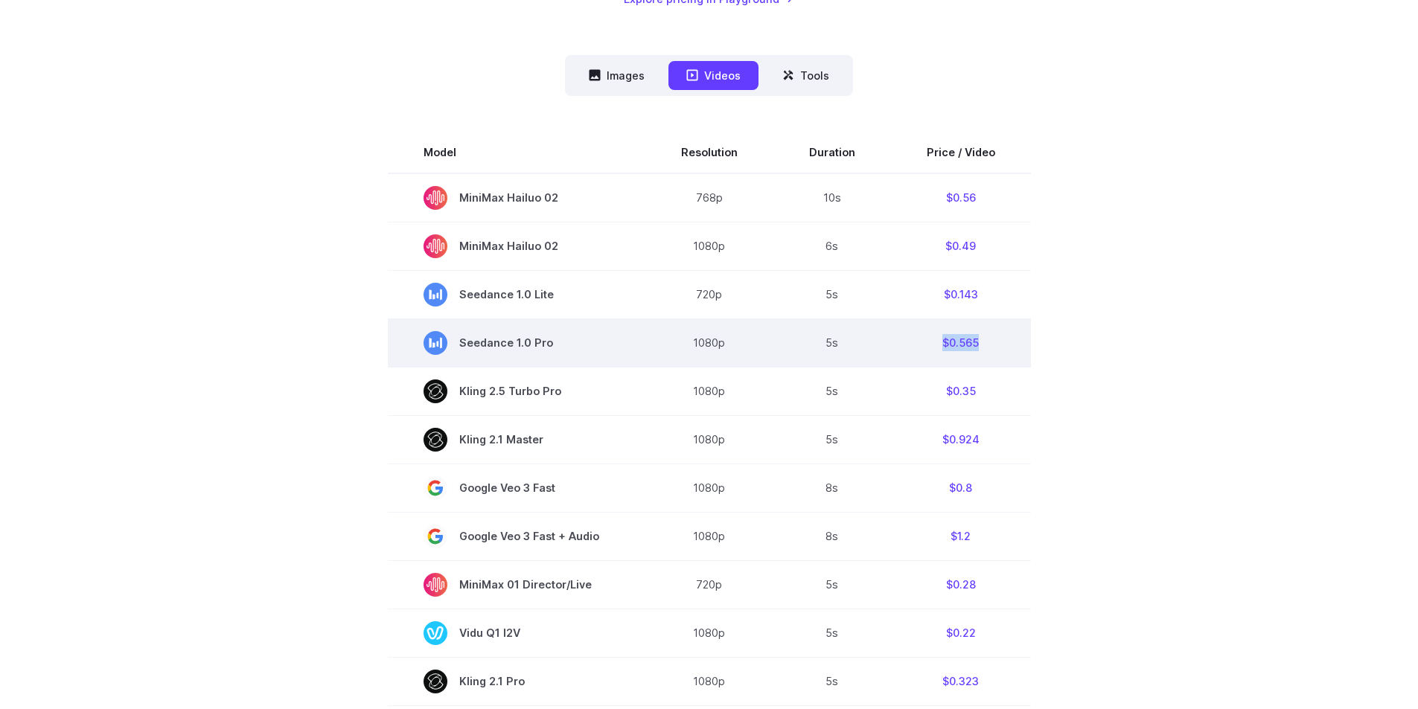
drag, startPoint x: 961, startPoint y: 340, endPoint x: 985, endPoint y: 346, distance: 25.3
click at [985, 346] on td "$0.565" at bounding box center [961, 343] width 140 height 48
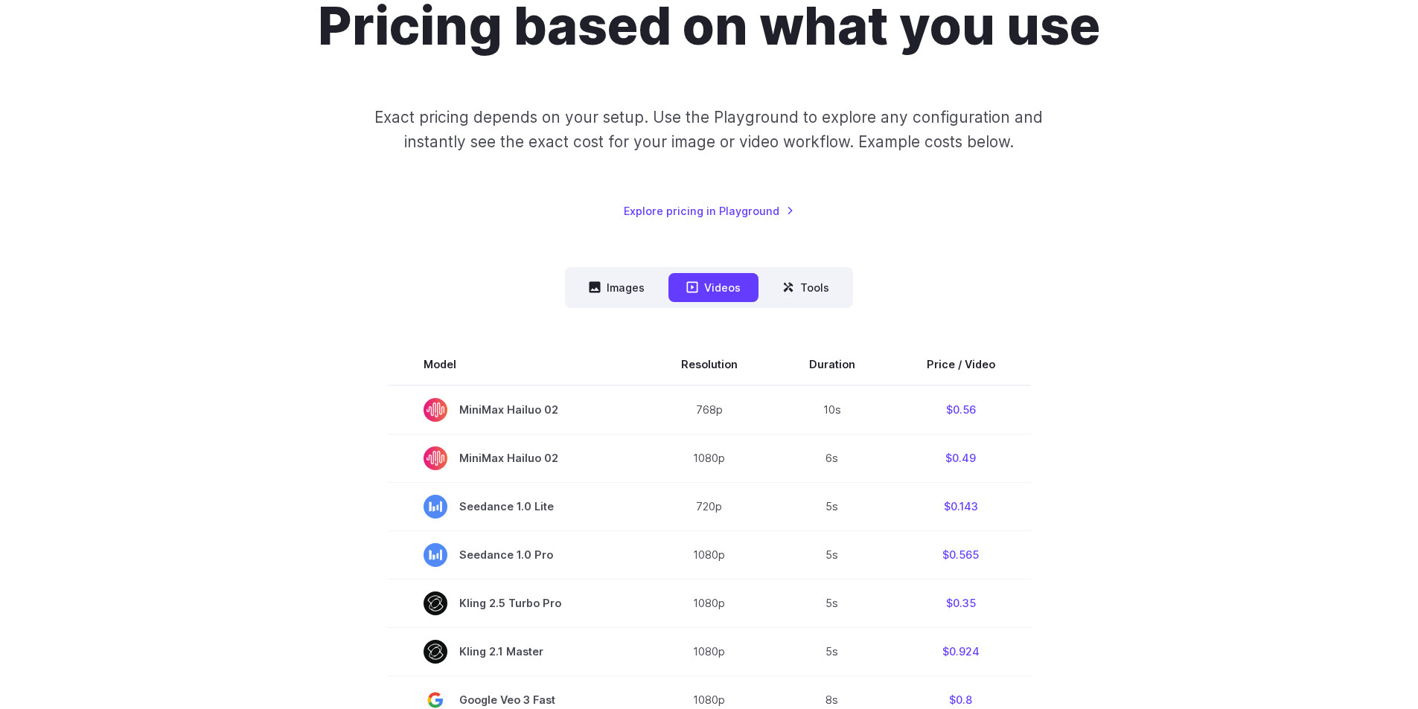
scroll to position [223, 0]
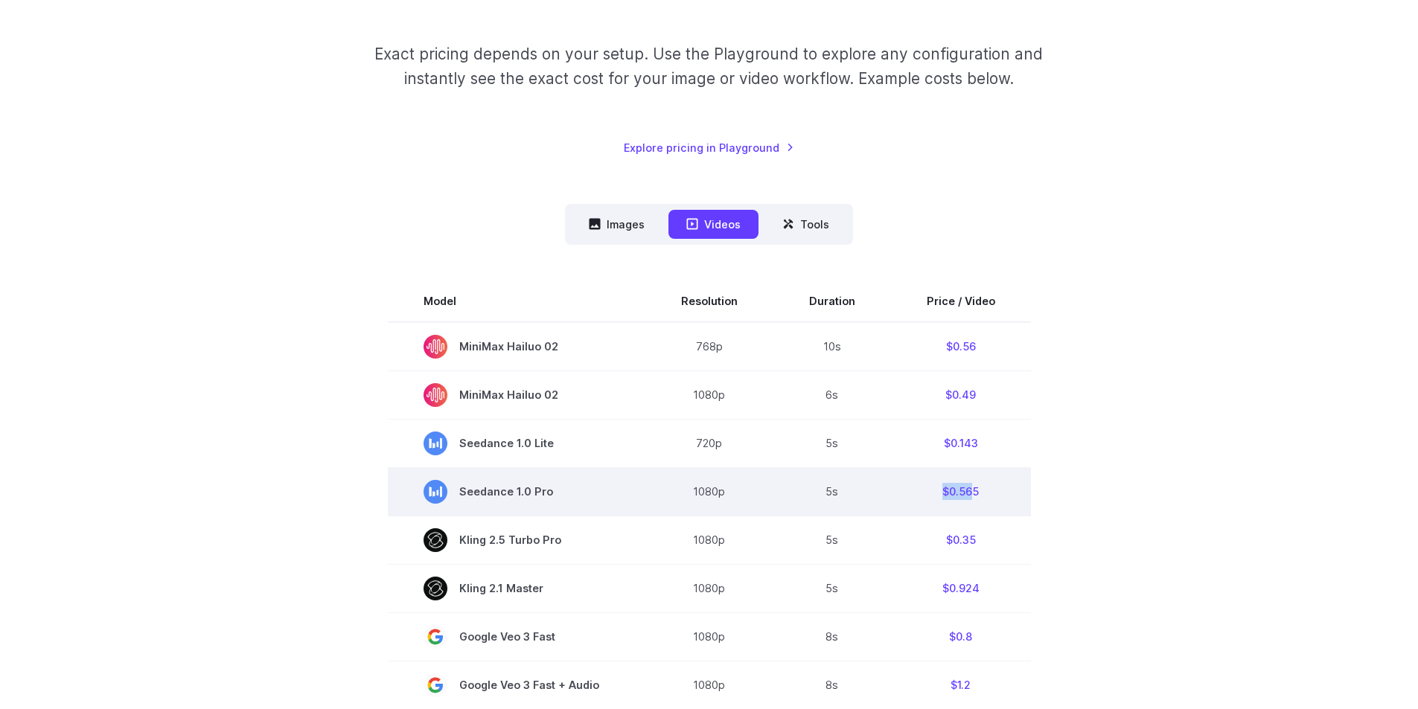
drag, startPoint x: 949, startPoint y: 485, endPoint x: 975, endPoint y: 485, distance: 26.0
click at [975, 485] on td "$0.565" at bounding box center [961, 491] width 140 height 48
click at [977, 485] on td "$0.565" at bounding box center [961, 491] width 140 height 48
drag, startPoint x: 933, startPoint y: 479, endPoint x: 989, endPoint y: 483, distance: 55.9
click at [988, 483] on td "$0.565" at bounding box center [961, 491] width 140 height 48
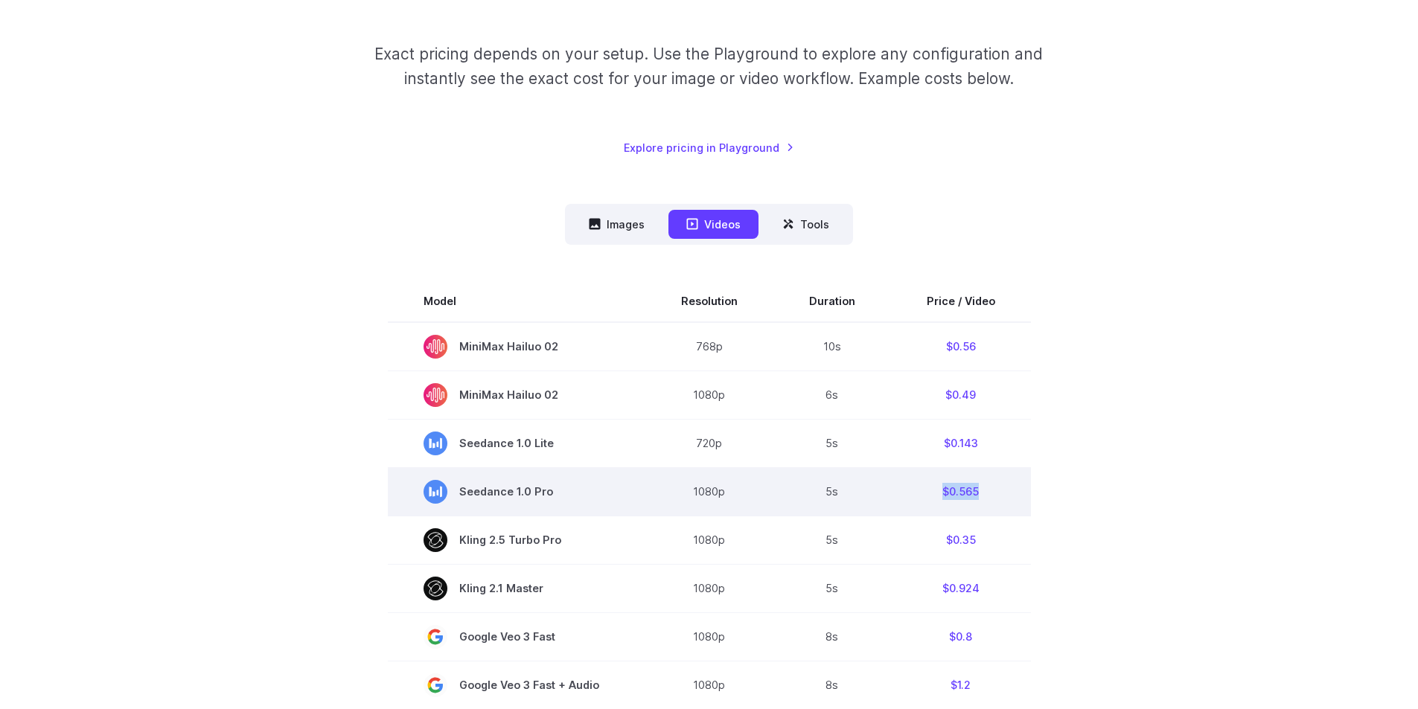
click at [991, 483] on td "$0.565" at bounding box center [961, 491] width 140 height 48
drag, startPoint x: 999, startPoint y: 491, endPoint x: 1008, endPoint y: 491, distance: 8.2
click at [1008, 491] on td "$0.565" at bounding box center [961, 491] width 140 height 48
click at [934, 492] on td "$0.565" at bounding box center [961, 491] width 140 height 48
drag, startPoint x: 924, startPoint y: 492, endPoint x: 1009, endPoint y: 491, distance: 85.6
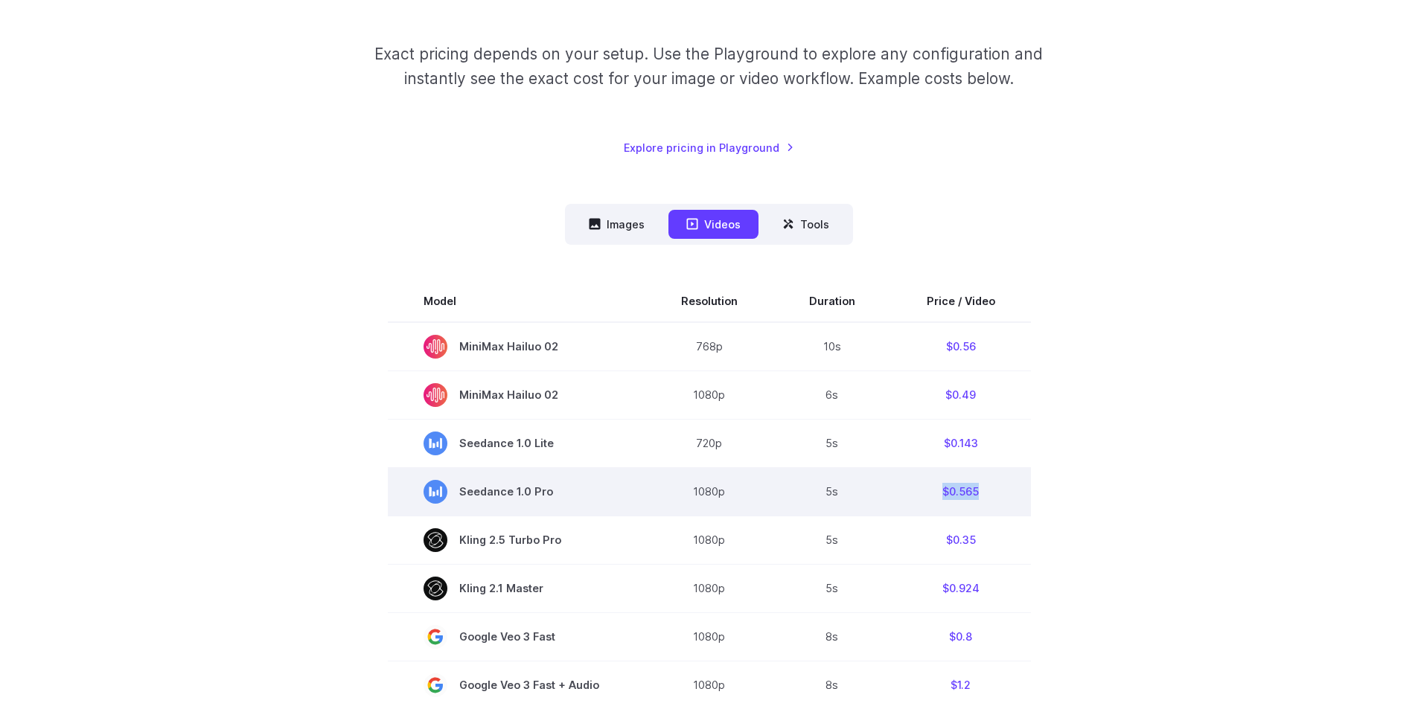
click at [1009, 491] on td "$0.565" at bounding box center [961, 491] width 140 height 48
click at [1011, 491] on td "$0.565" at bounding box center [961, 491] width 140 height 48
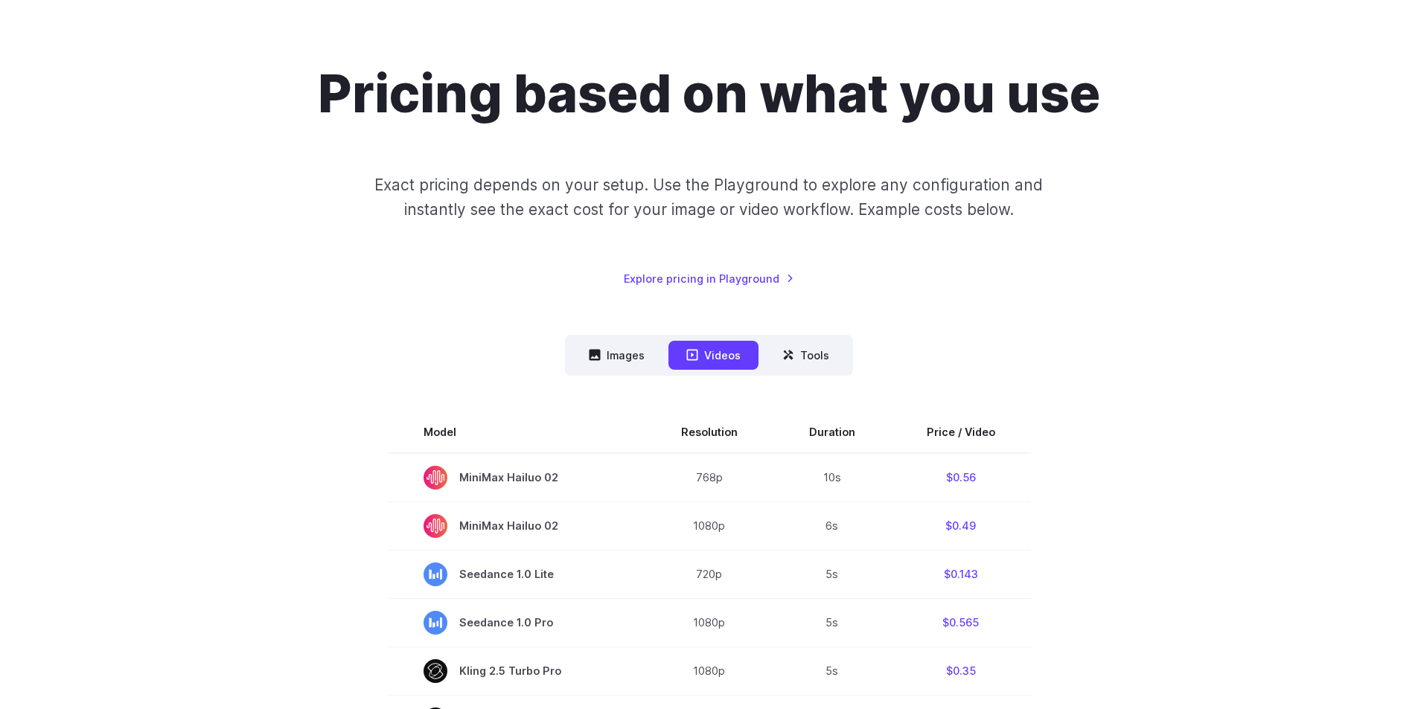
scroll to position [0, 0]
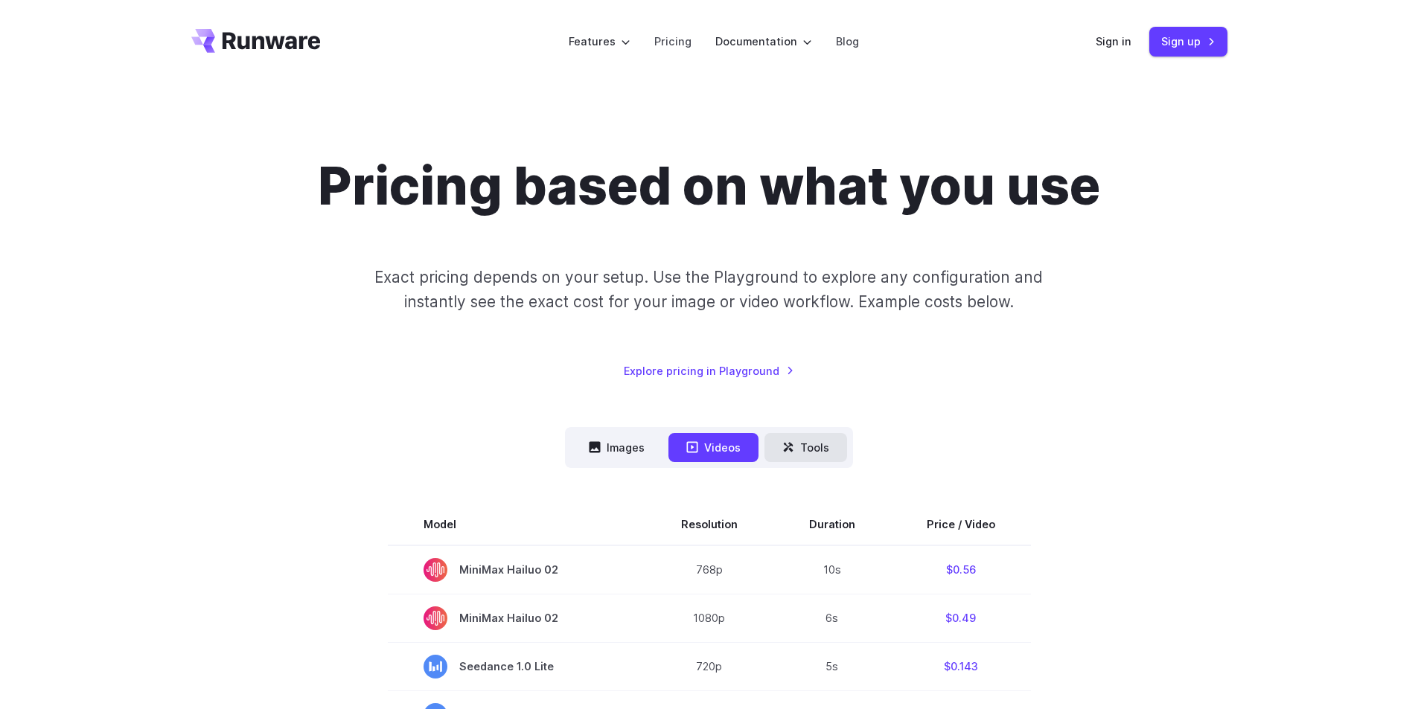
click at [821, 457] on button "Tools" at bounding box center [805, 447] width 83 height 29
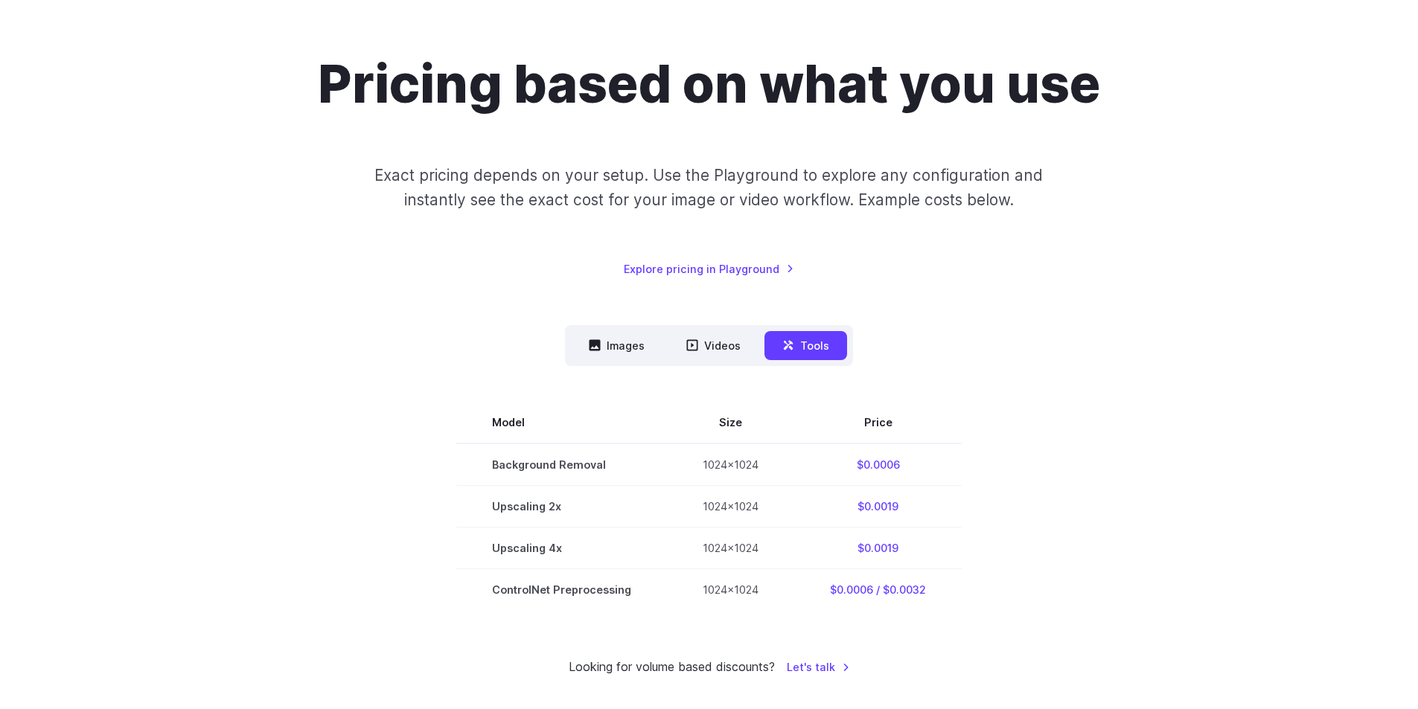
scroll to position [149, 0]
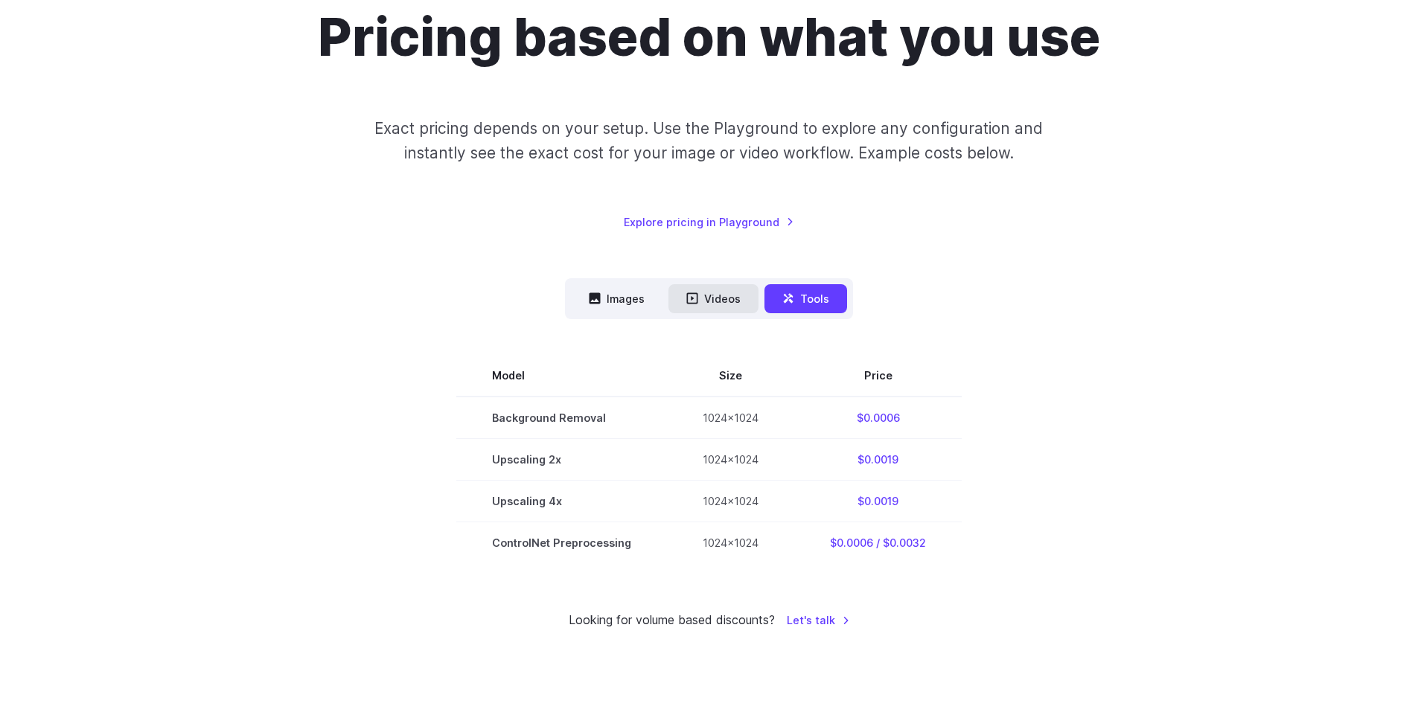
click at [707, 304] on button "Videos" at bounding box center [713, 298] width 90 height 29
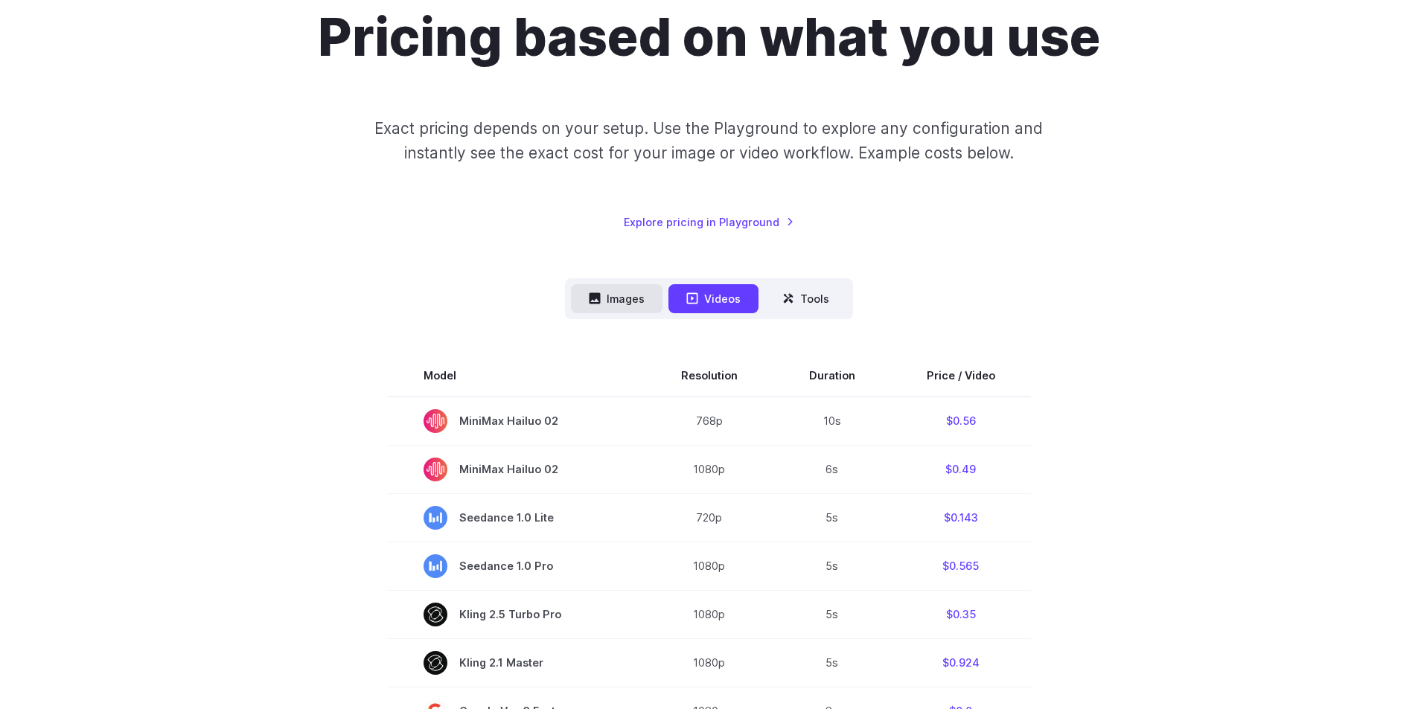
click at [631, 298] on button "Images" at bounding box center [617, 298] width 92 height 29
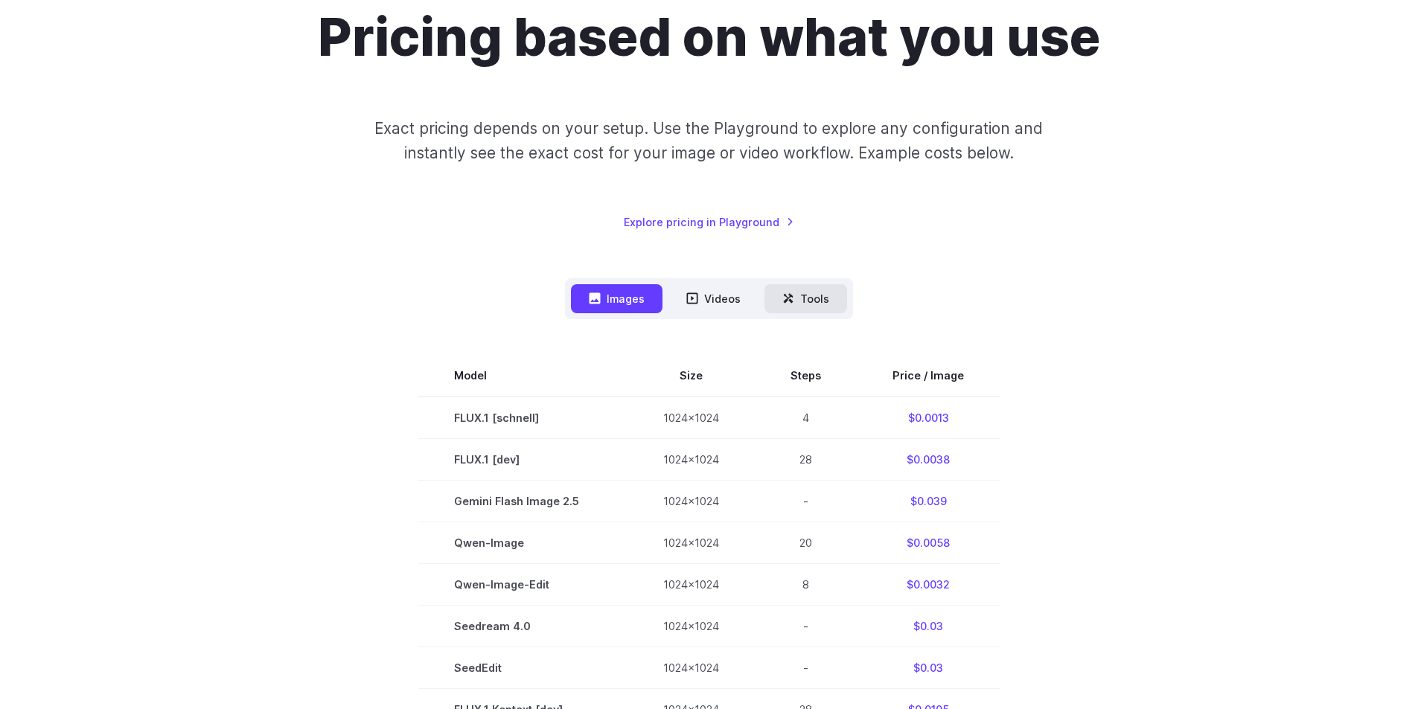
click at [797, 289] on button "Tools" at bounding box center [805, 298] width 83 height 29
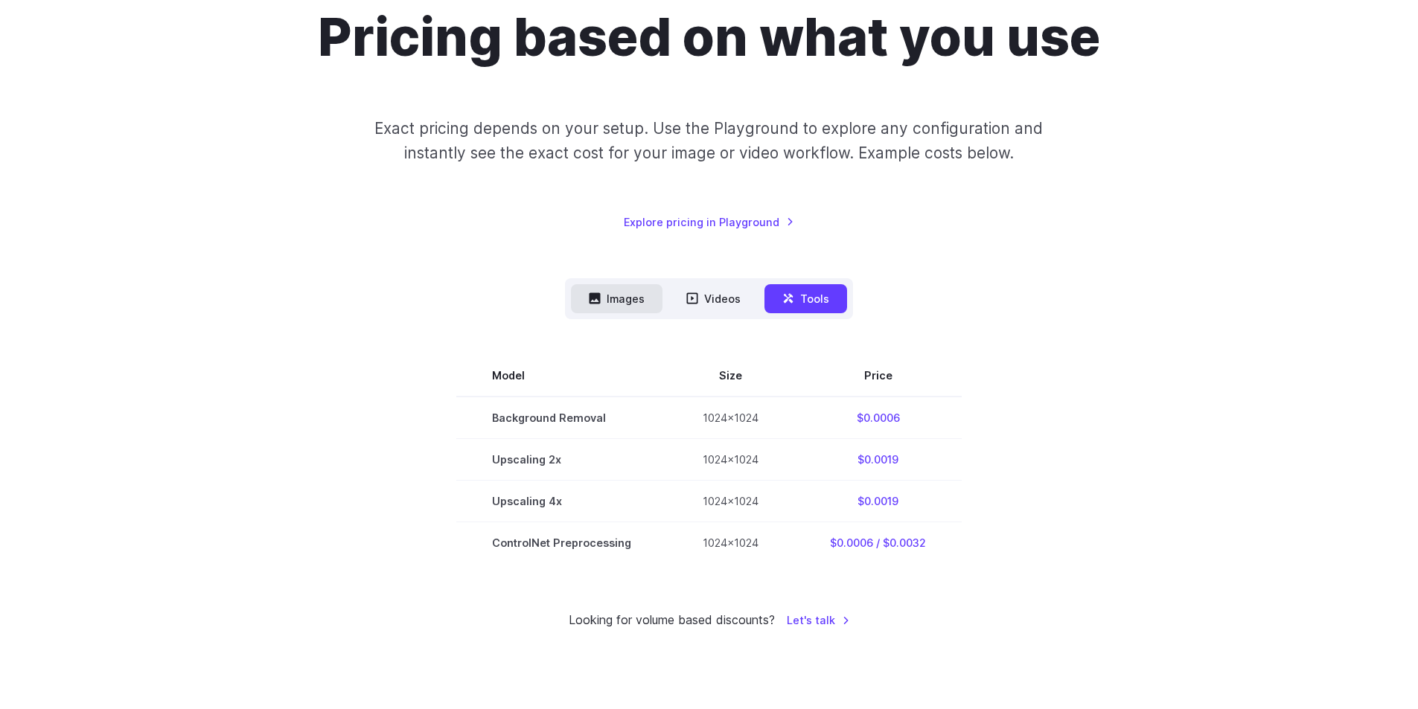
click at [632, 295] on button "Images" at bounding box center [617, 298] width 92 height 29
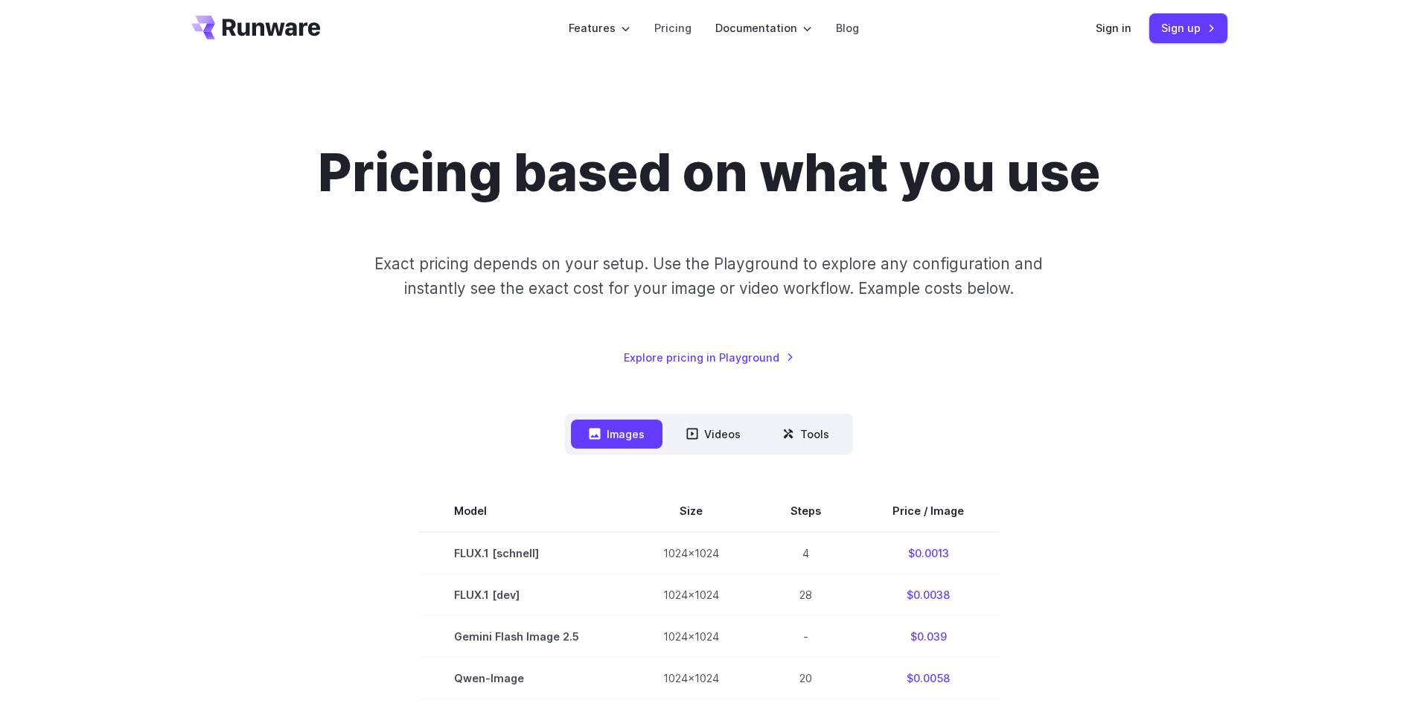
scroll to position [0, 0]
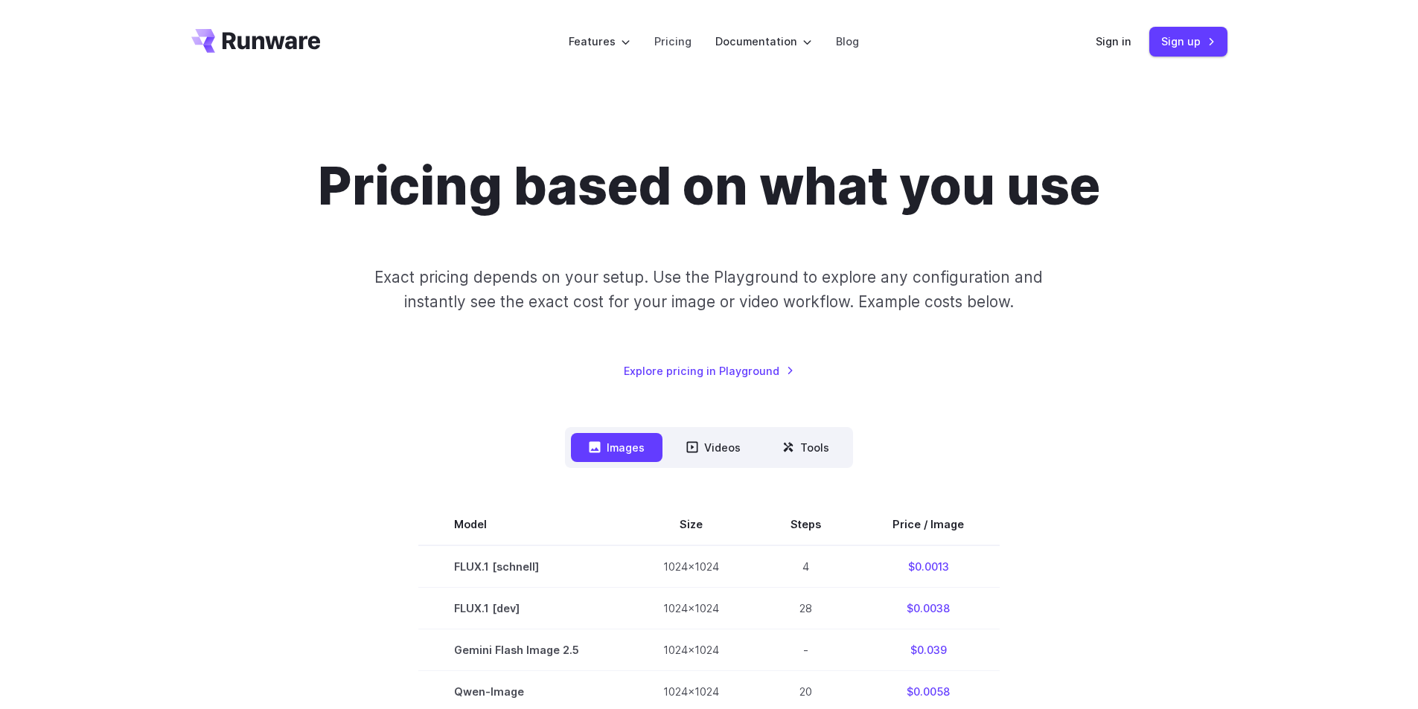
click at [269, 42] on icon "Go to /" at bounding box center [272, 40] width 98 height 17
